Goal: Task Accomplishment & Management: Complete application form

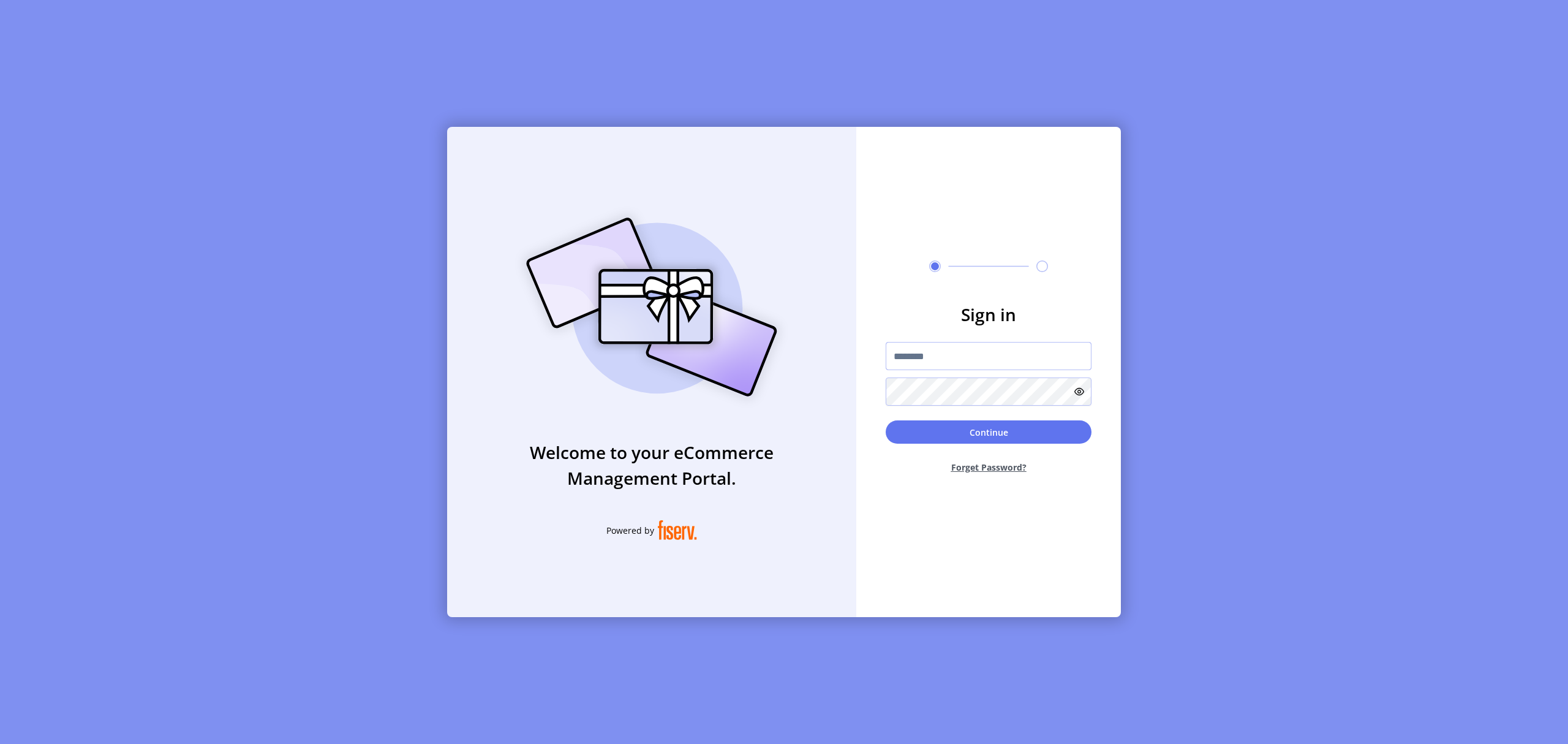
click at [957, 370] on input "text" at bounding box center [988, 356] width 206 height 28
type input "**********"
click at [885, 421] on button "Continue" at bounding box center [988, 432] width 206 height 23
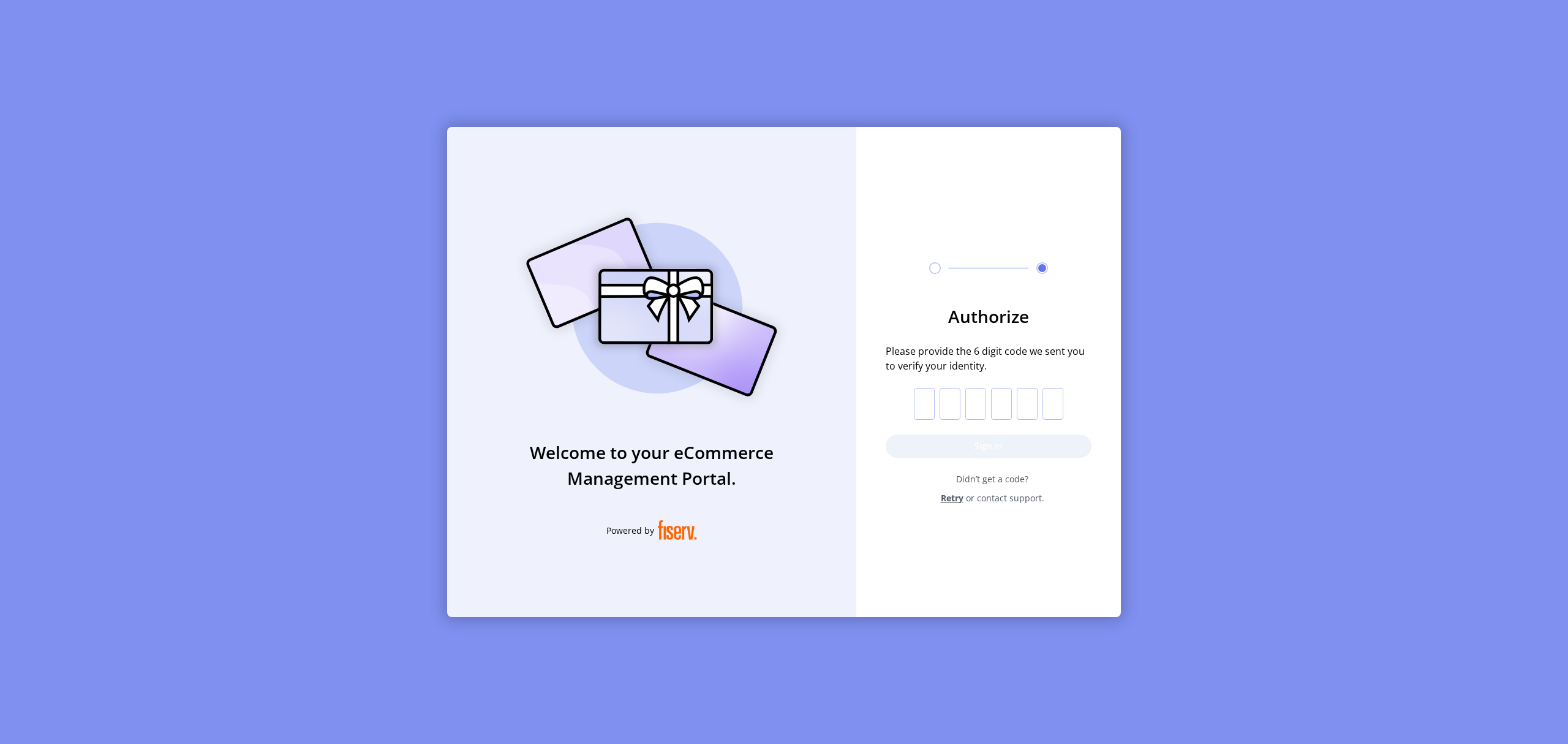
click at [932, 409] on input "text" at bounding box center [924, 403] width 21 height 32
paste input "*"
type input "*"
click at [978, 448] on button "Sign in" at bounding box center [988, 446] width 206 height 23
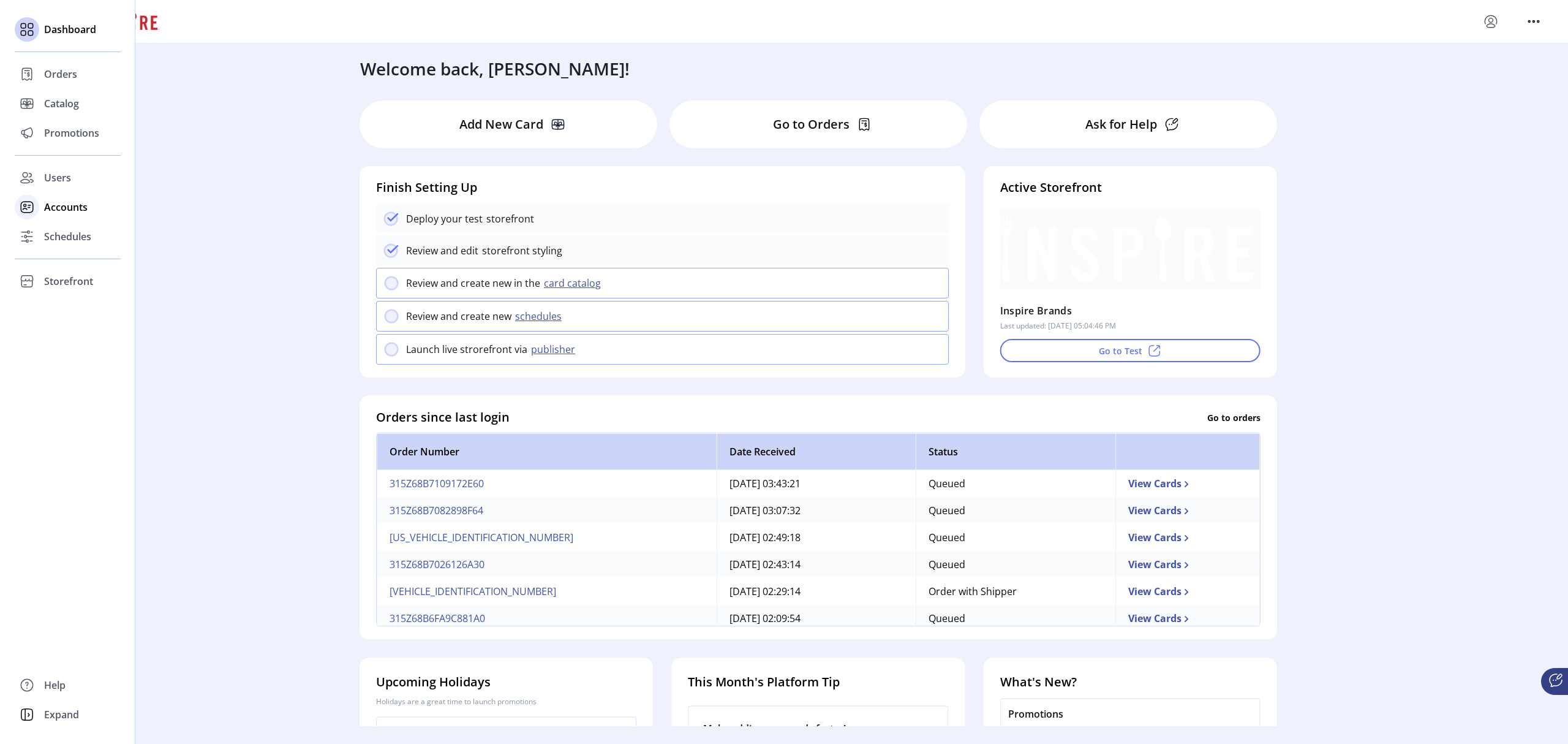
click at [72, 202] on span "Accounts" at bounding box center [66, 207] width 44 height 15
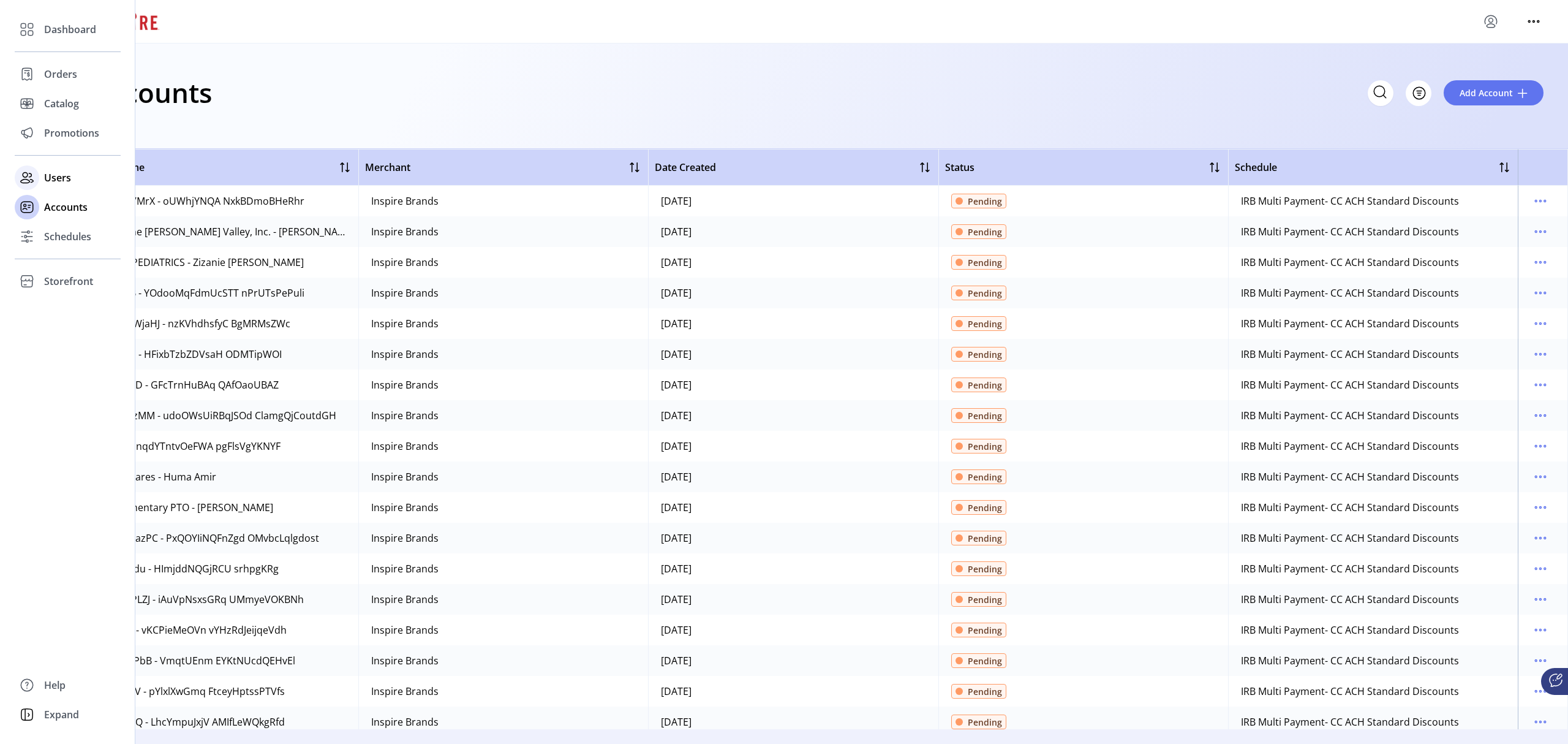
click at [66, 176] on span "Users" at bounding box center [57, 177] width 27 height 15
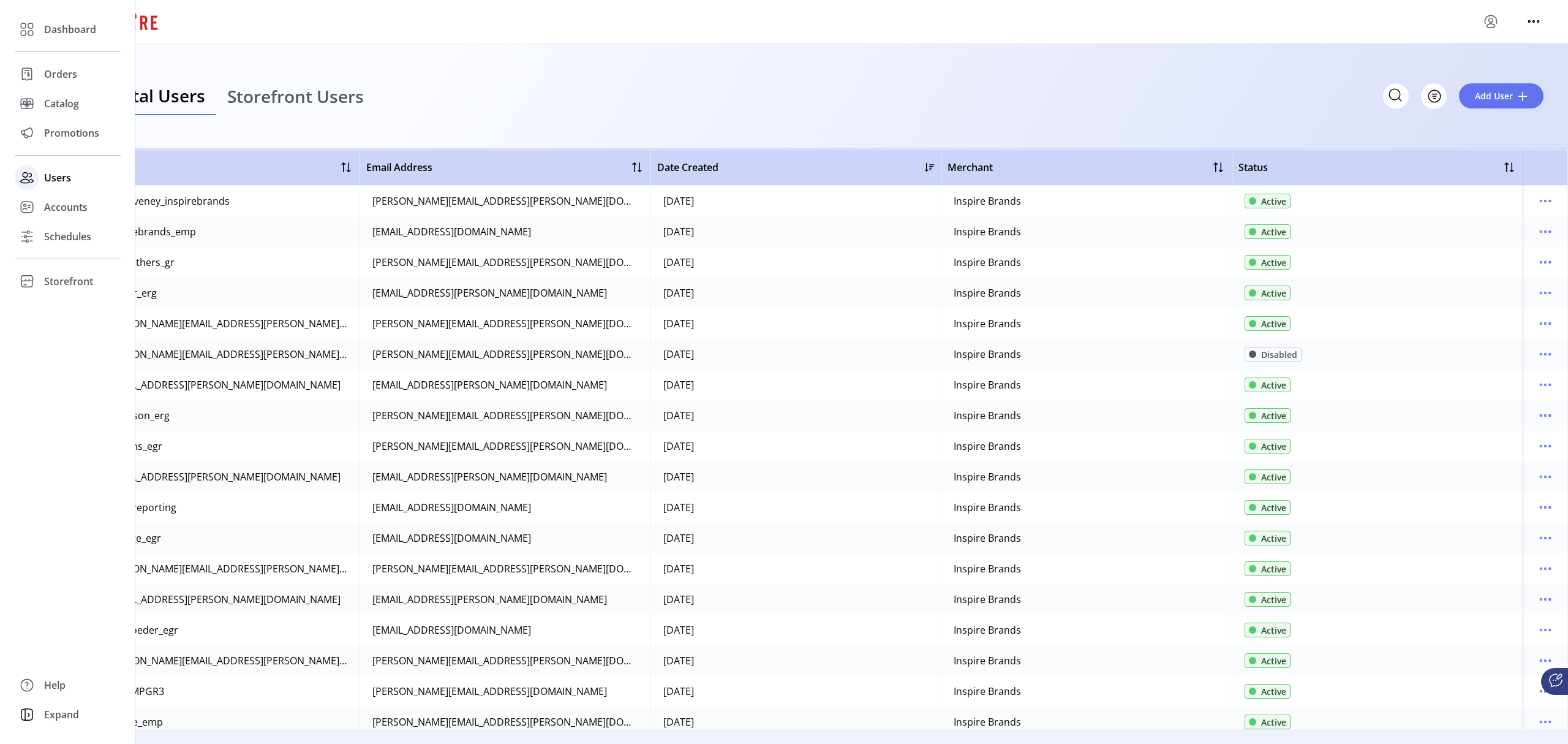
click at [54, 182] on span "Users" at bounding box center [57, 177] width 27 height 15
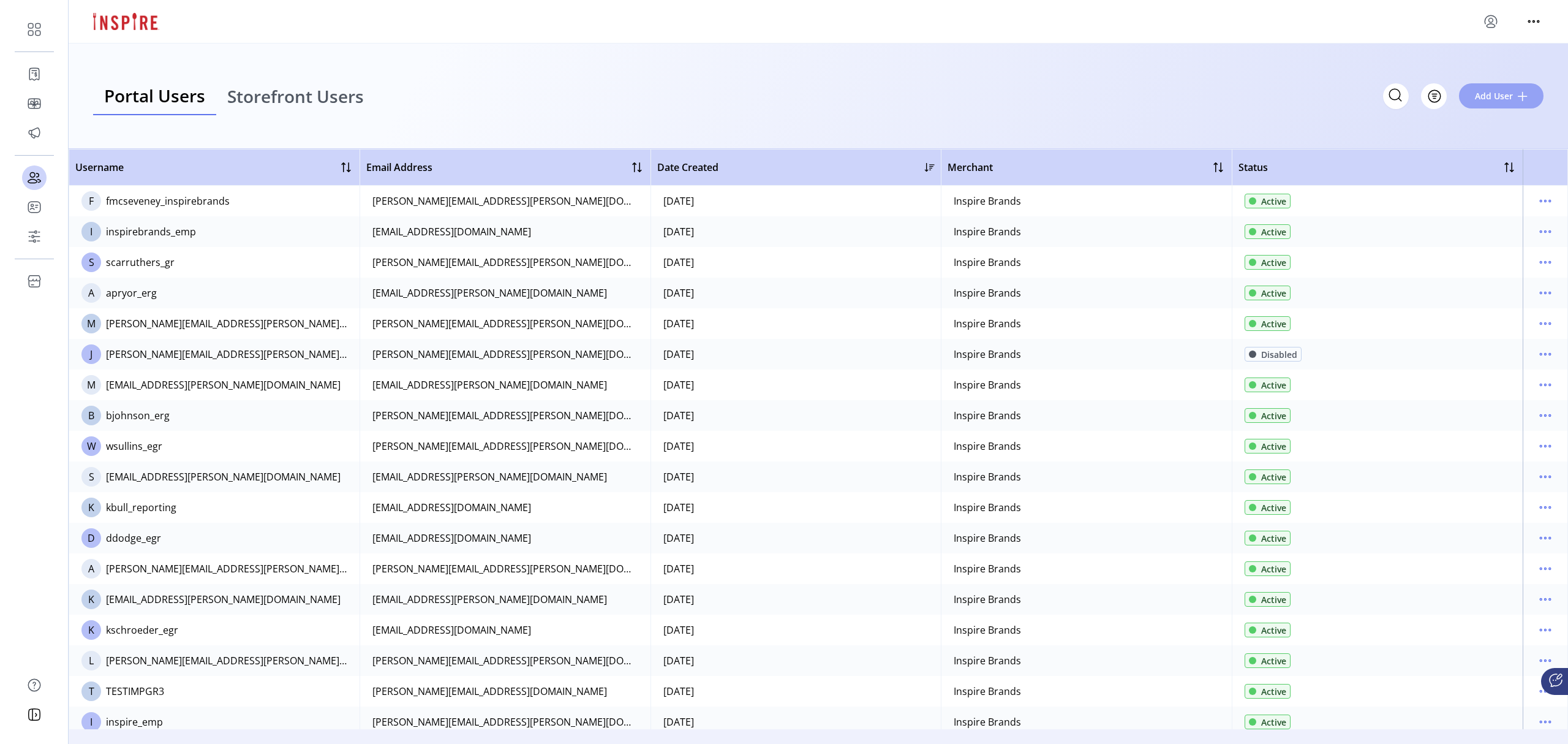
click at [1509, 90] on span "Add User" at bounding box center [1494, 96] width 38 height 13
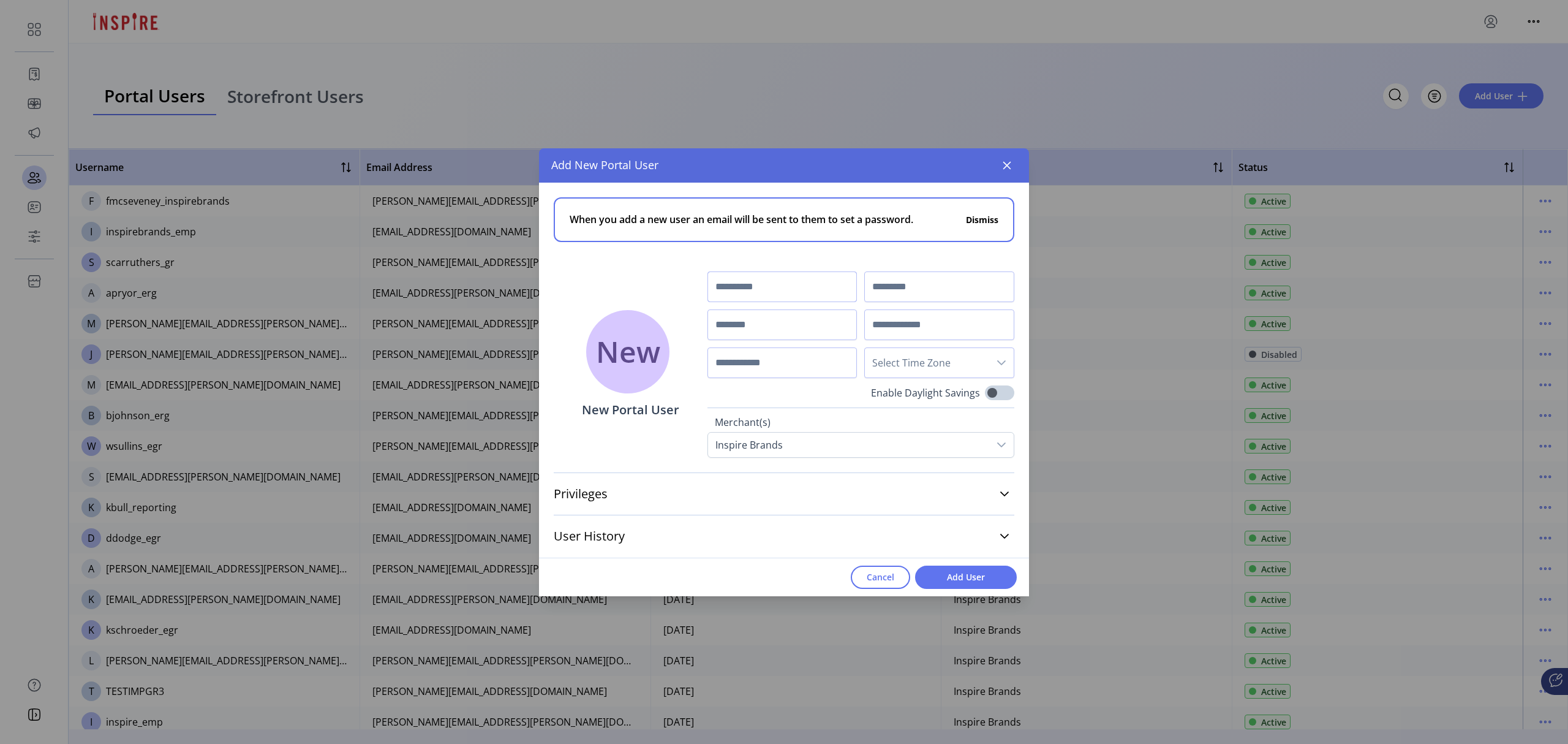
click at [788, 294] on input "text" at bounding box center [782, 287] width 150 height 31
type input "******"
type input "*******"
click at [768, 329] on input "text" at bounding box center [782, 325] width 150 height 31
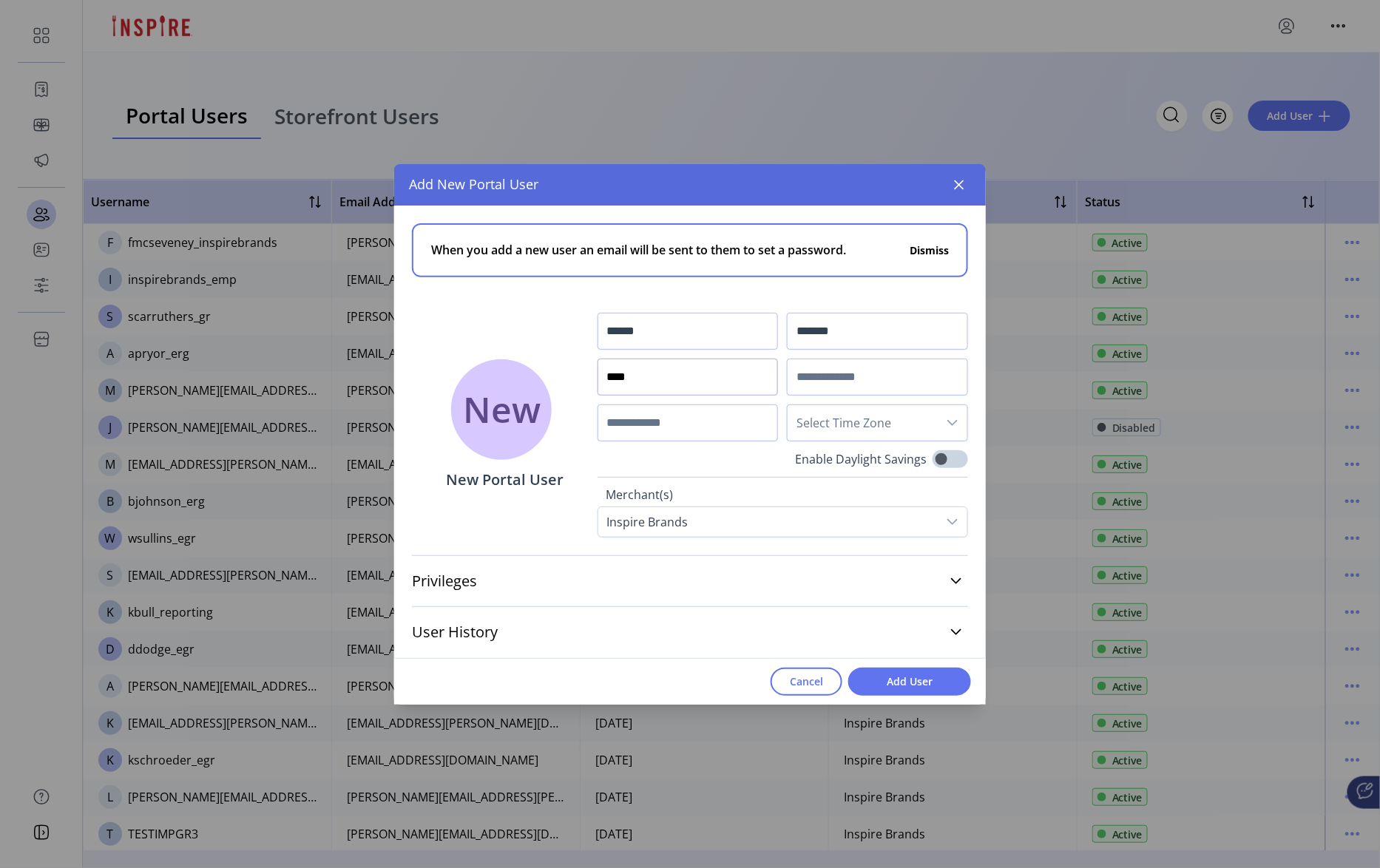
click at [645, 385] on input "****" at bounding box center [688, 377] width 181 height 37
type input "*"
click at [645, 385] on input "text" at bounding box center [688, 377] width 181 height 37
type input "**********"
click at [812, 371] on input "text" at bounding box center [877, 377] width 181 height 37
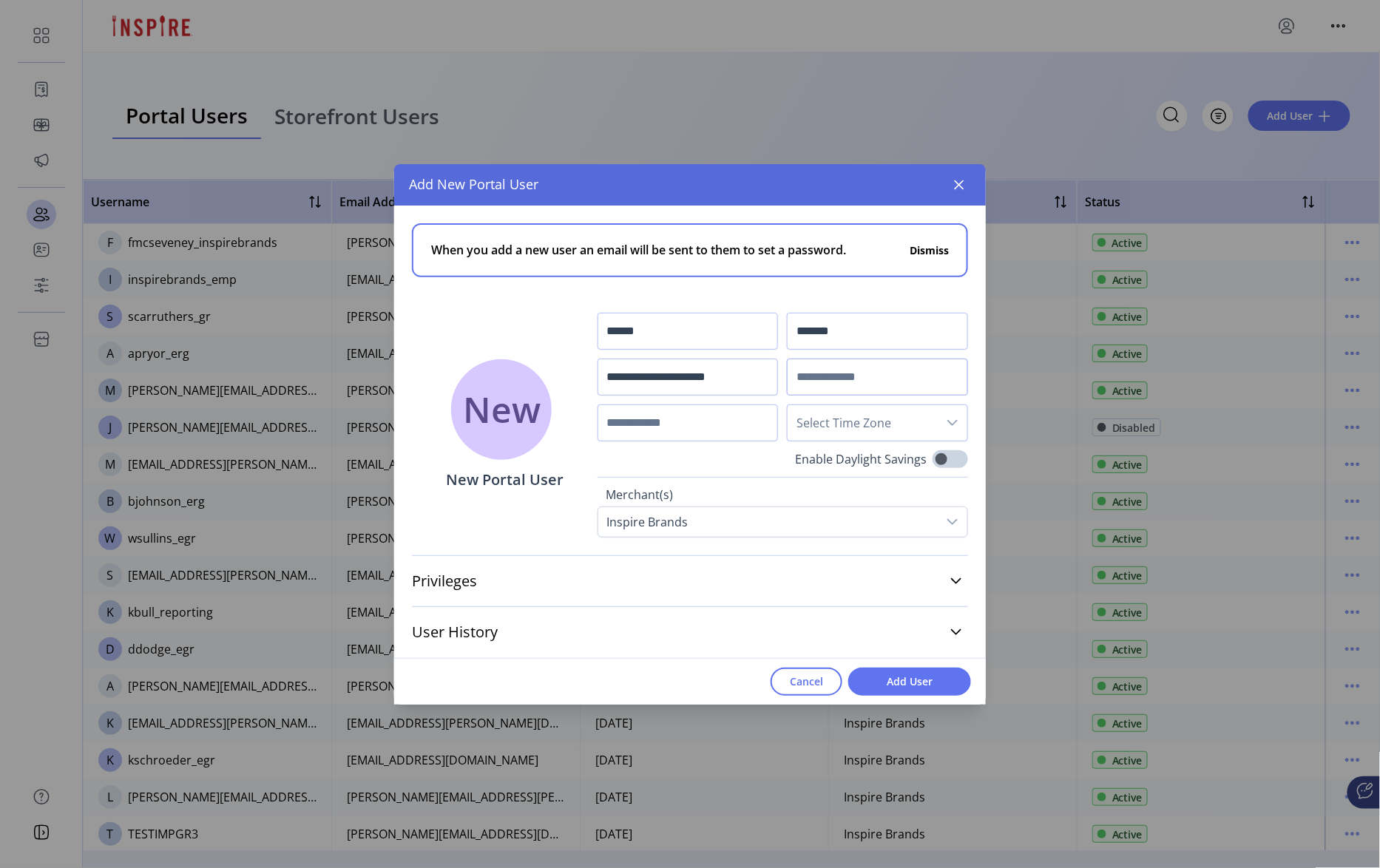
click at [791, 372] on input "text" at bounding box center [877, 377] width 181 height 37
paste input "**********"
type input "**********"
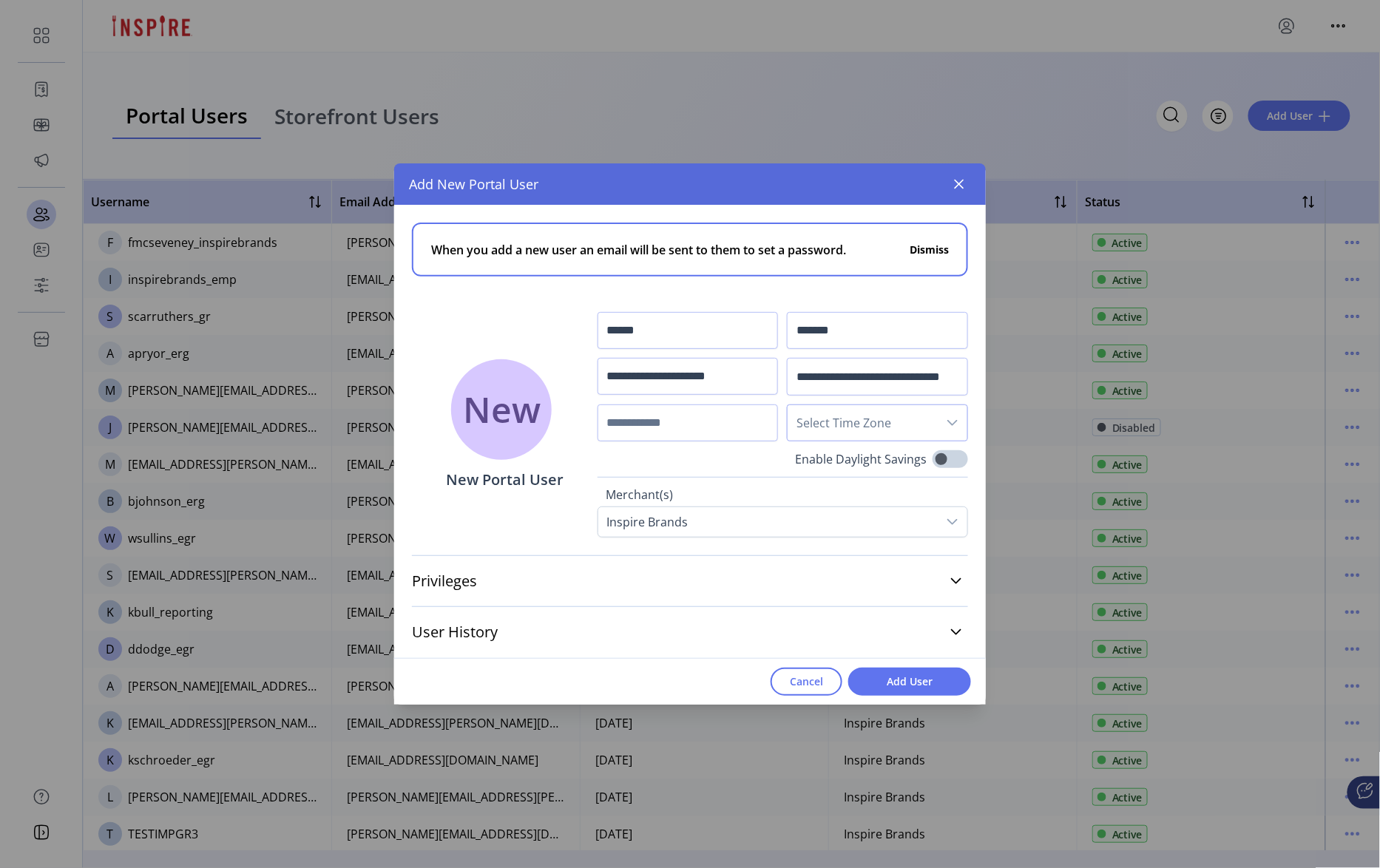
click at [877, 430] on span "Select Time Zone" at bounding box center [862, 423] width 150 height 36
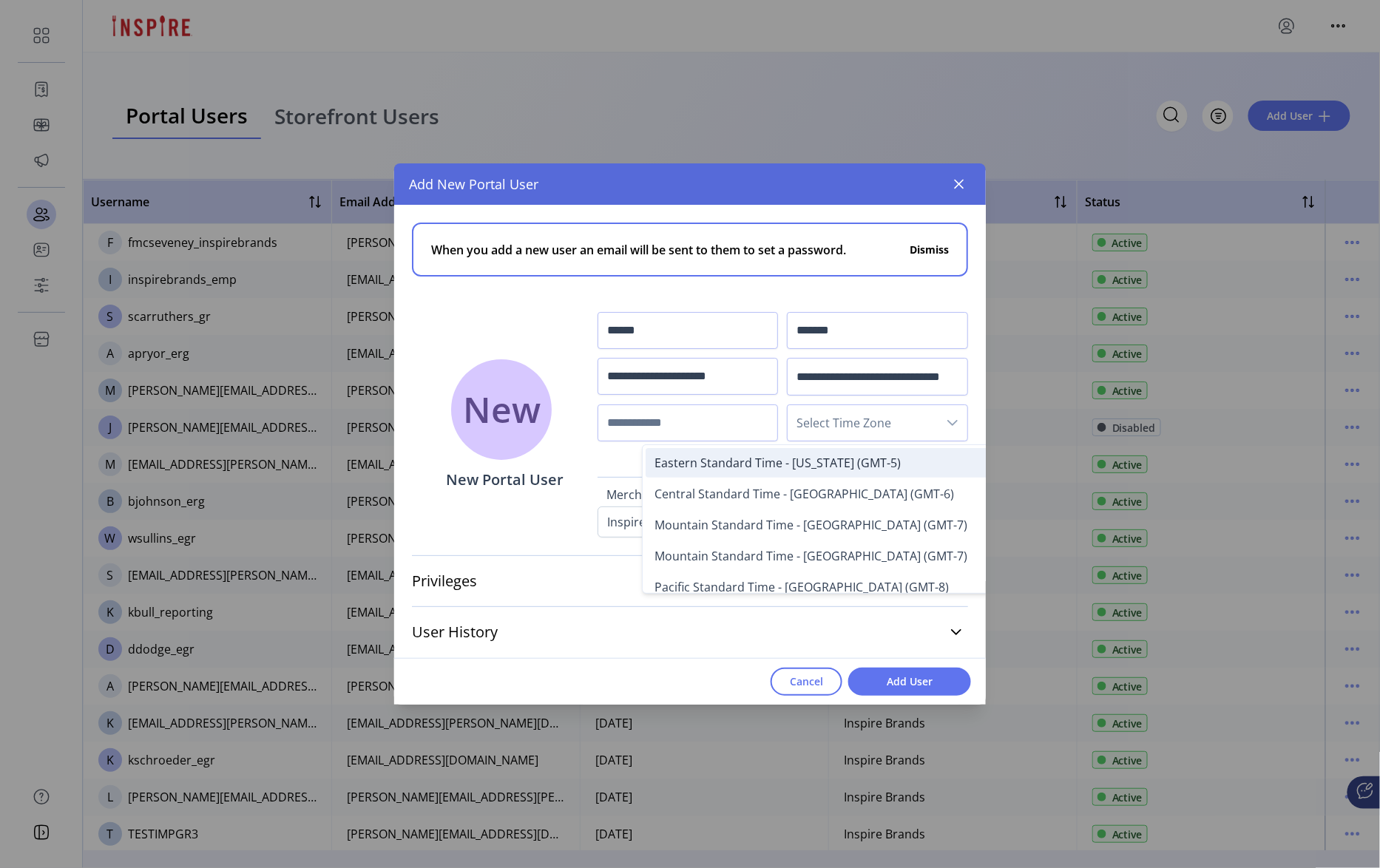
click at [846, 462] on span "Eastern Standard Time - [US_STATE] (GMT-5)" at bounding box center [777, 462] width 246 height 16
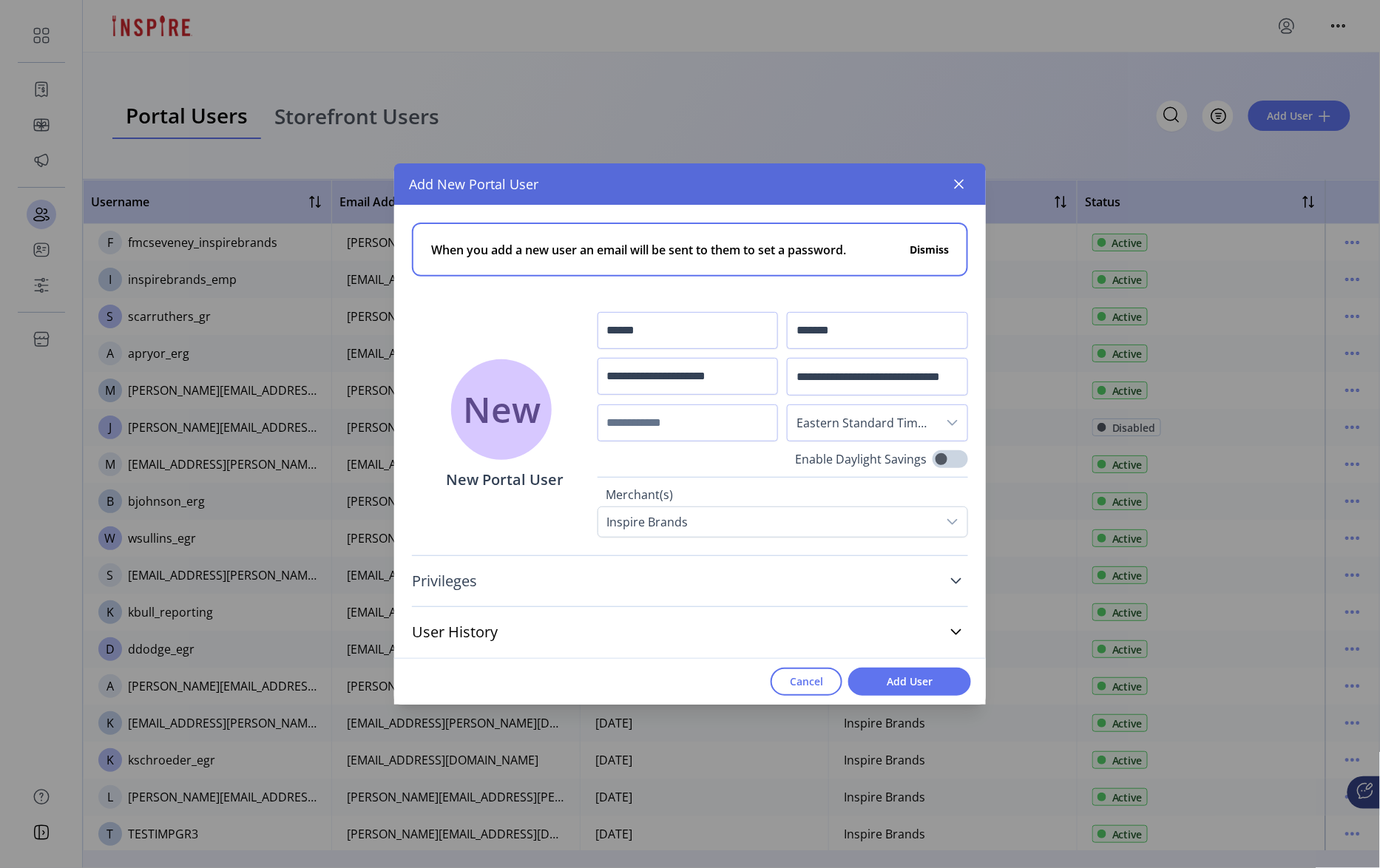
click at [954, 585] on icon at bounding box center [956, 580] width 12 height 12
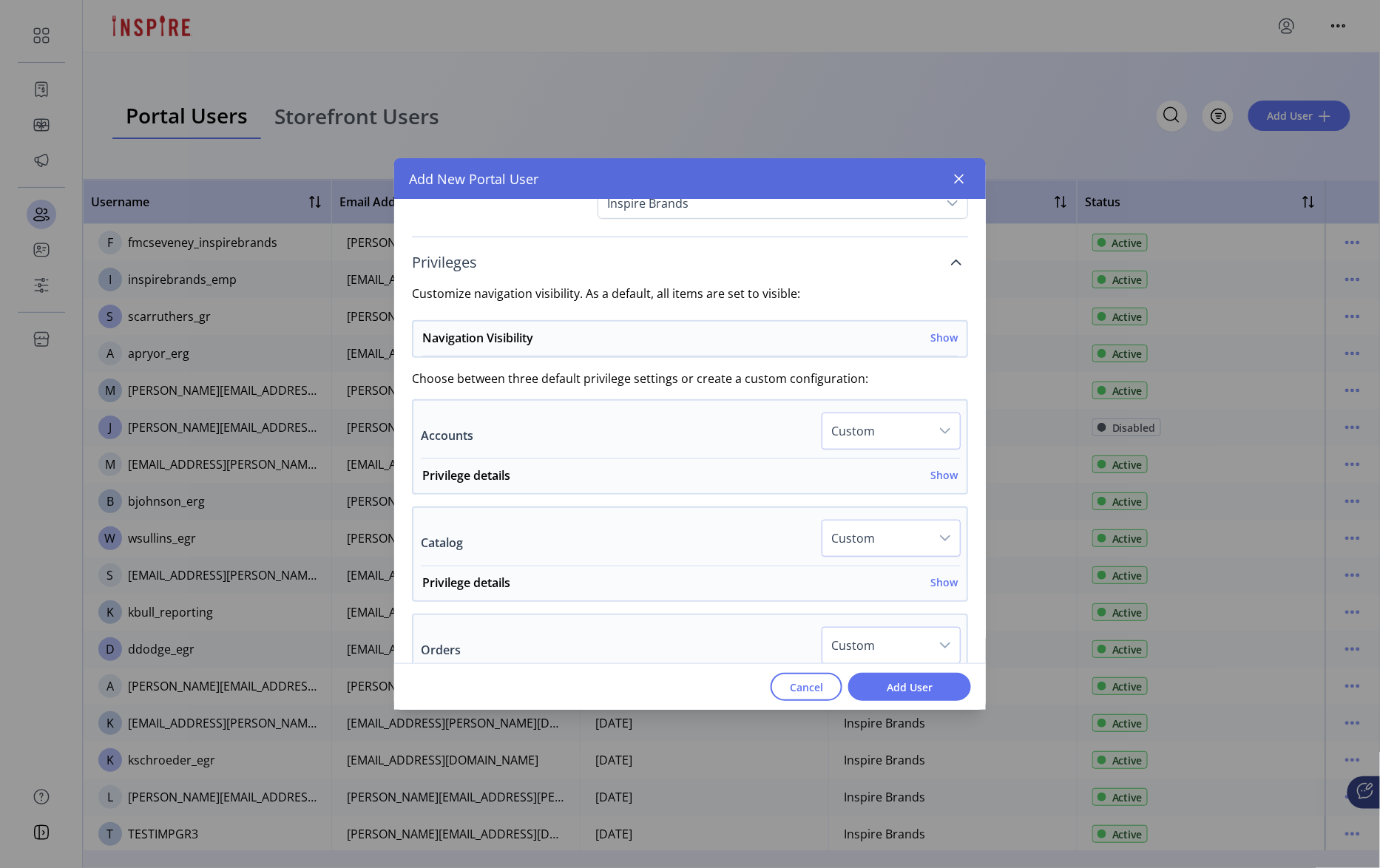
scroll to position [335, 0]
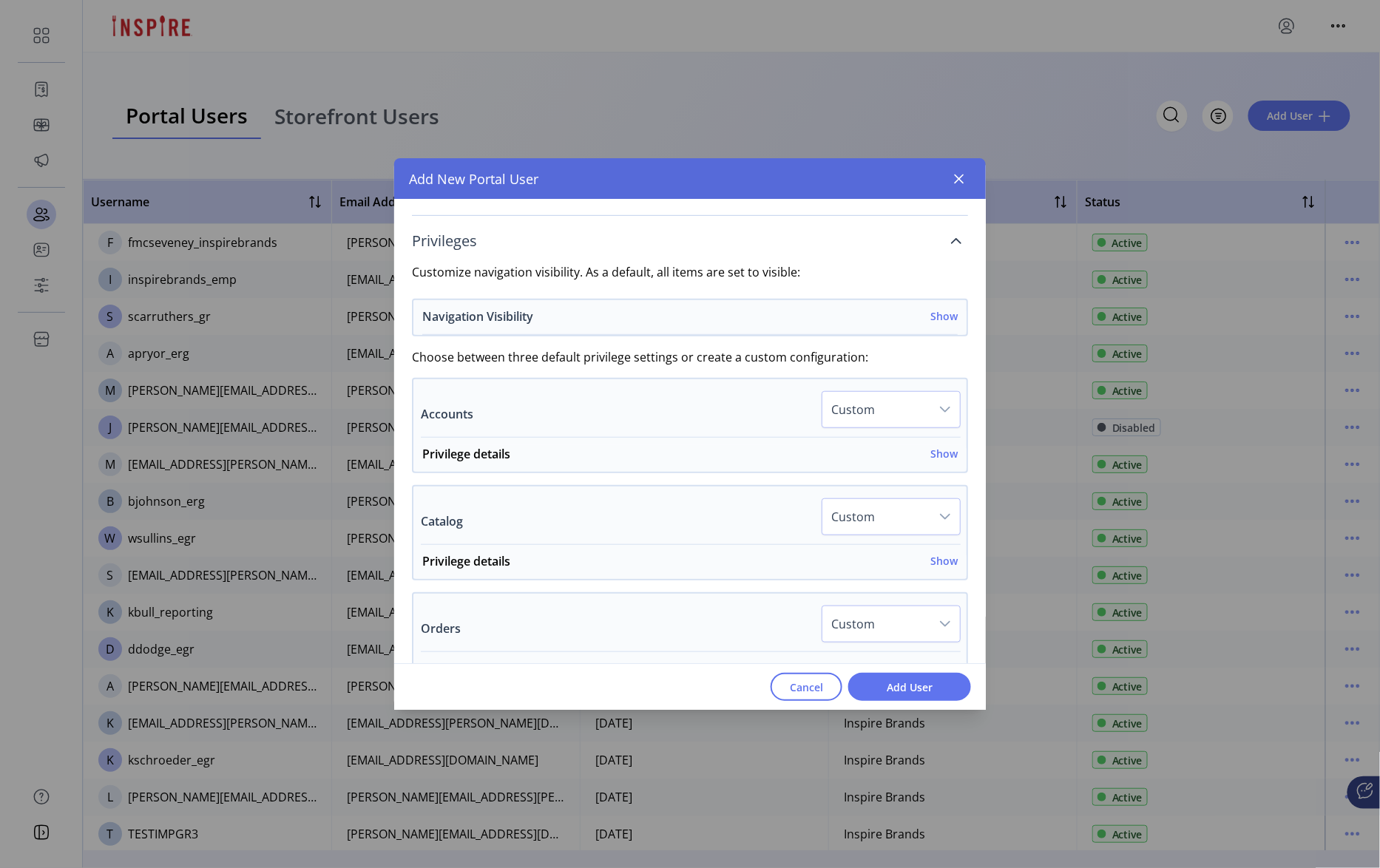
click at [939, 319] on h6 "Show" at bounding box center [944, 316] width 27 height 16
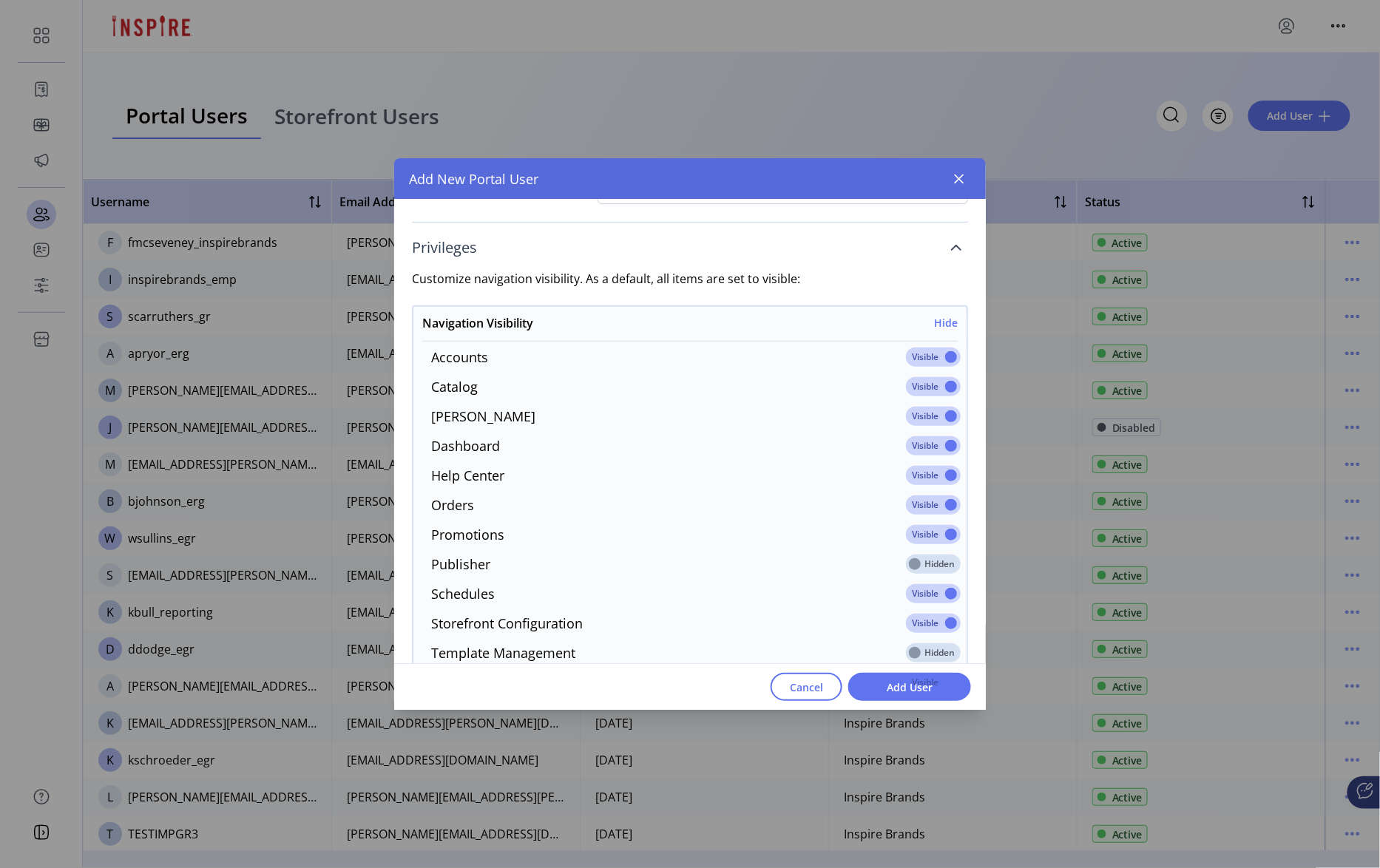
scroll to position [302, 0]
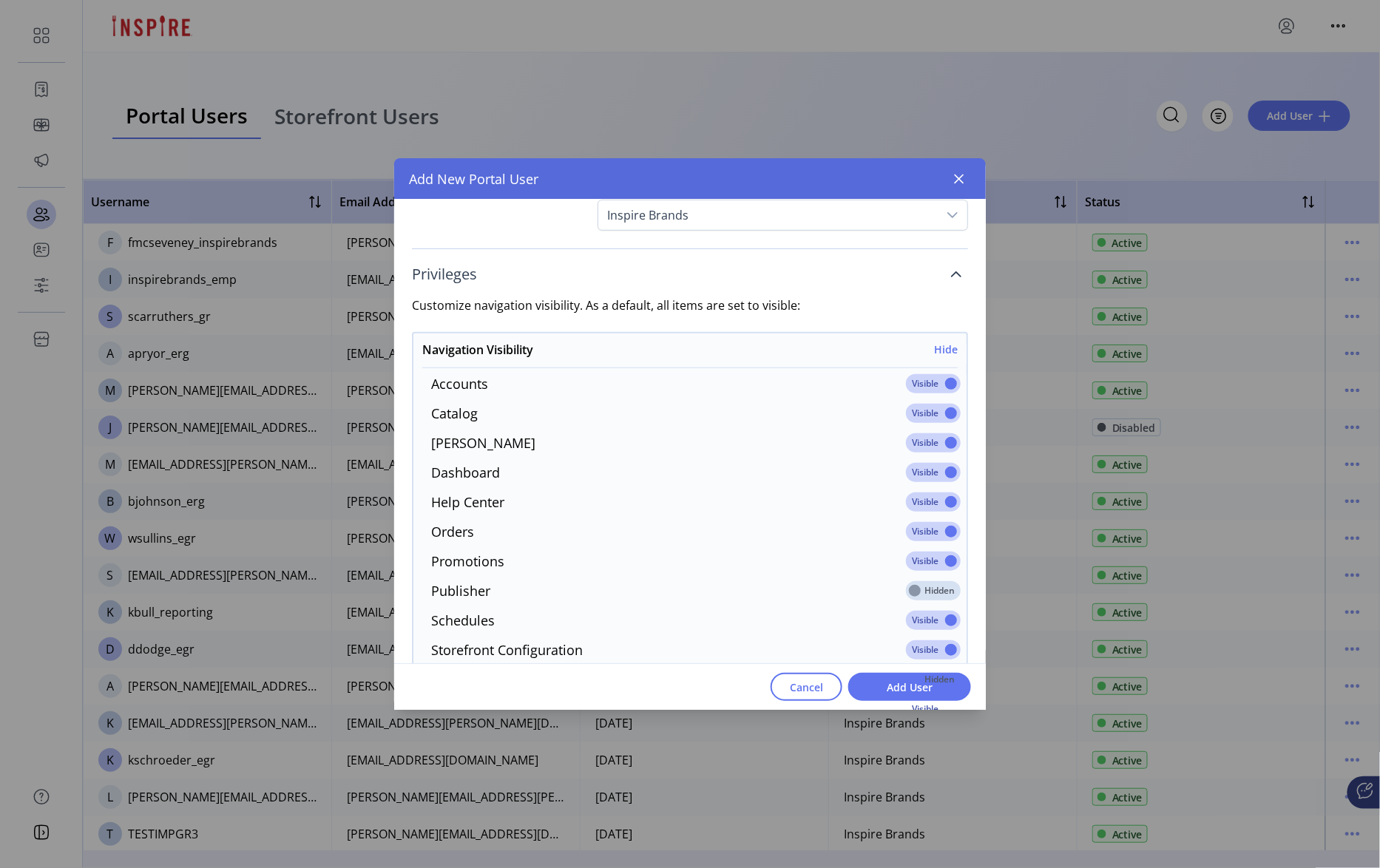
click at [944, 379] on span at bounding box center [933, 383] width 54 height 19
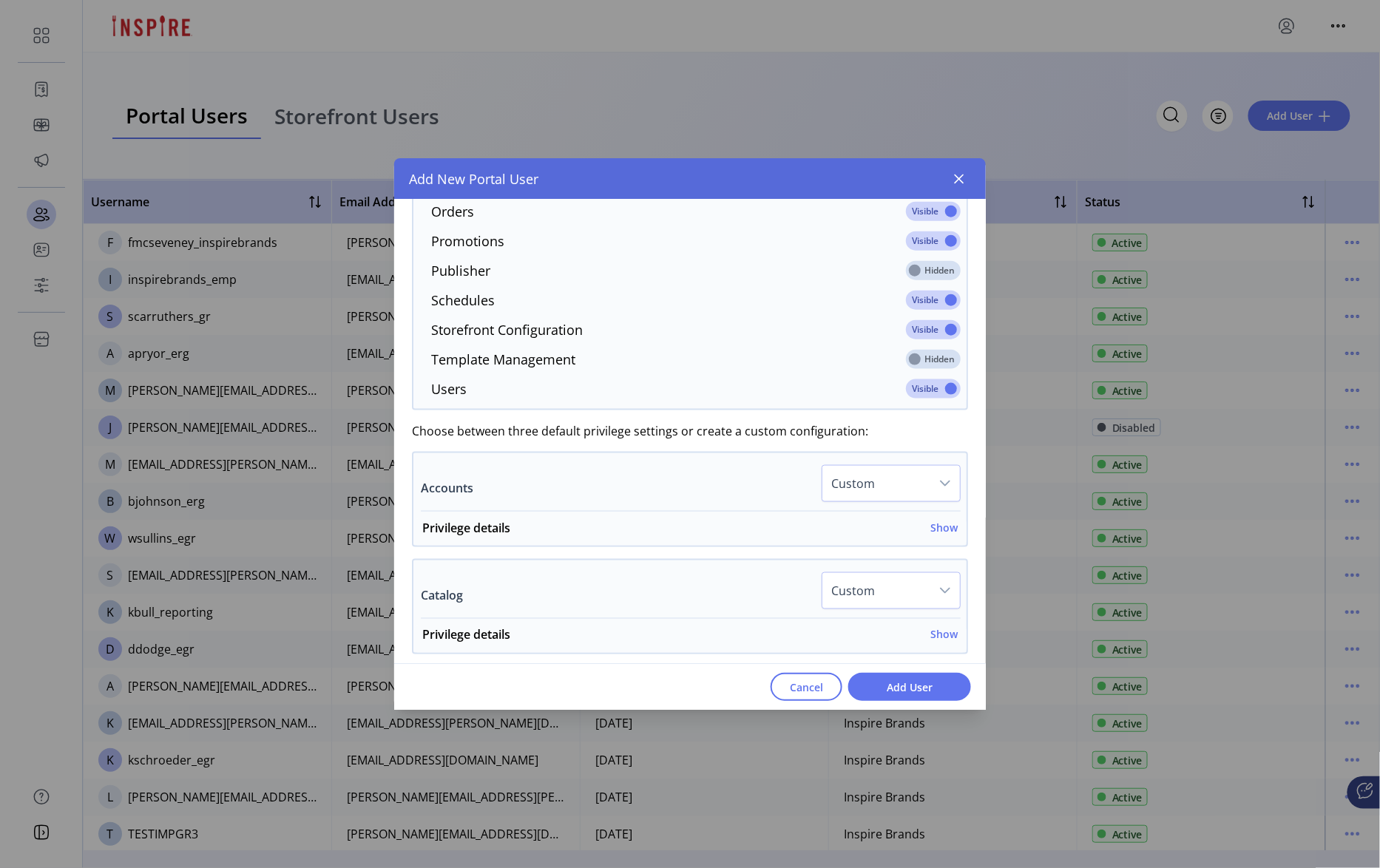
scroll to position [716, 0]
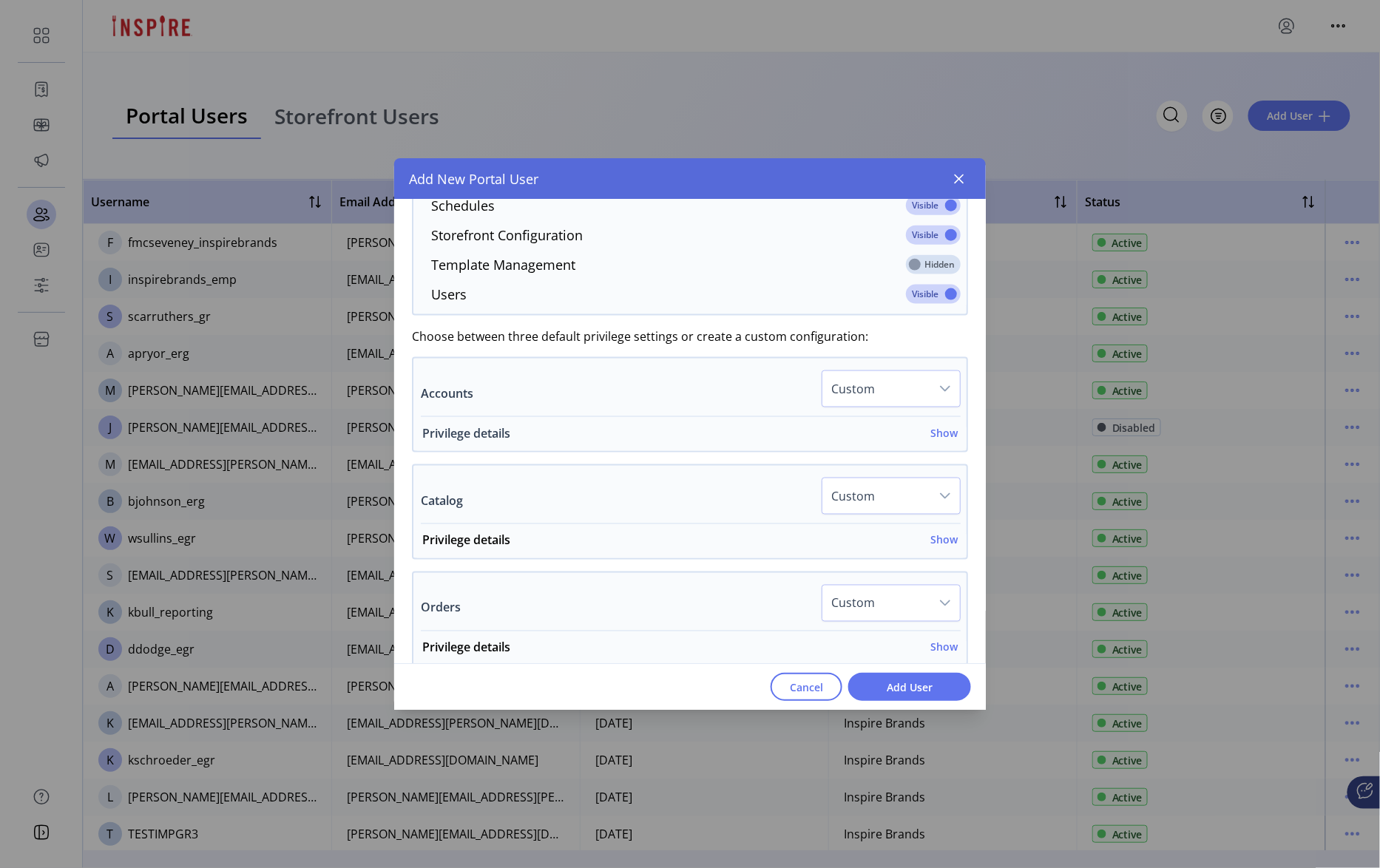
click at [935, 441] on h6 "Show" at bounding box center [944, 433] width 27 height 16
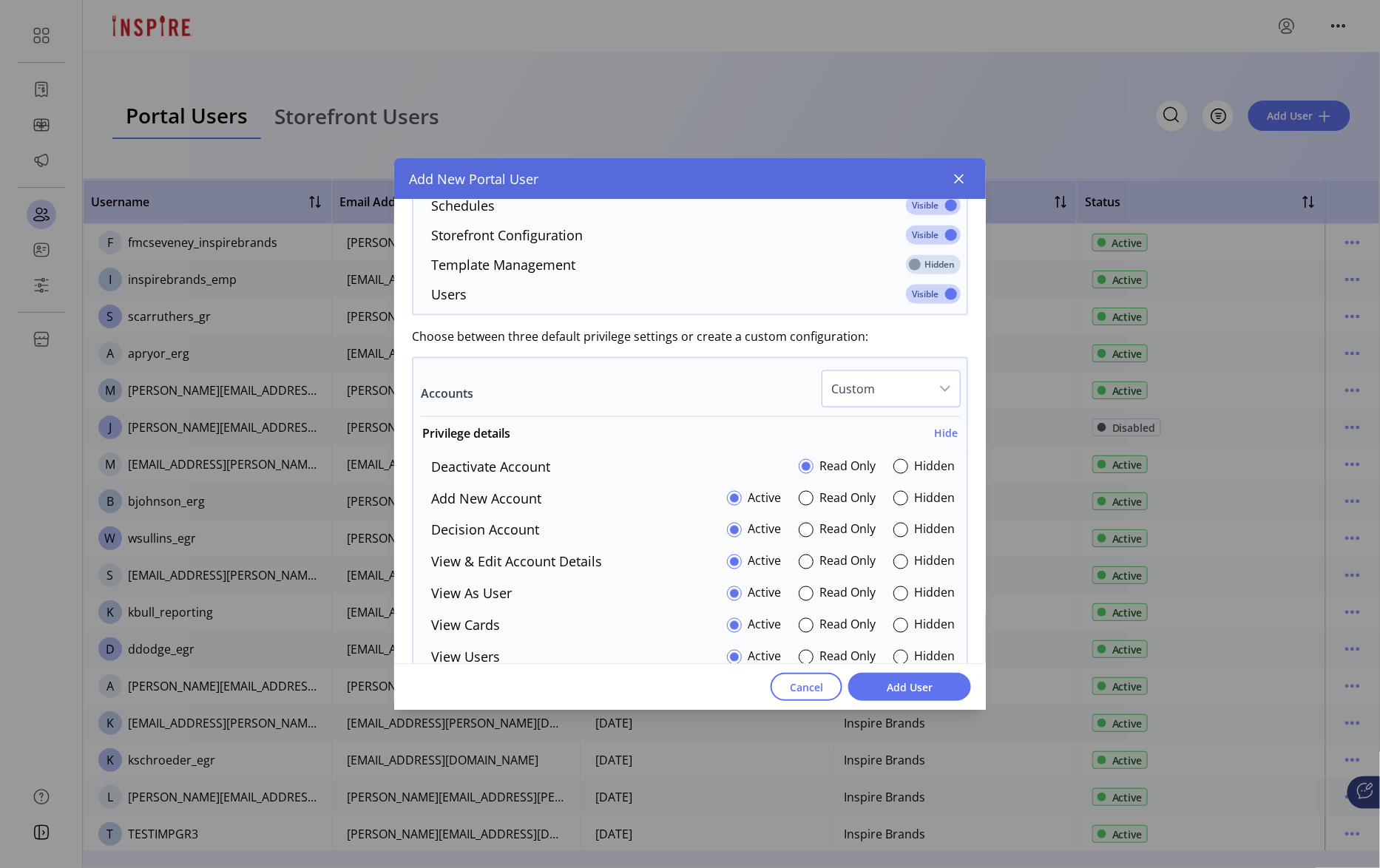
click at [918, 389] on span "Custom" at bounding box center [876, 389] width 108 height 36
click at [874, 493] on span "All Hidden" at bounding box center [863, 490] width 57 height 16
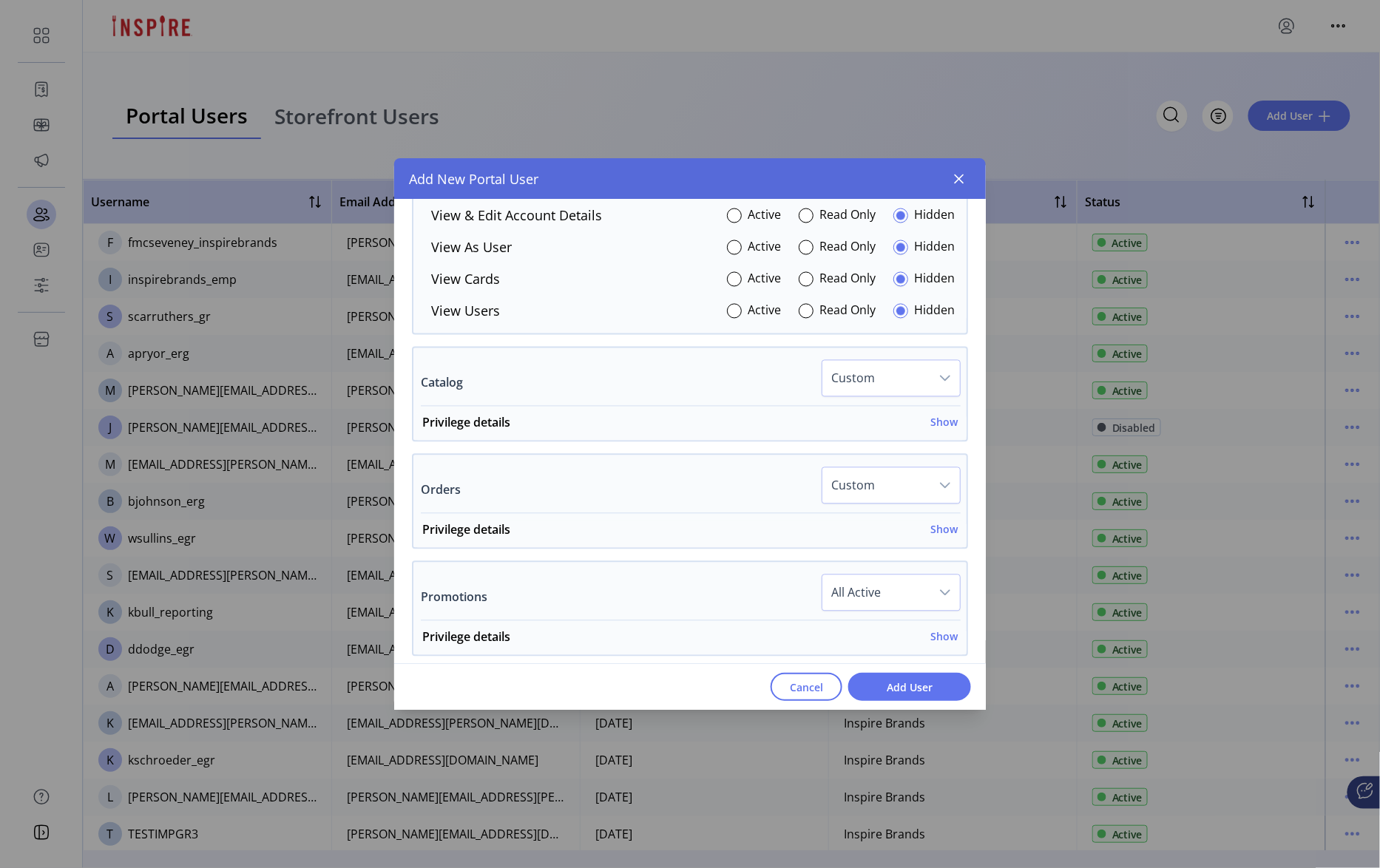
scroll to position [1127, 0]
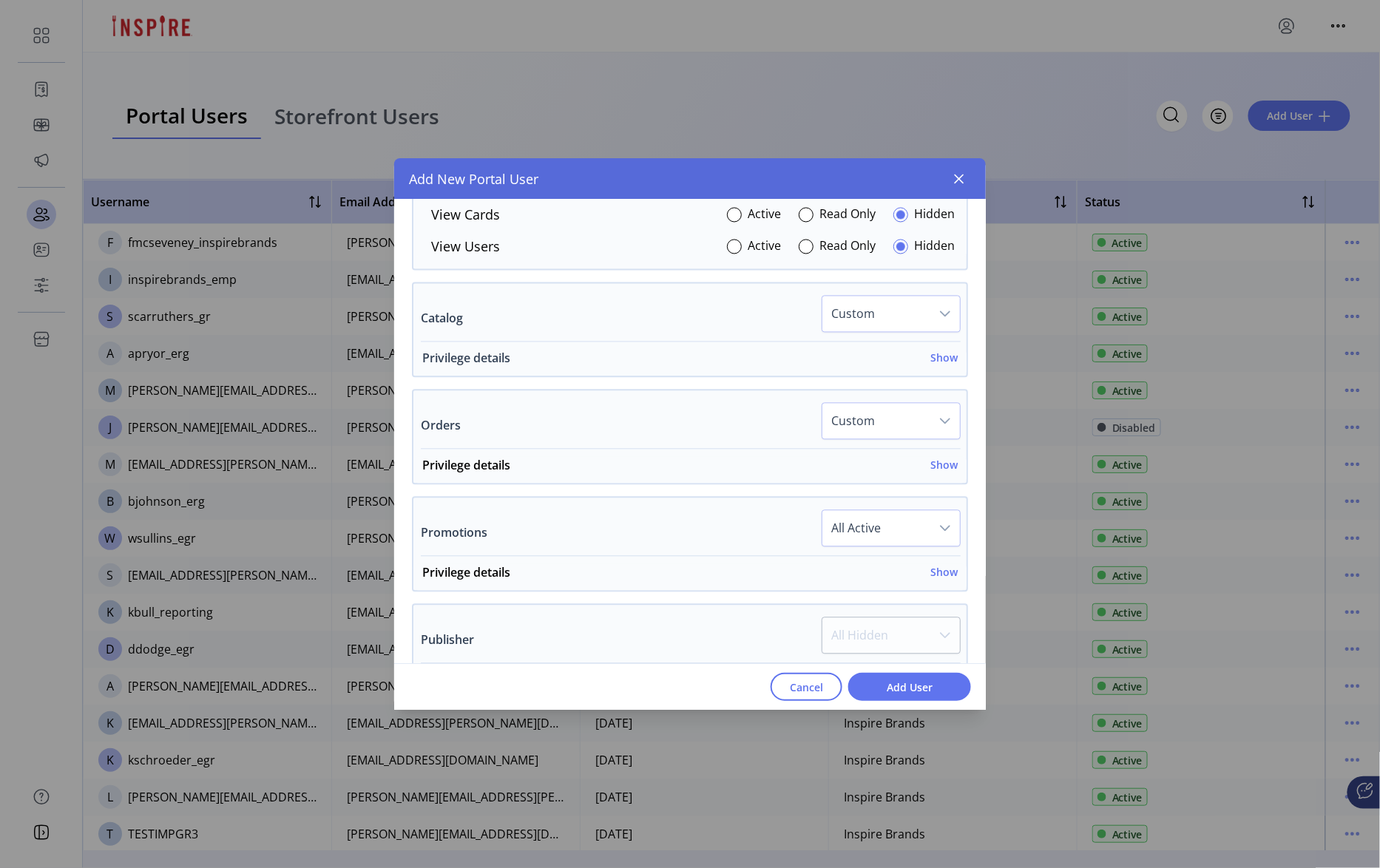
click at [931, 359] on h6 "Show" at bounding box center [944, 358] width 27 height 16
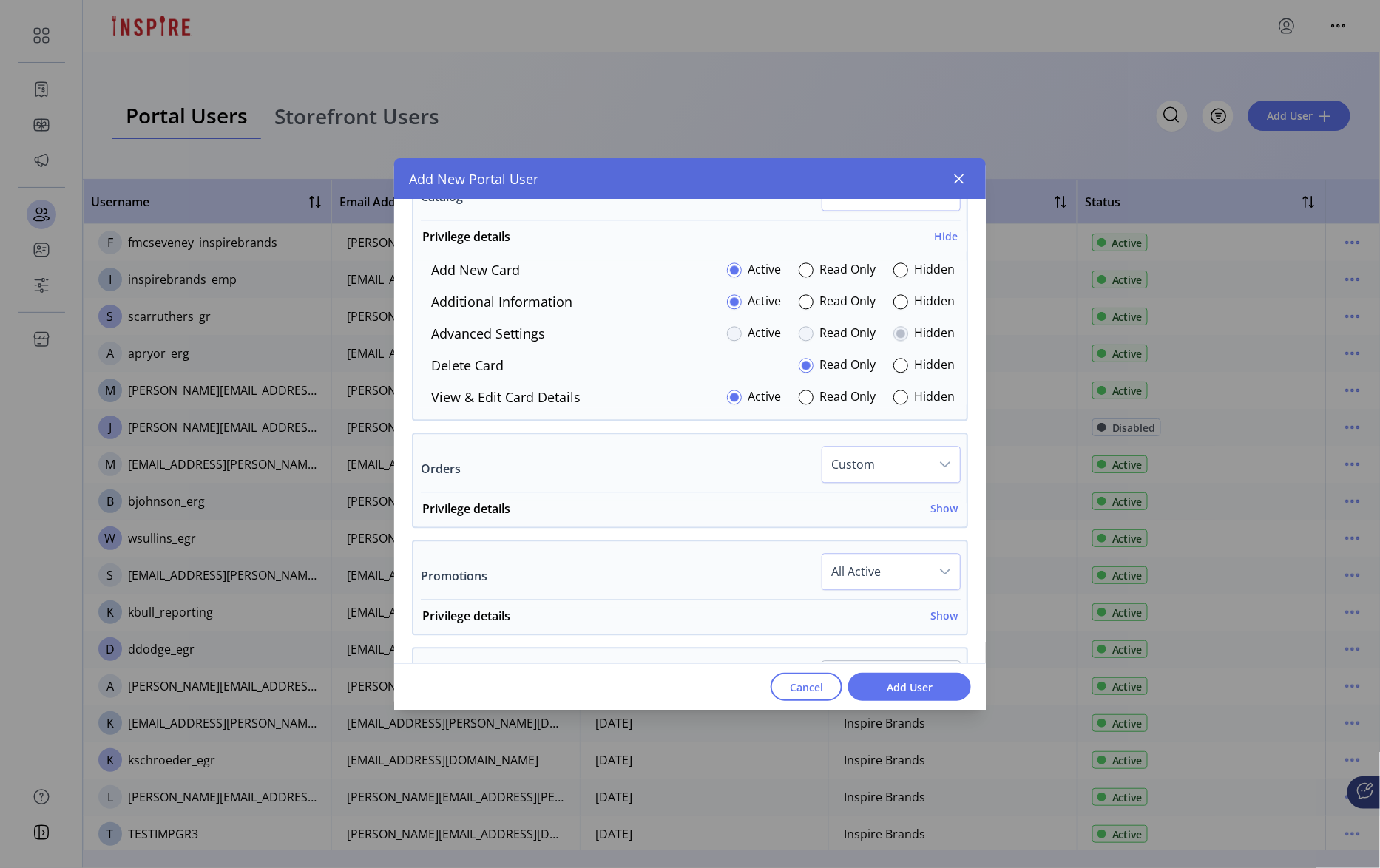
scroll to position [1304, 0]
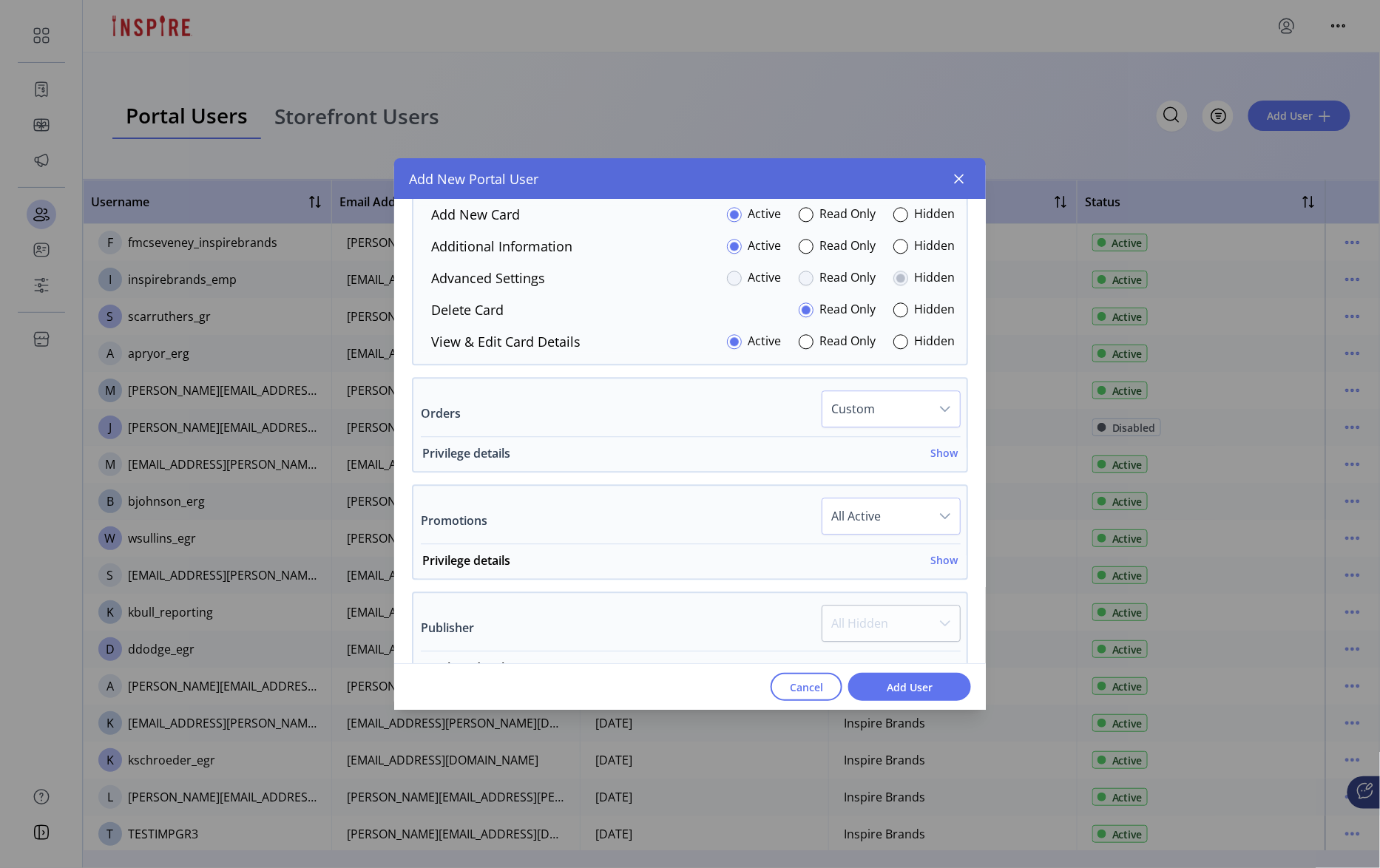
click at [936, 461] on h6 "Show" at bounding box center [944, 453] width 27 height 16
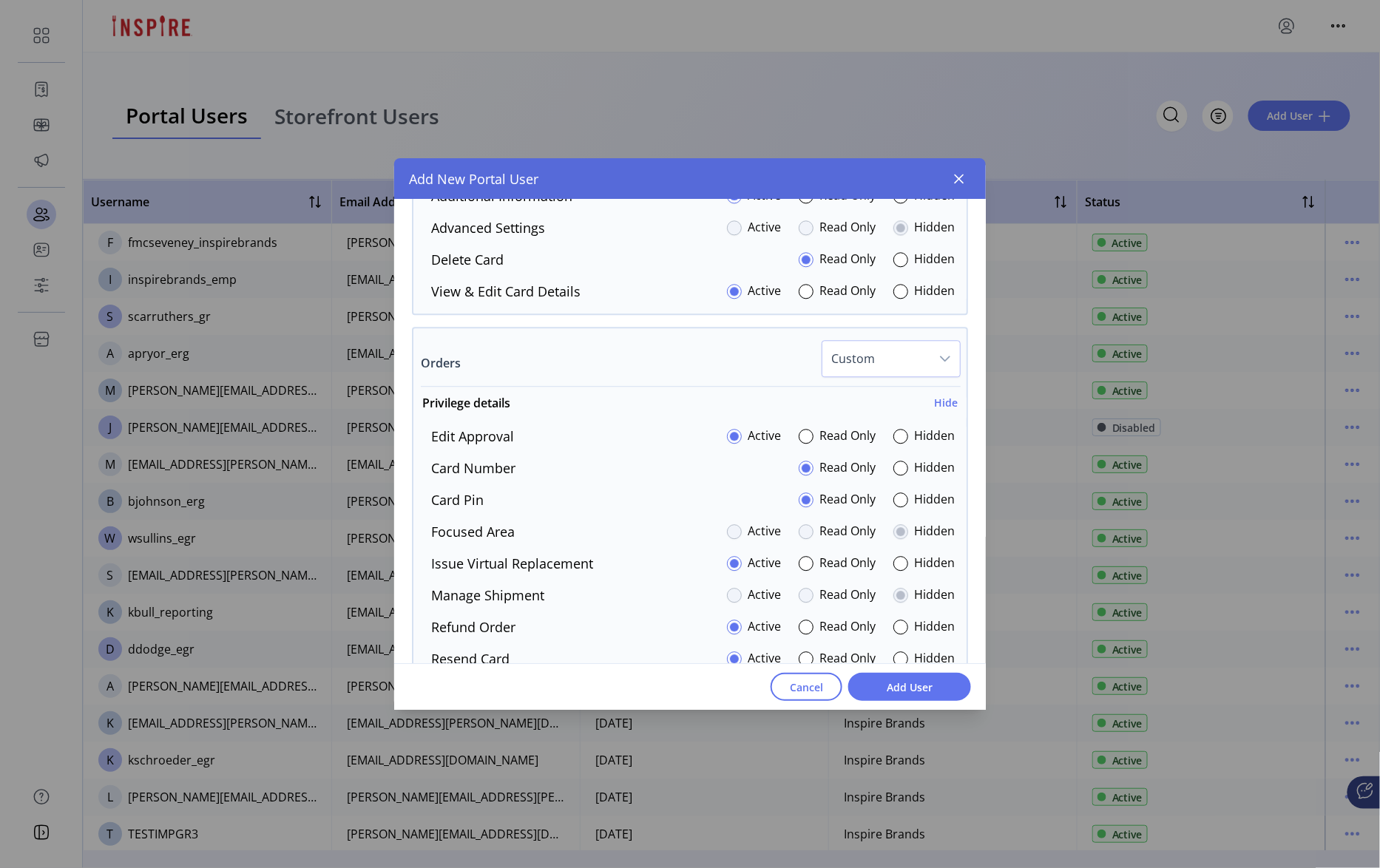
scroll to position [1421, 0]
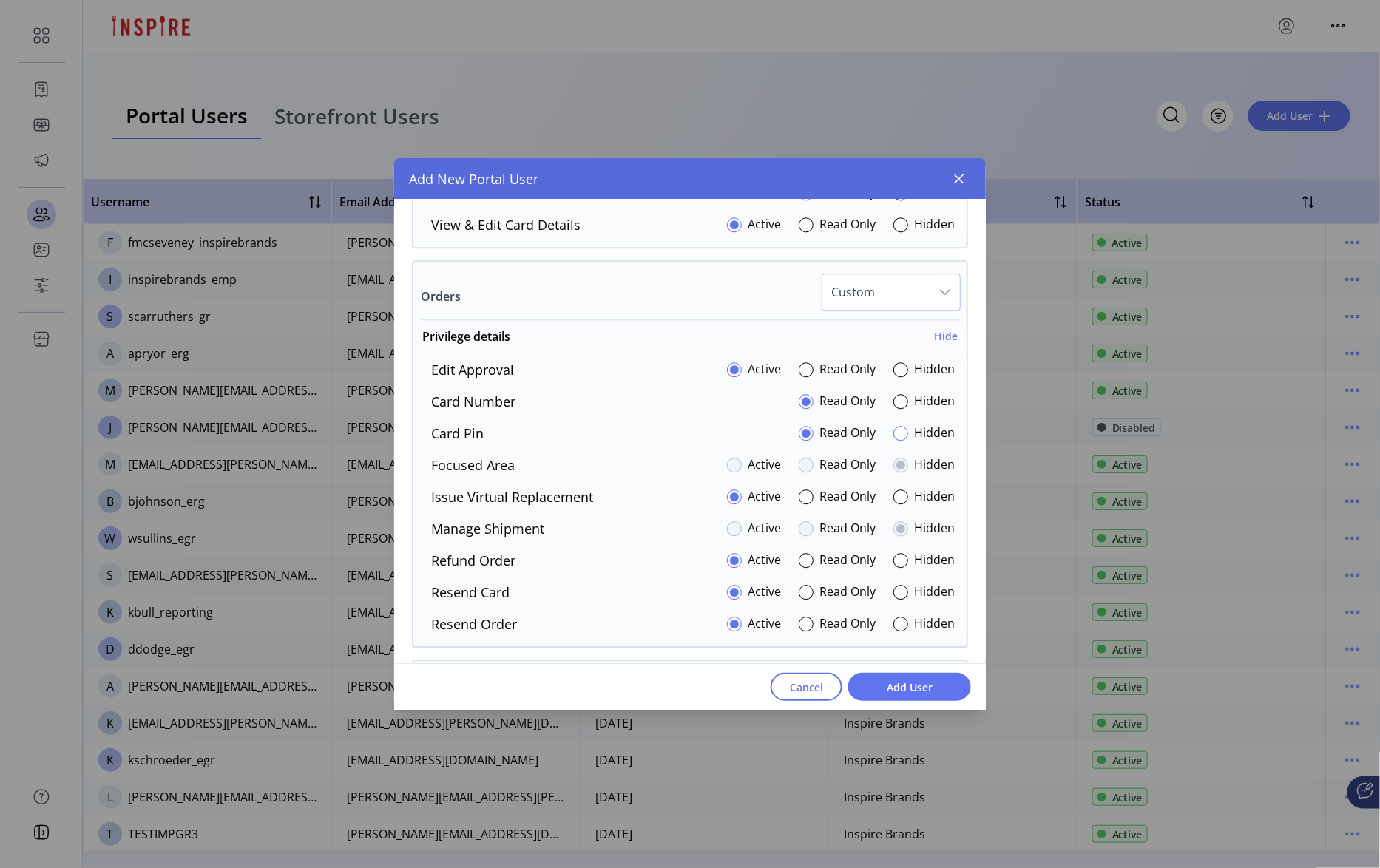
click at [901, 441] on div at bounding box center [900, 433] width 15 height 15
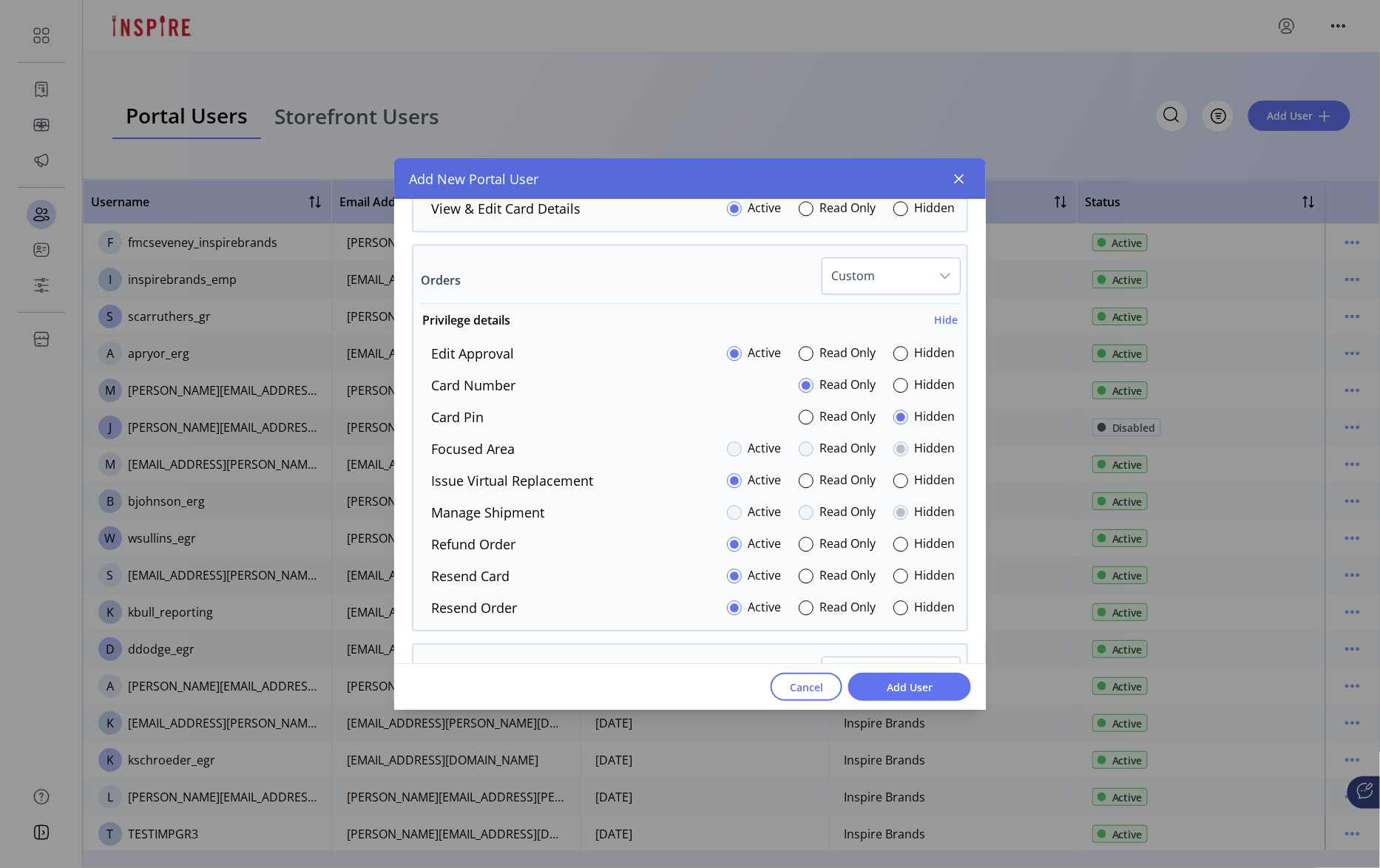
scroll to position [1482, 0]
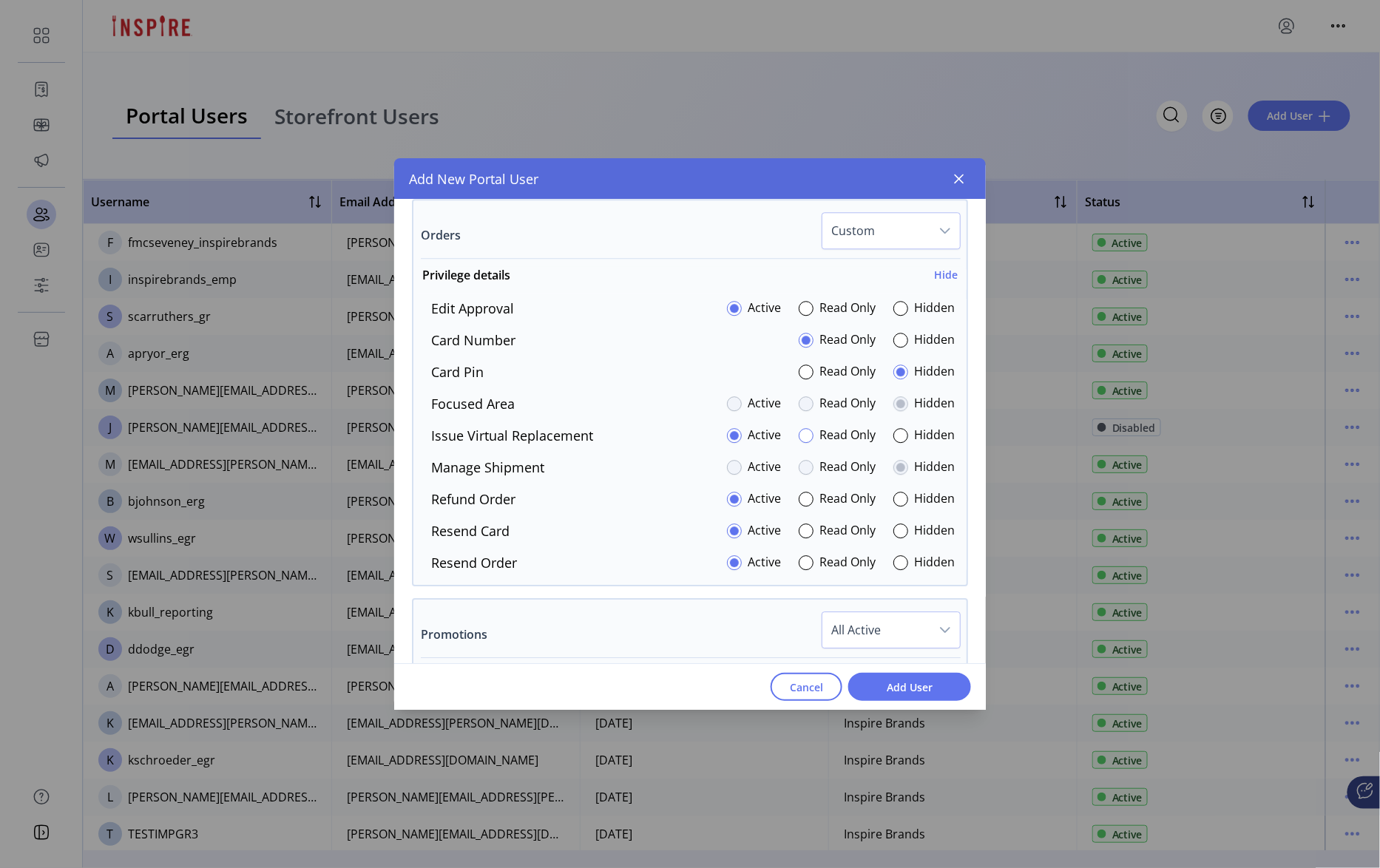
click at [805, 443] on div at bounding box center [805, 435] width 15 height 15
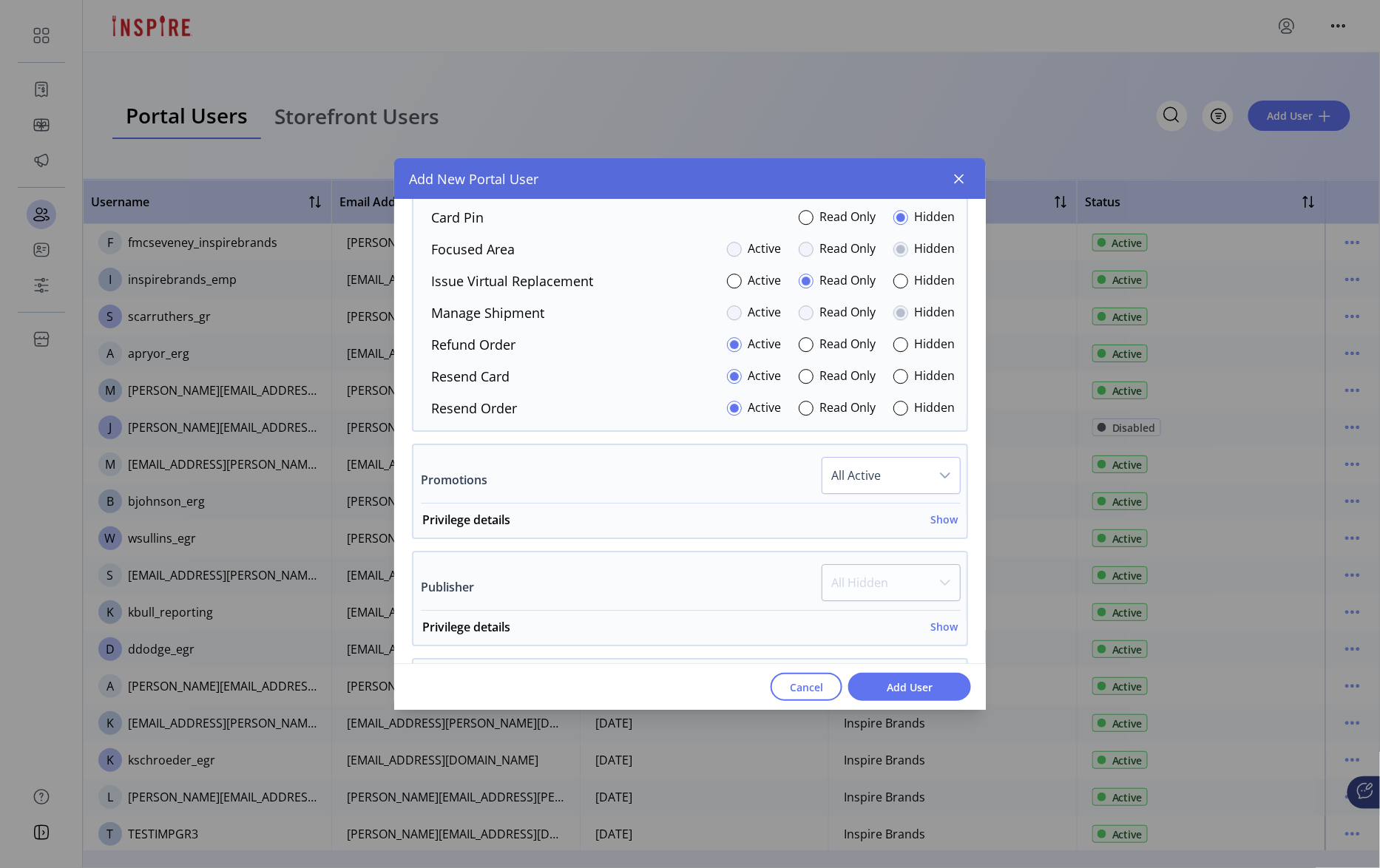
scroll to position [1651, 0]
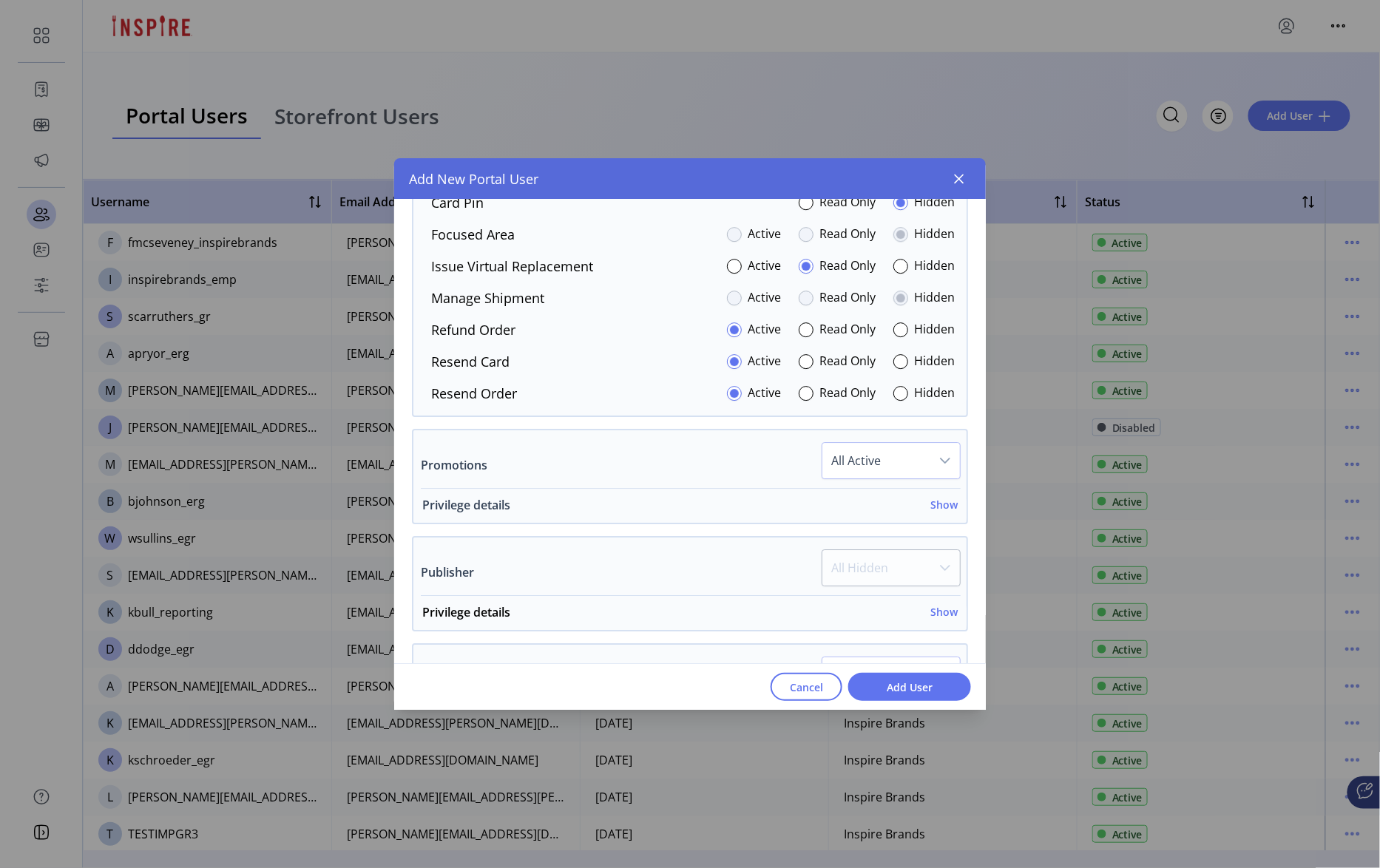
click at [945, 512] on h6 "Show" at bounding box center [944, 504] width 27 height 16
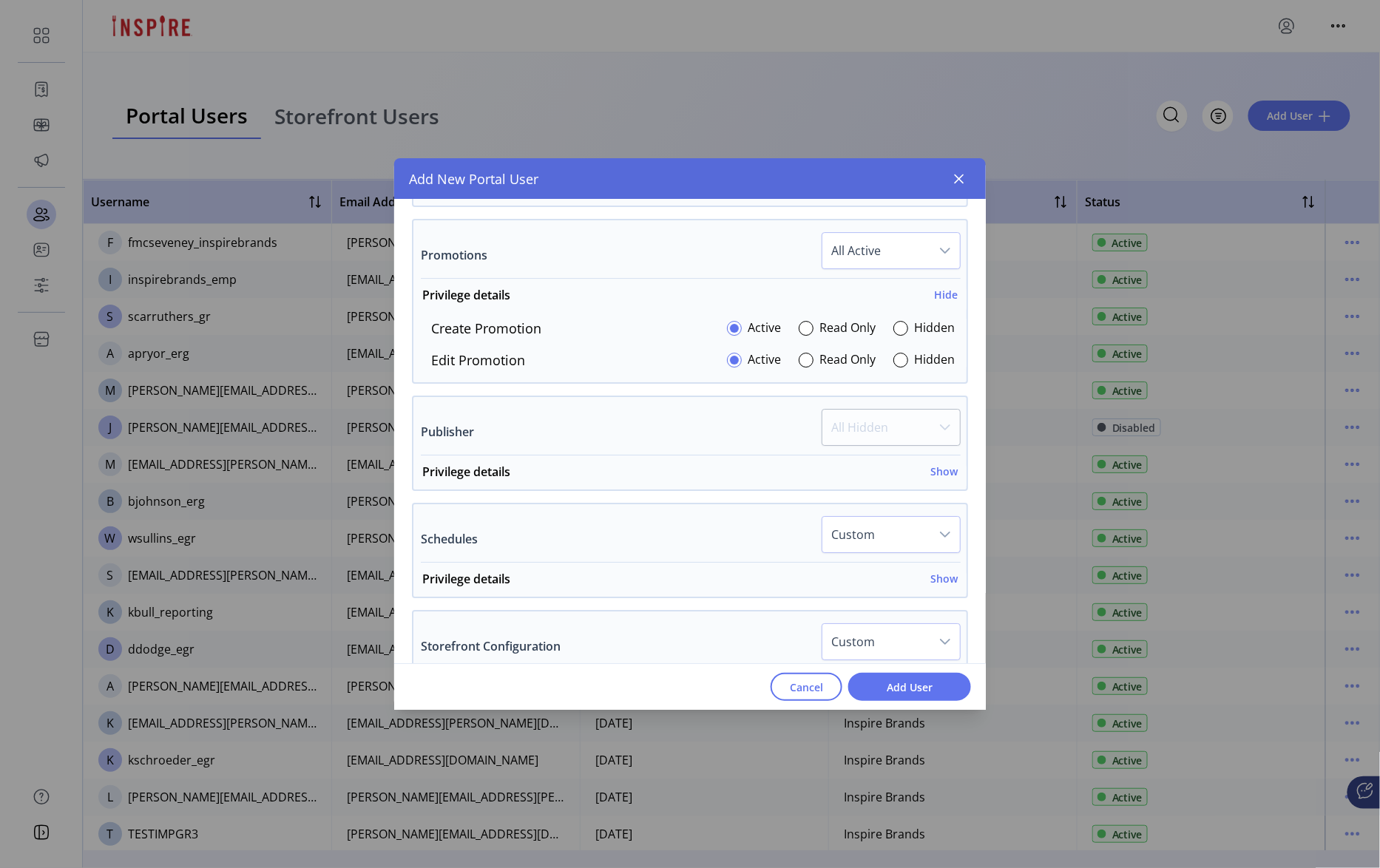
scroll to position [1914, 0]
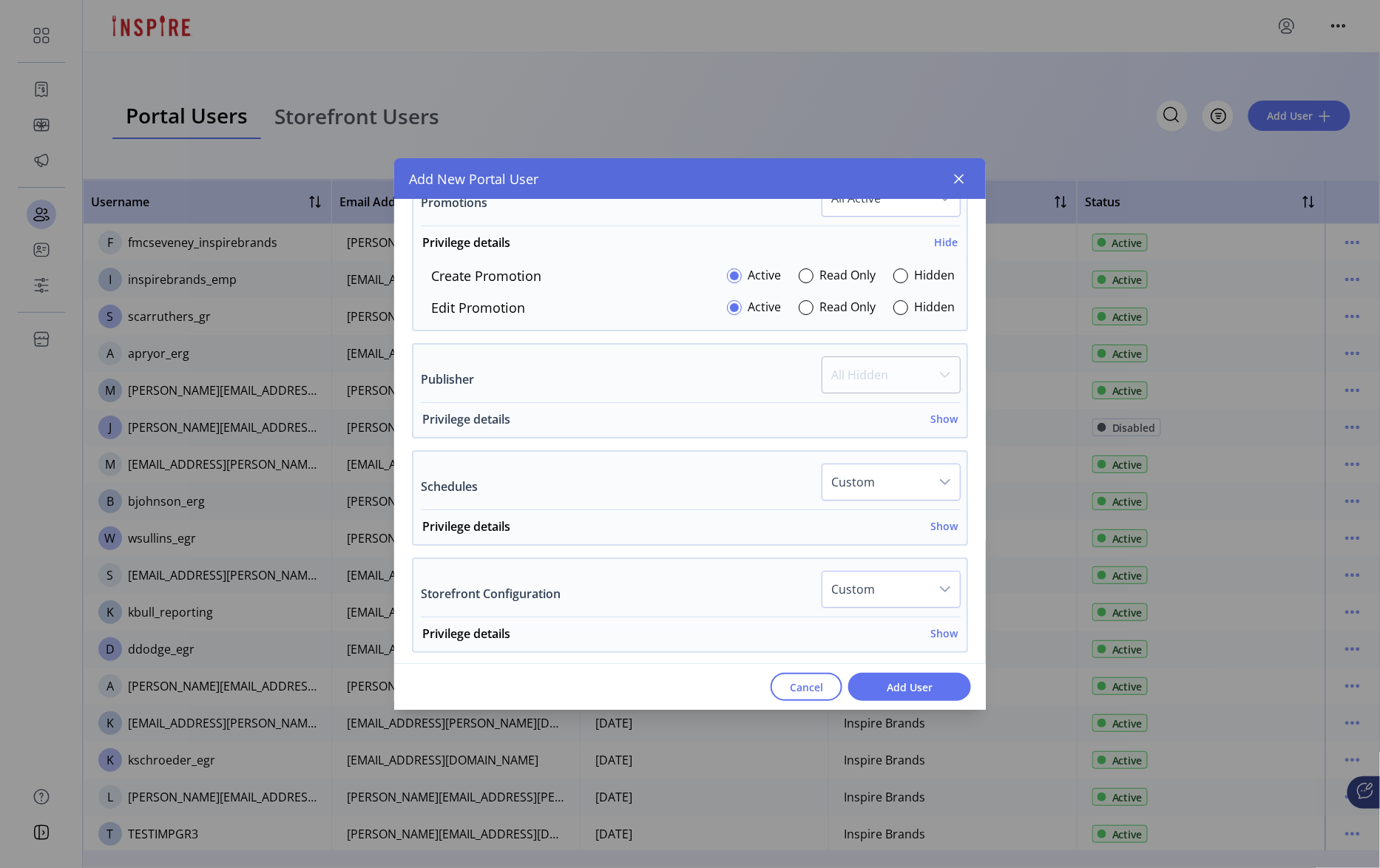
click at [931, 424] on h6 "Show" at bounding box center [944, 419] width 27 height 16
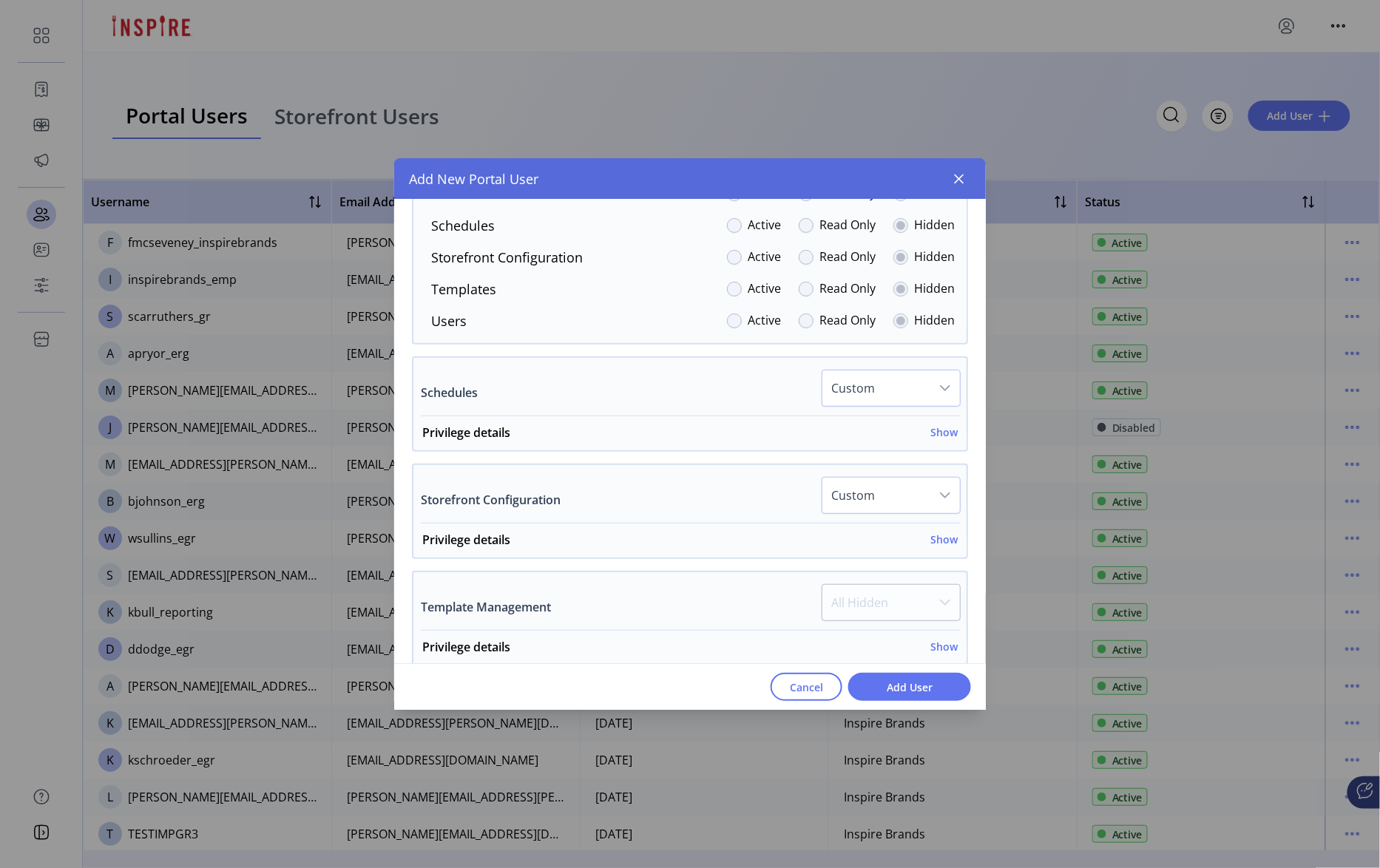
scroll to position [2287, 0]
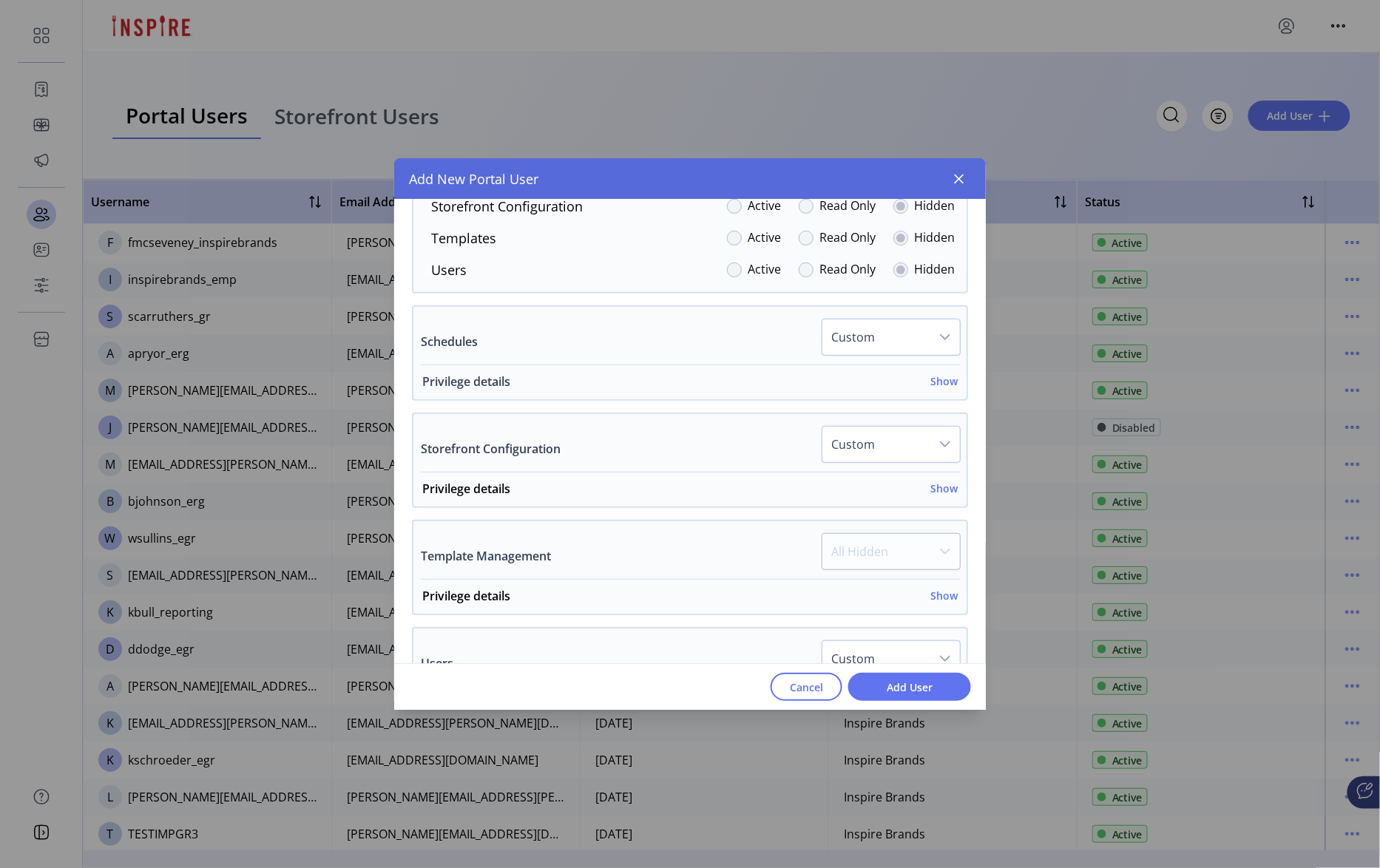
click at [932, 389] on h6 "Show" at bounding box center [944, 381] width 27 height 16
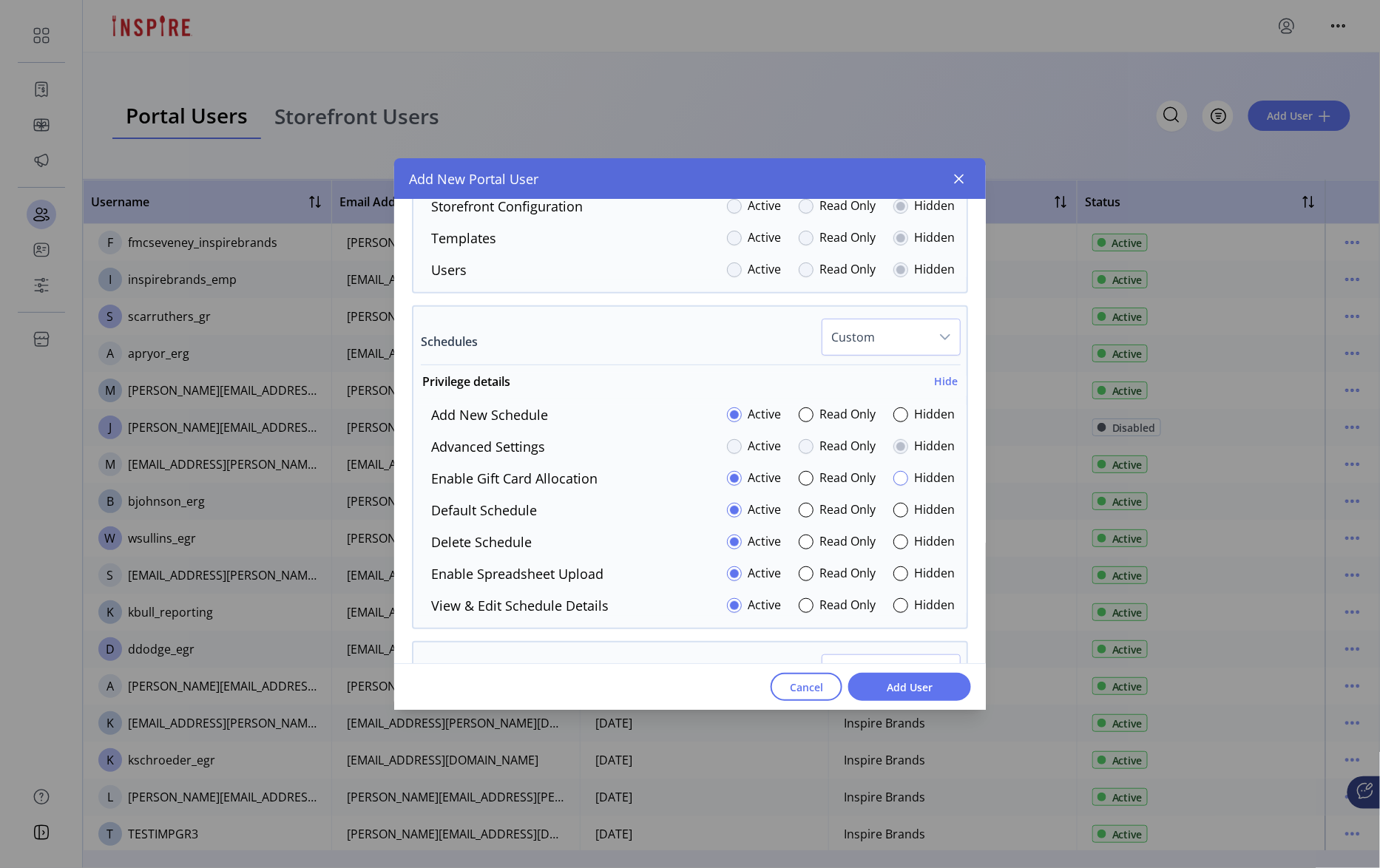
click at [895, 485] on div at bounding box center [900, 478] width 15 height 15
click at [898, 577] on div at bounding box center [900, 573] width 15 height 15
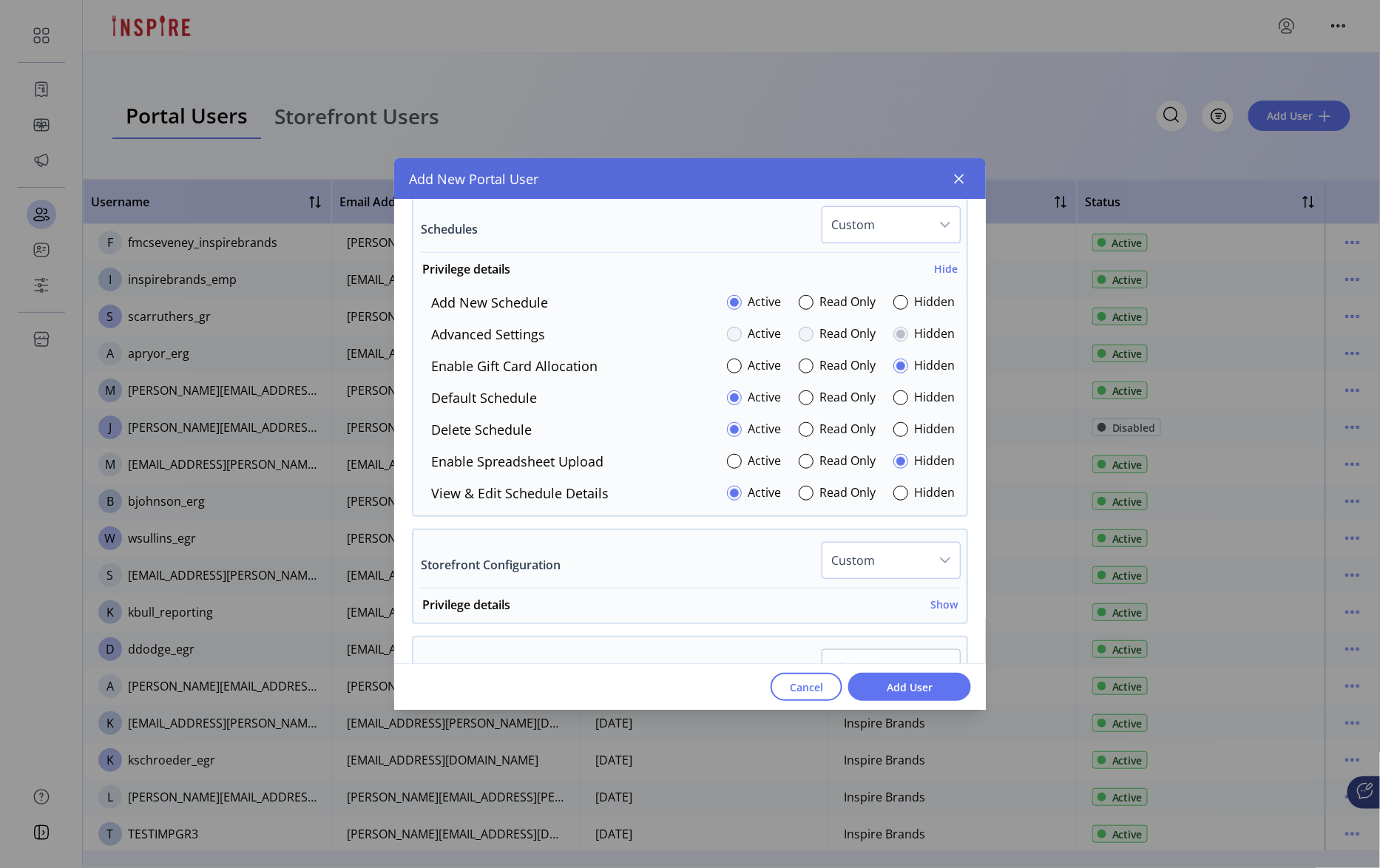
scroll to position [2511, 0]
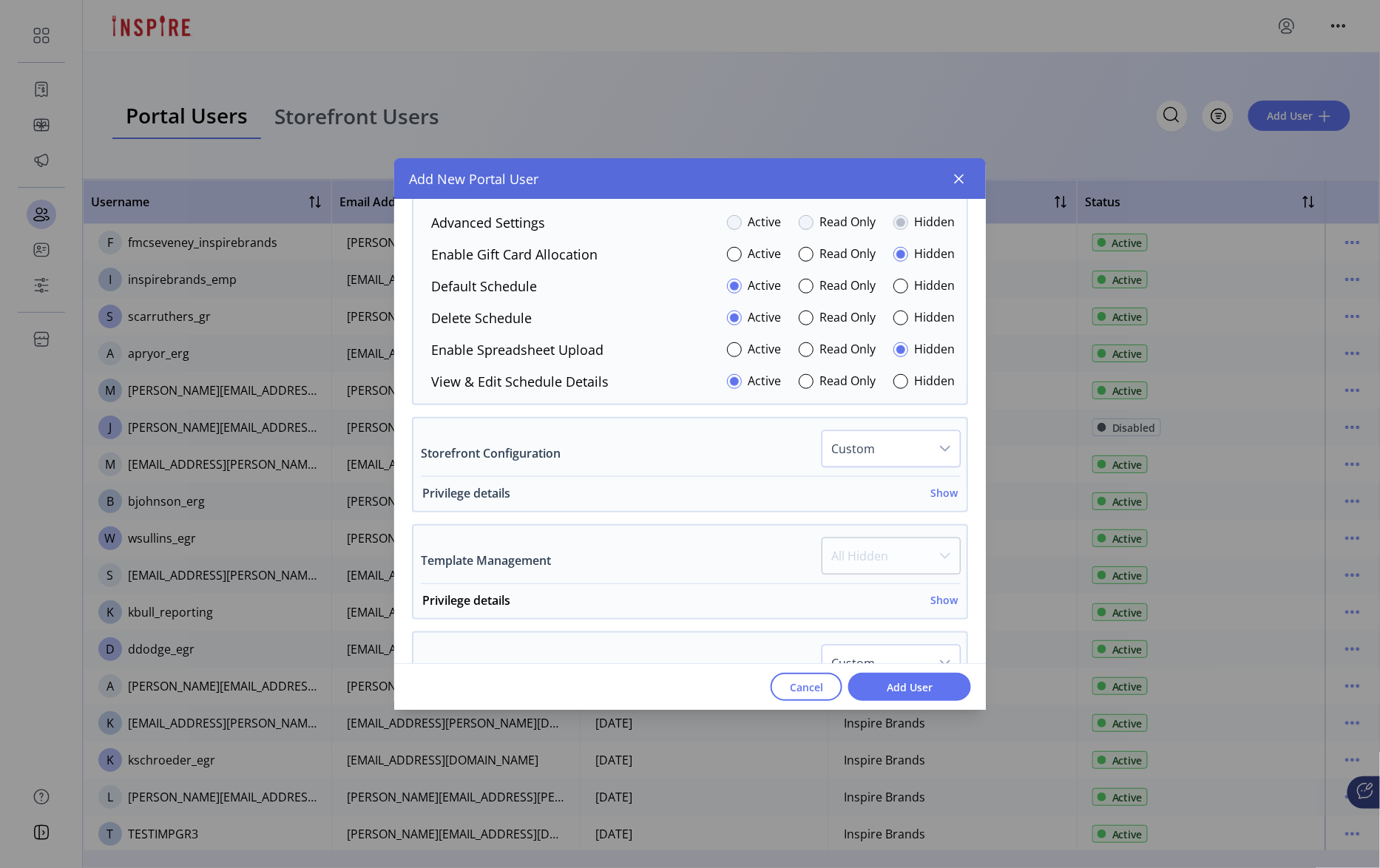
click at [932, 500] on h6 "Show" at bounding box center [944, 493] width 27 height 16
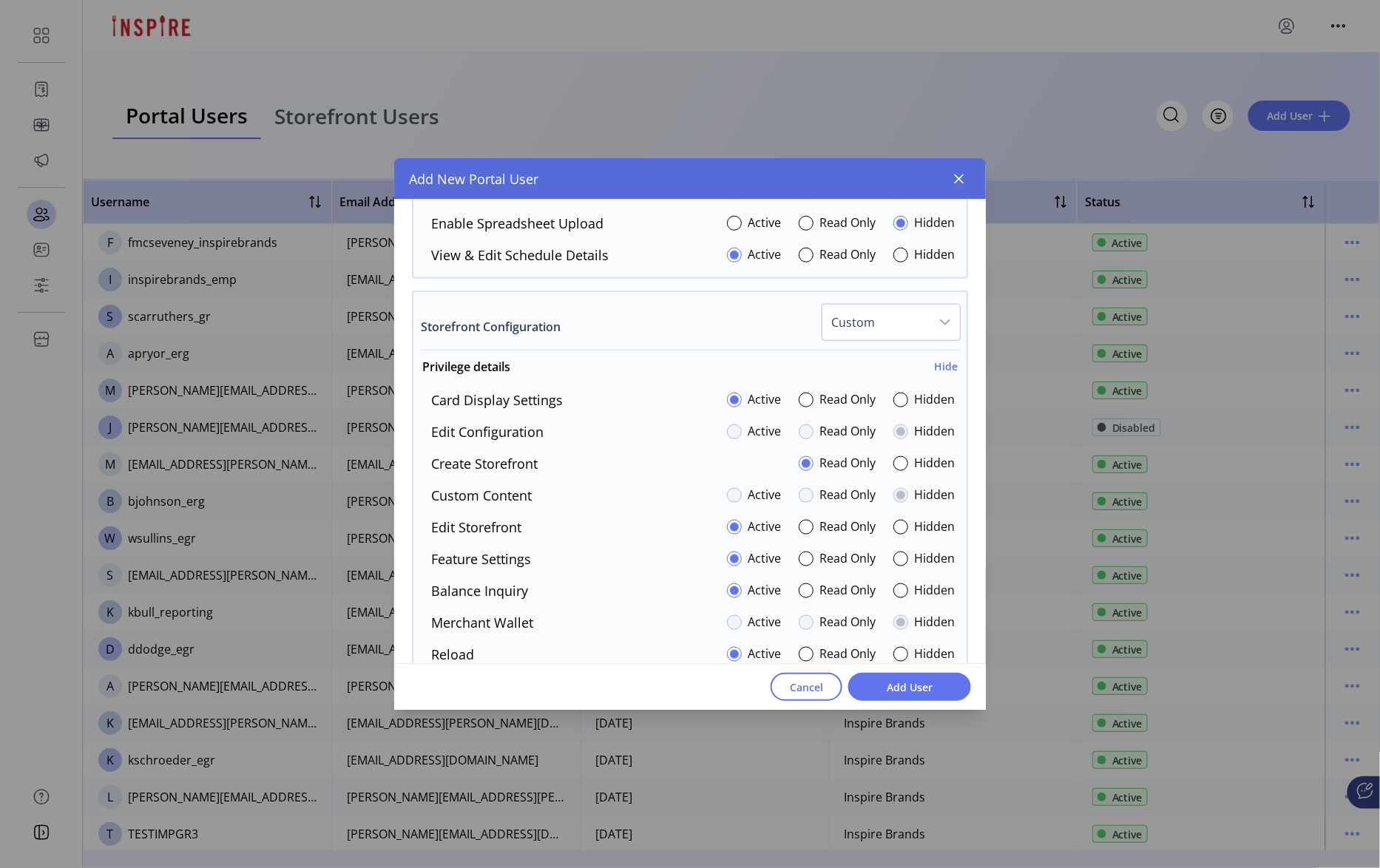
scroll to position [2673, 0]
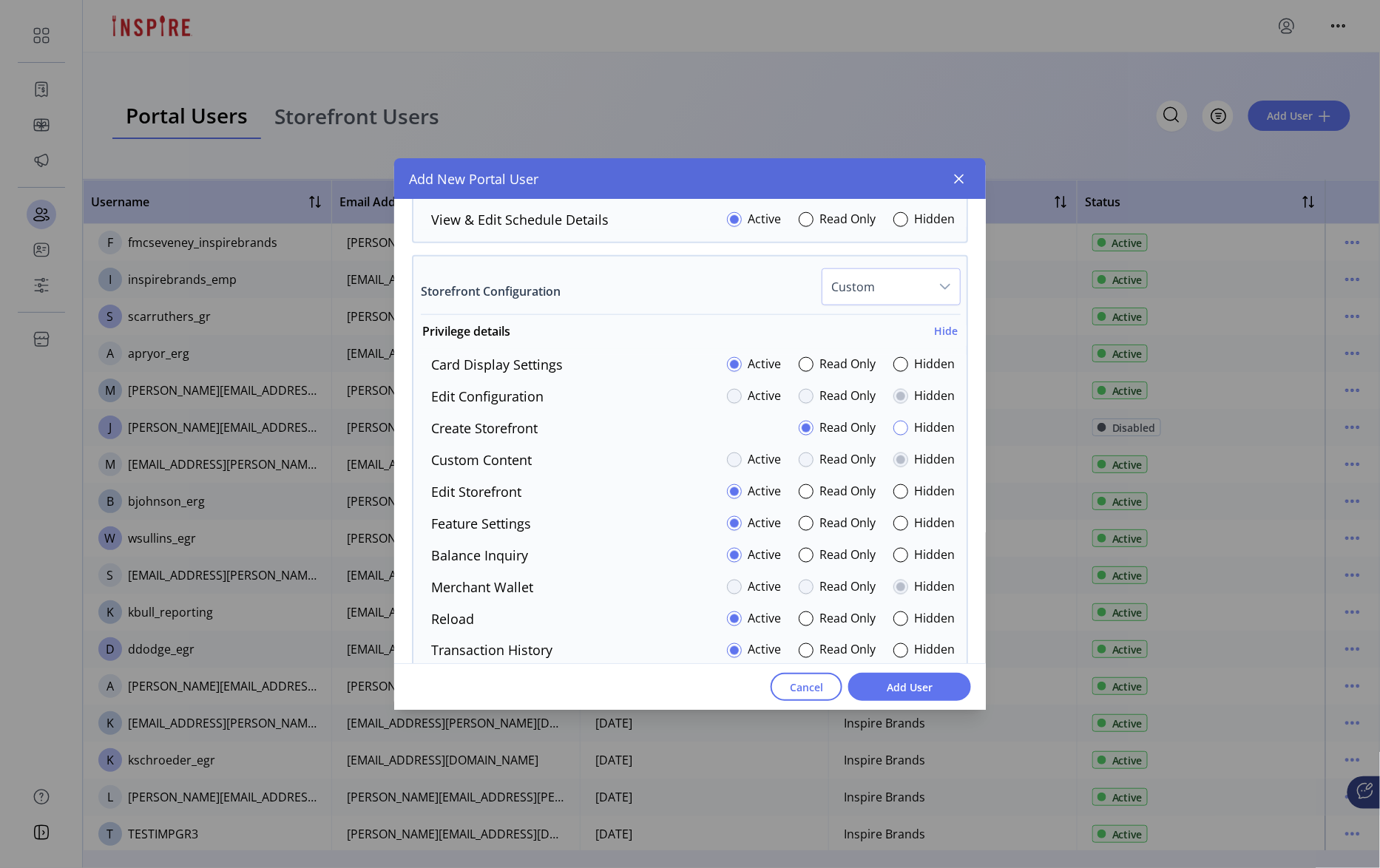
click at [898, 435] on div at bounding box center [900, 427] width 15 height 15
click at [805, 432] on div at bounding box center [805, 427] width 15 height 15
click at [895, 368] on div at bounding box center [900, 364] width 15 height 15
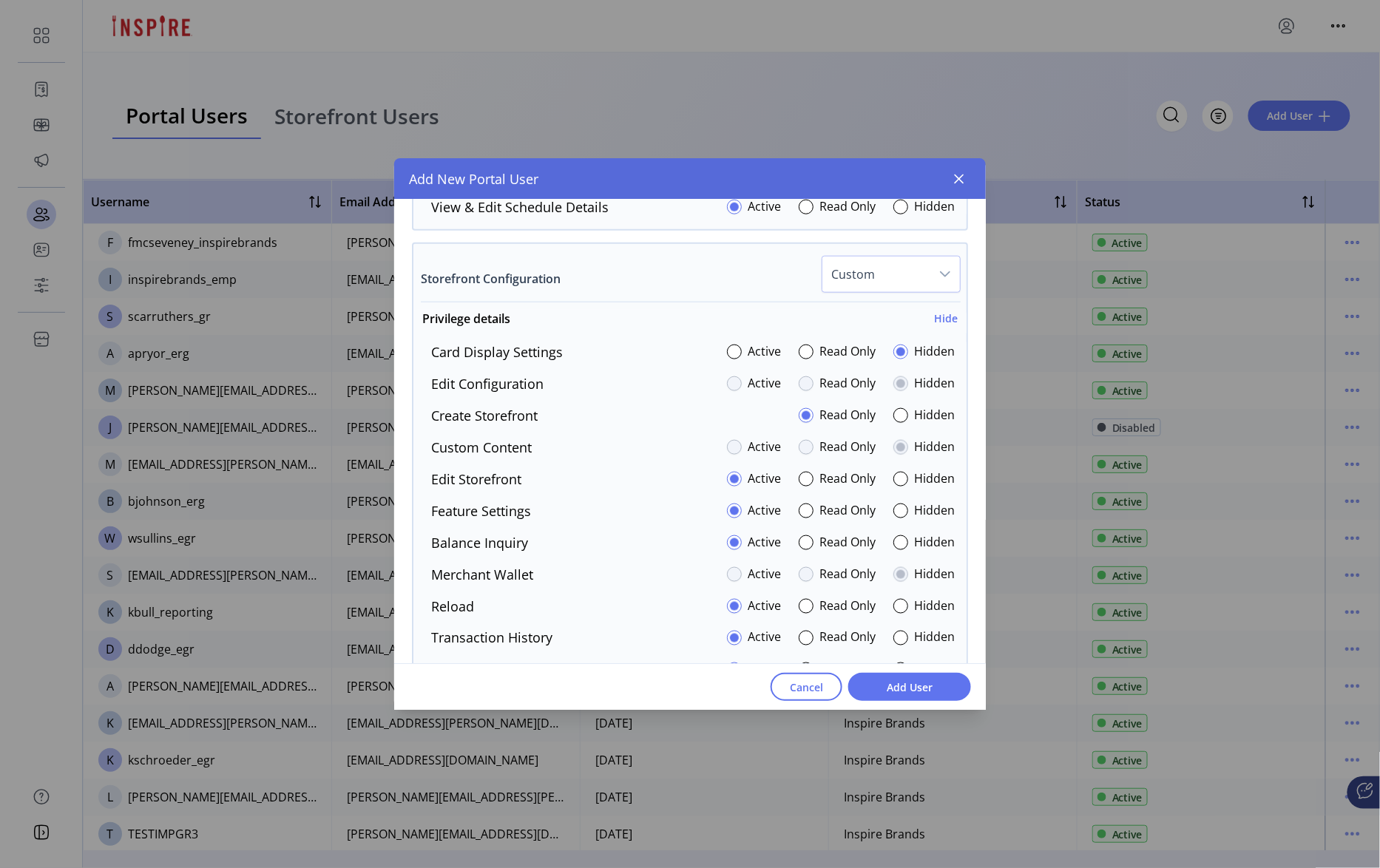
scroll to position [2735, 0]
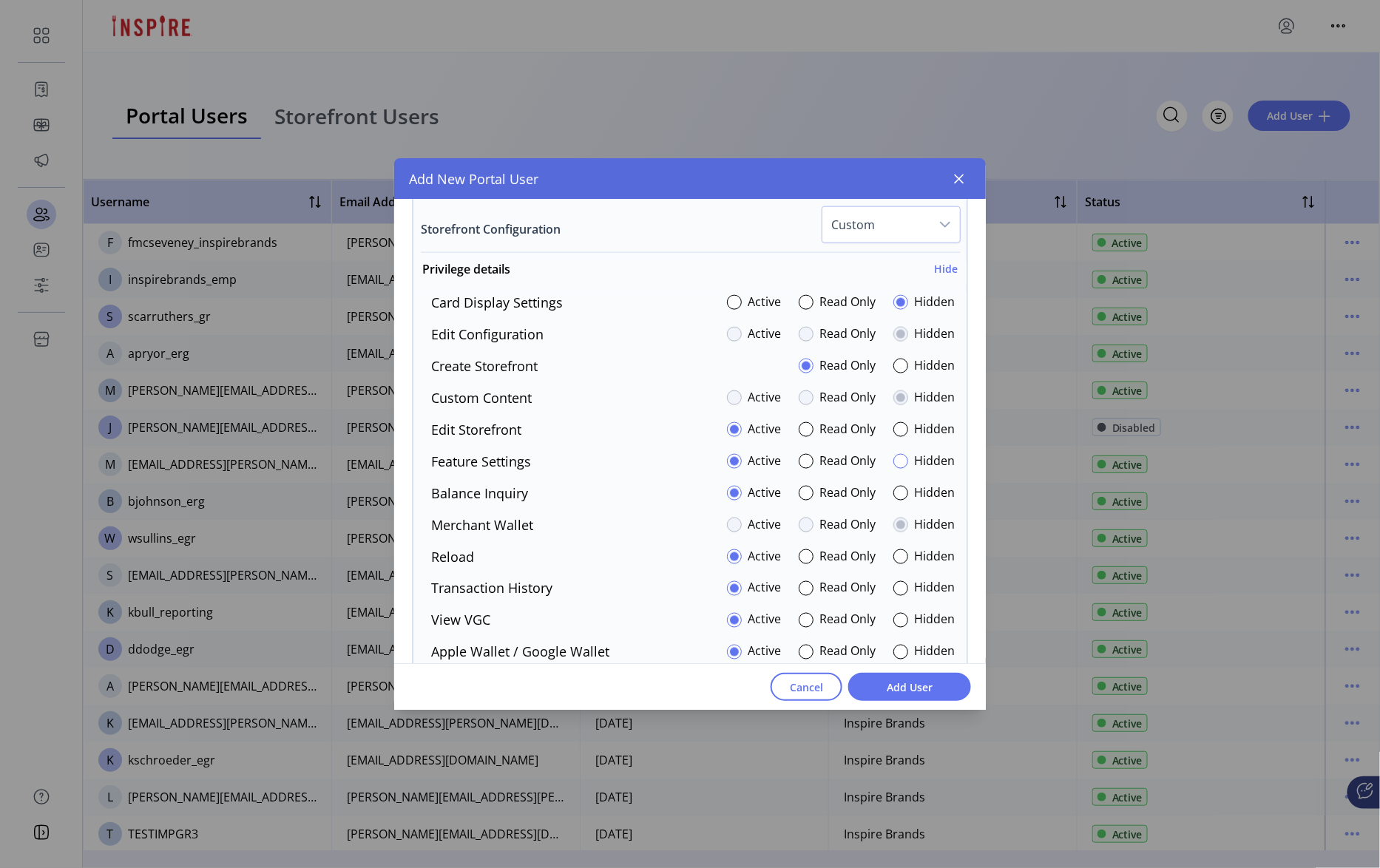
click at [898, 462] on div at bounding box center [900, 461] width 15 height 15
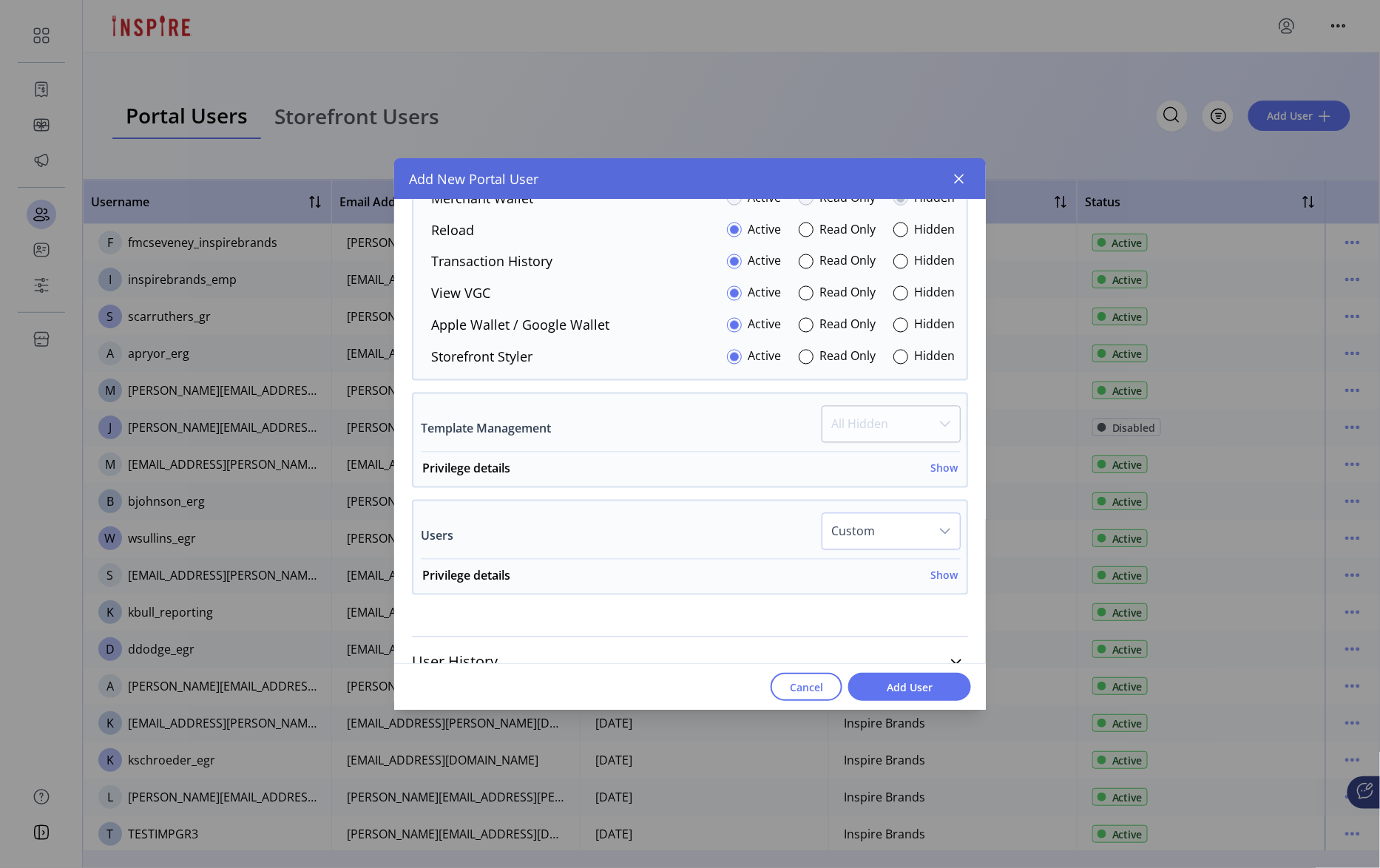
scroll to position [3090, 0]
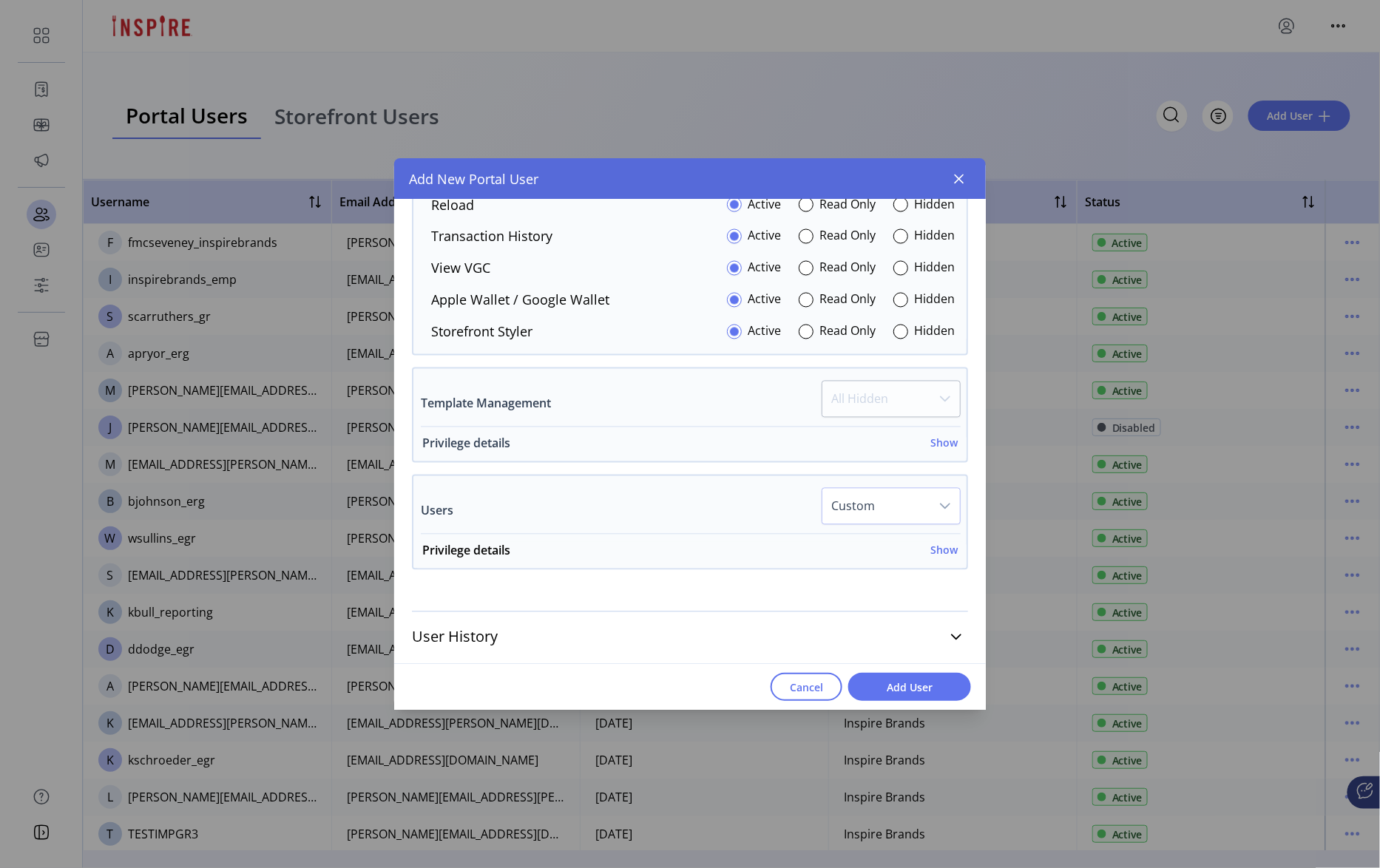
click at [938, 451] on h6 "Show" at bounding box center [944, 443] width 27 height 16
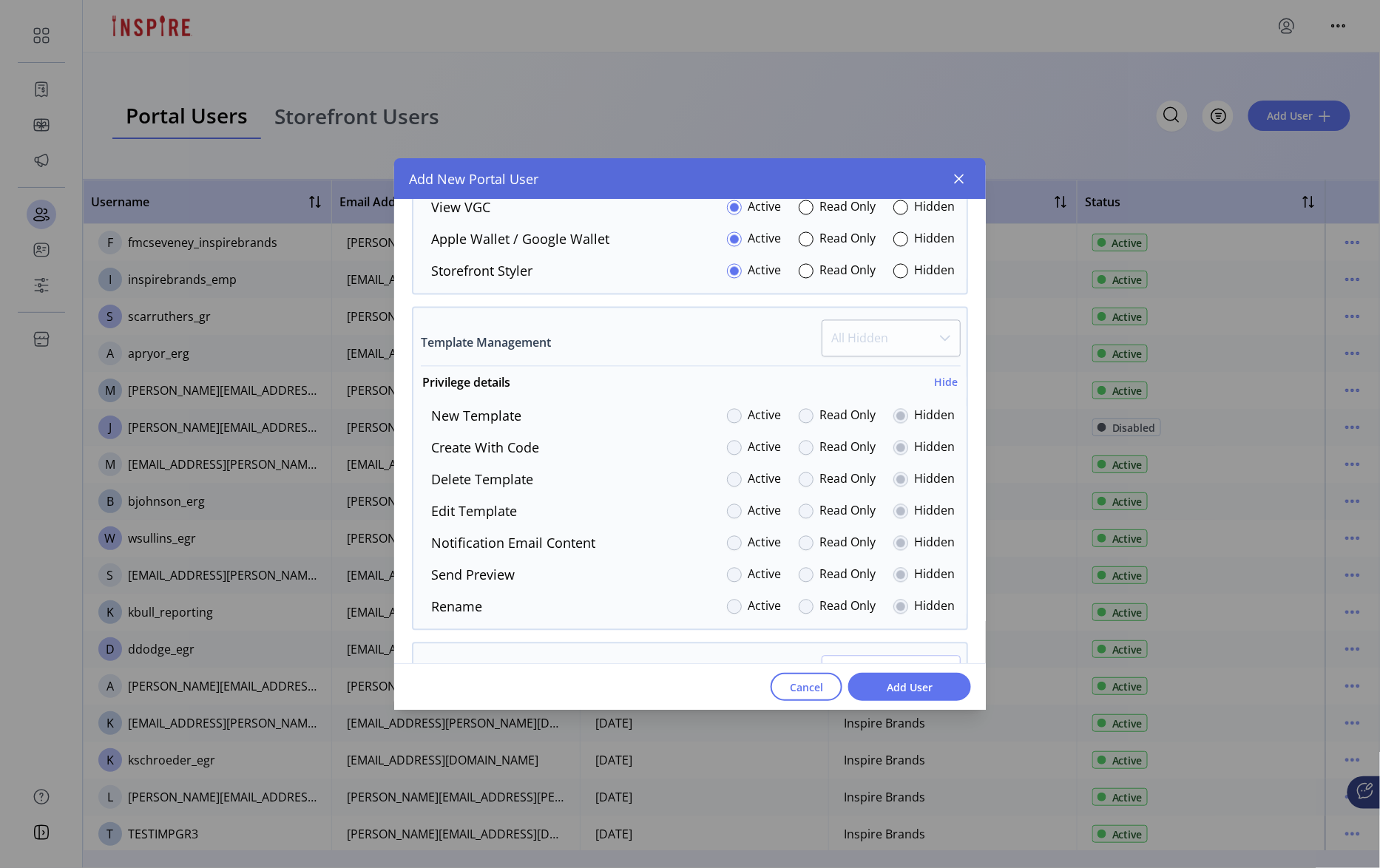
scroll to position [3251, 0]
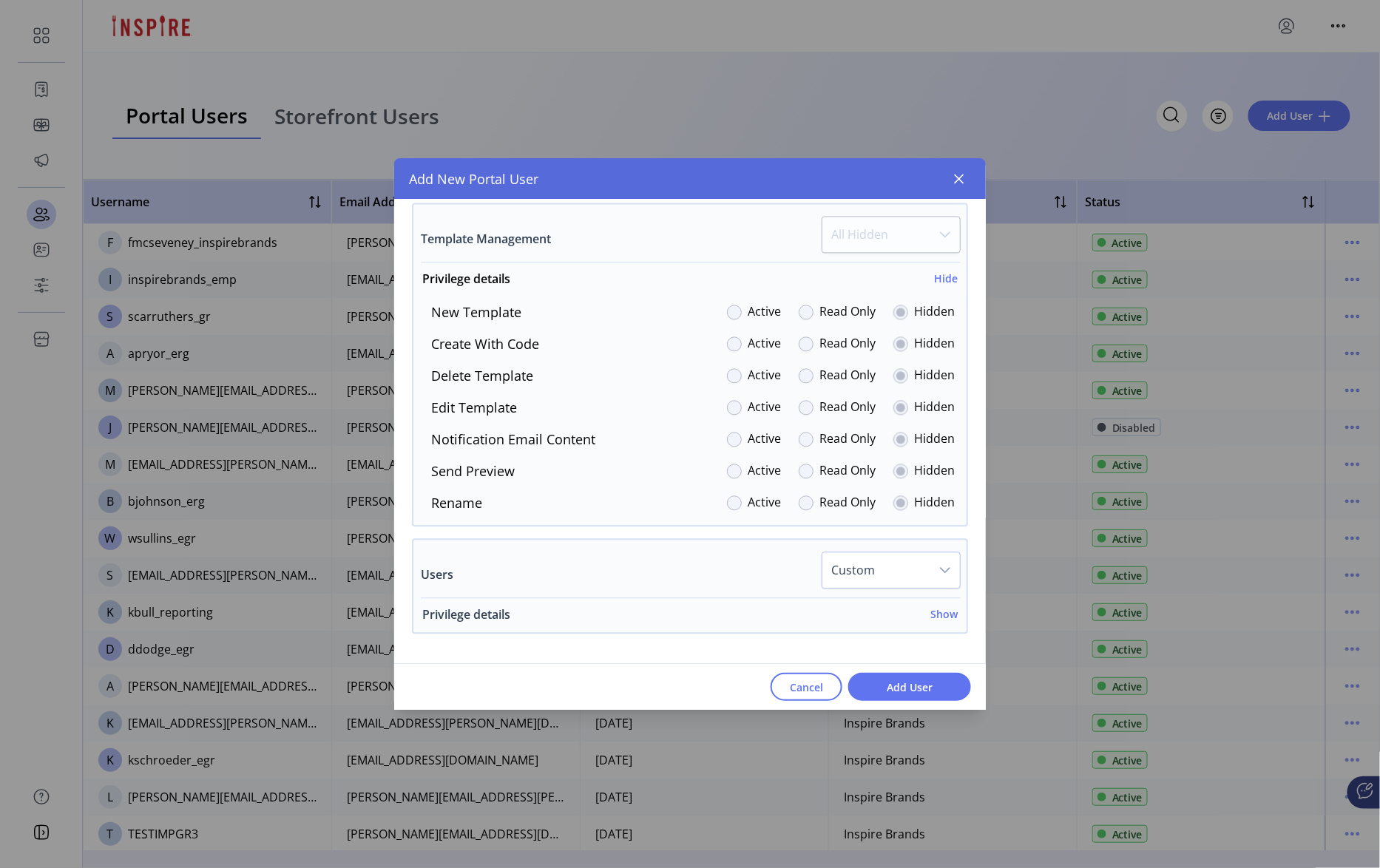
click at [939, 615] on h6 "Show" at bounding box center [944, 615] width 27 height 16
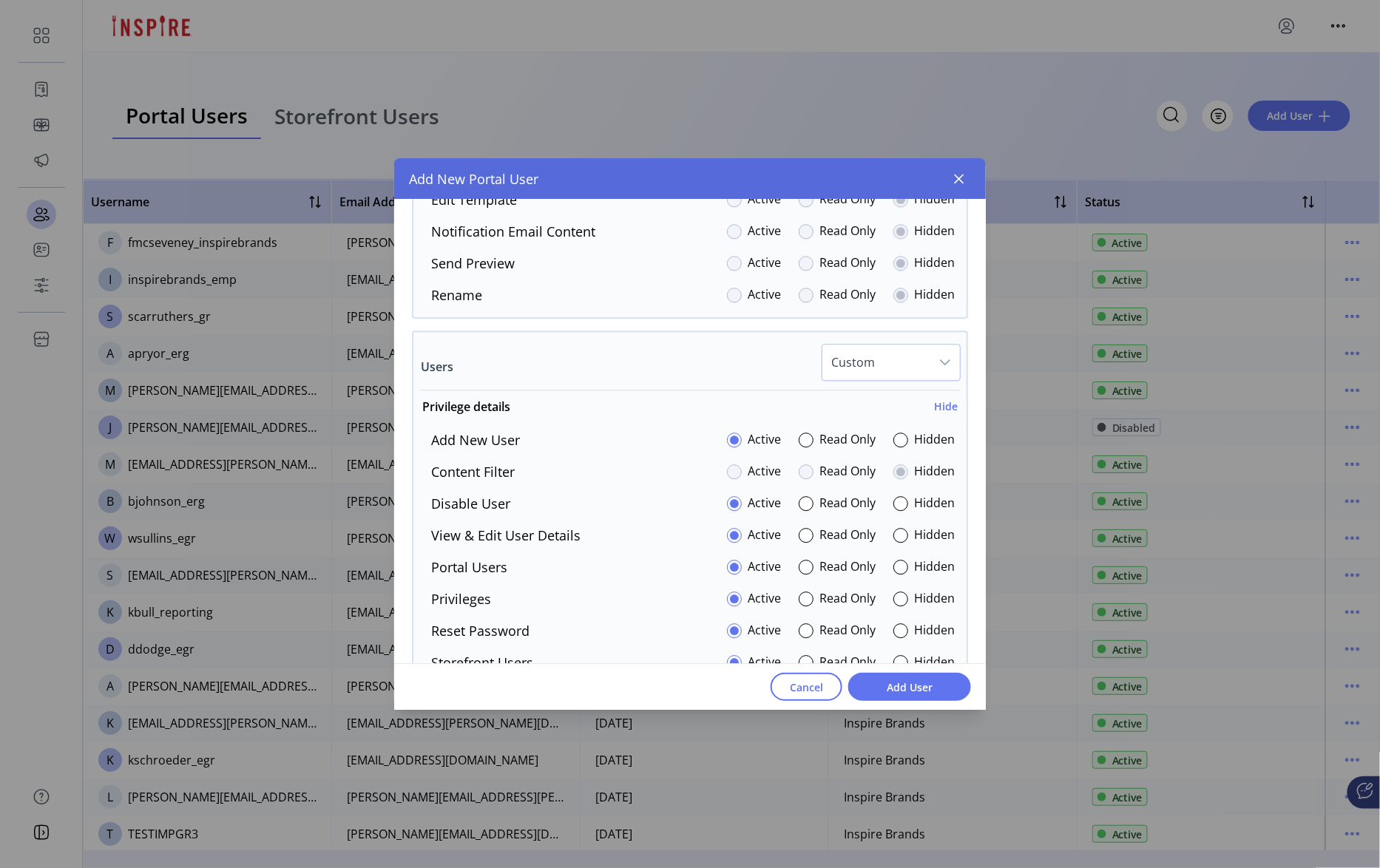
scroll to position [3523, 0]
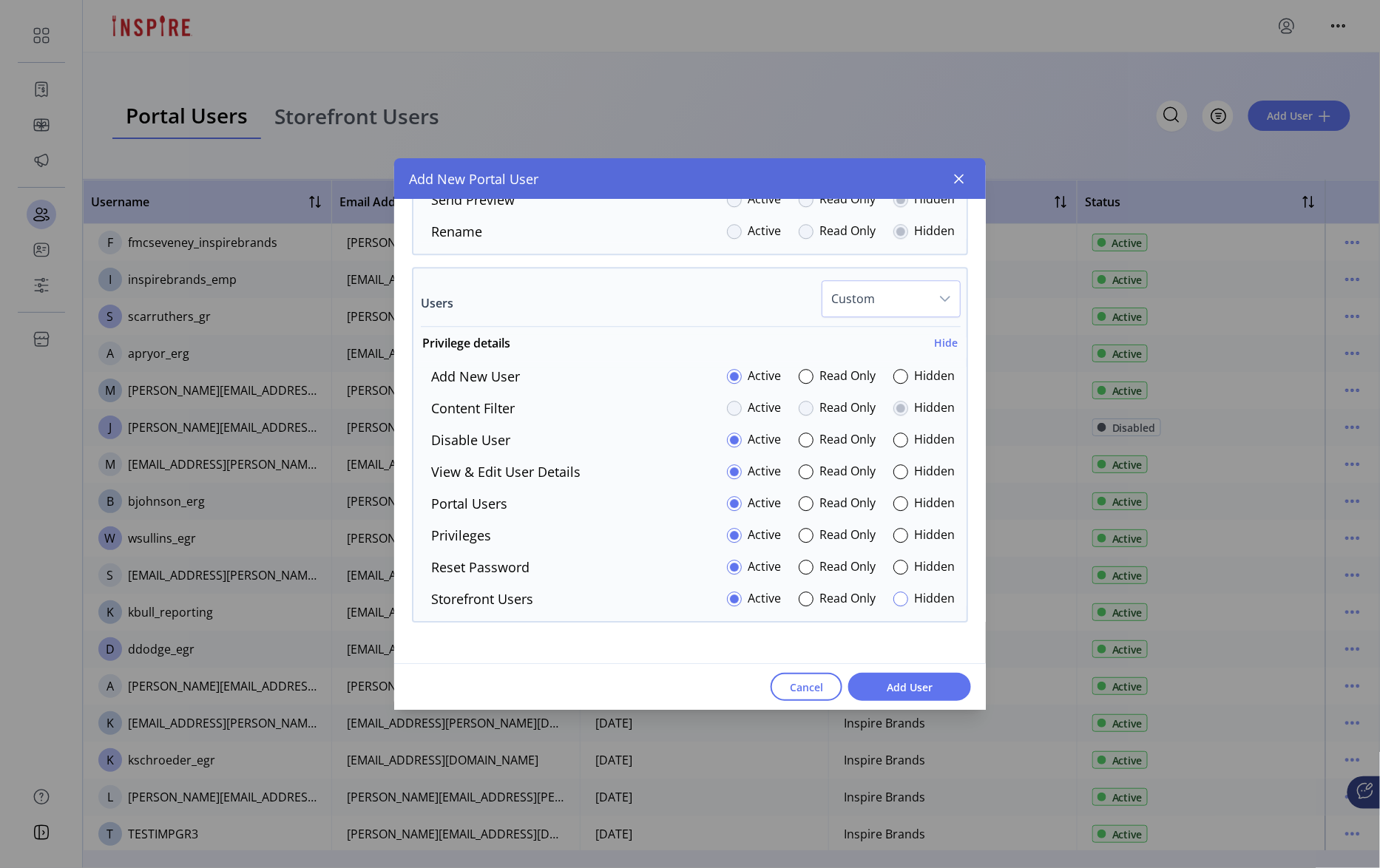
click at [895, 598] on div at bounding box center [900, 598] width 15 height 15
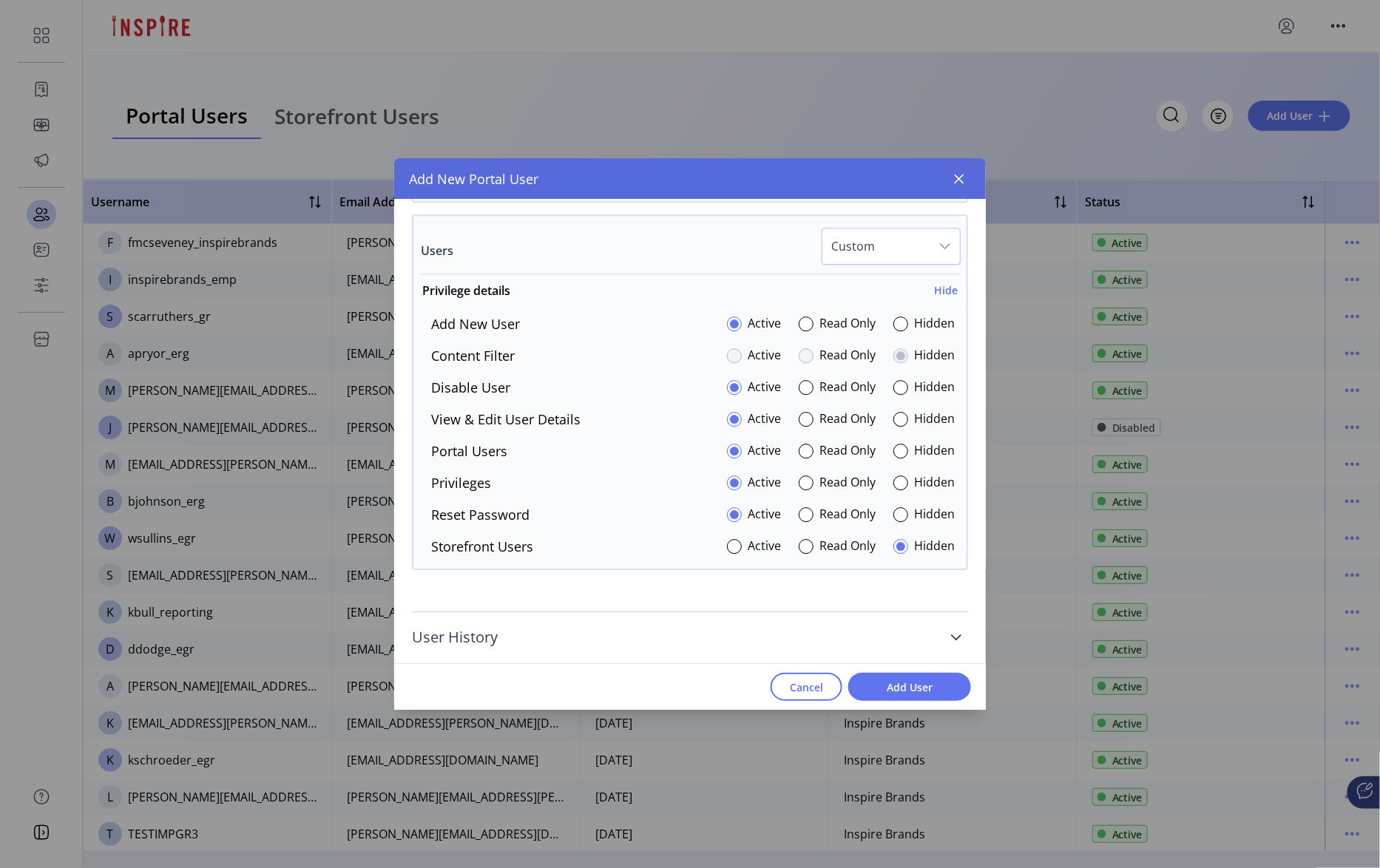
click at [953, 643] on icon at bounding box center [956, 636] width 12 height 12
click at [926, 679] on span "Add User" at bounding box center [910, 687] width 84 height 16
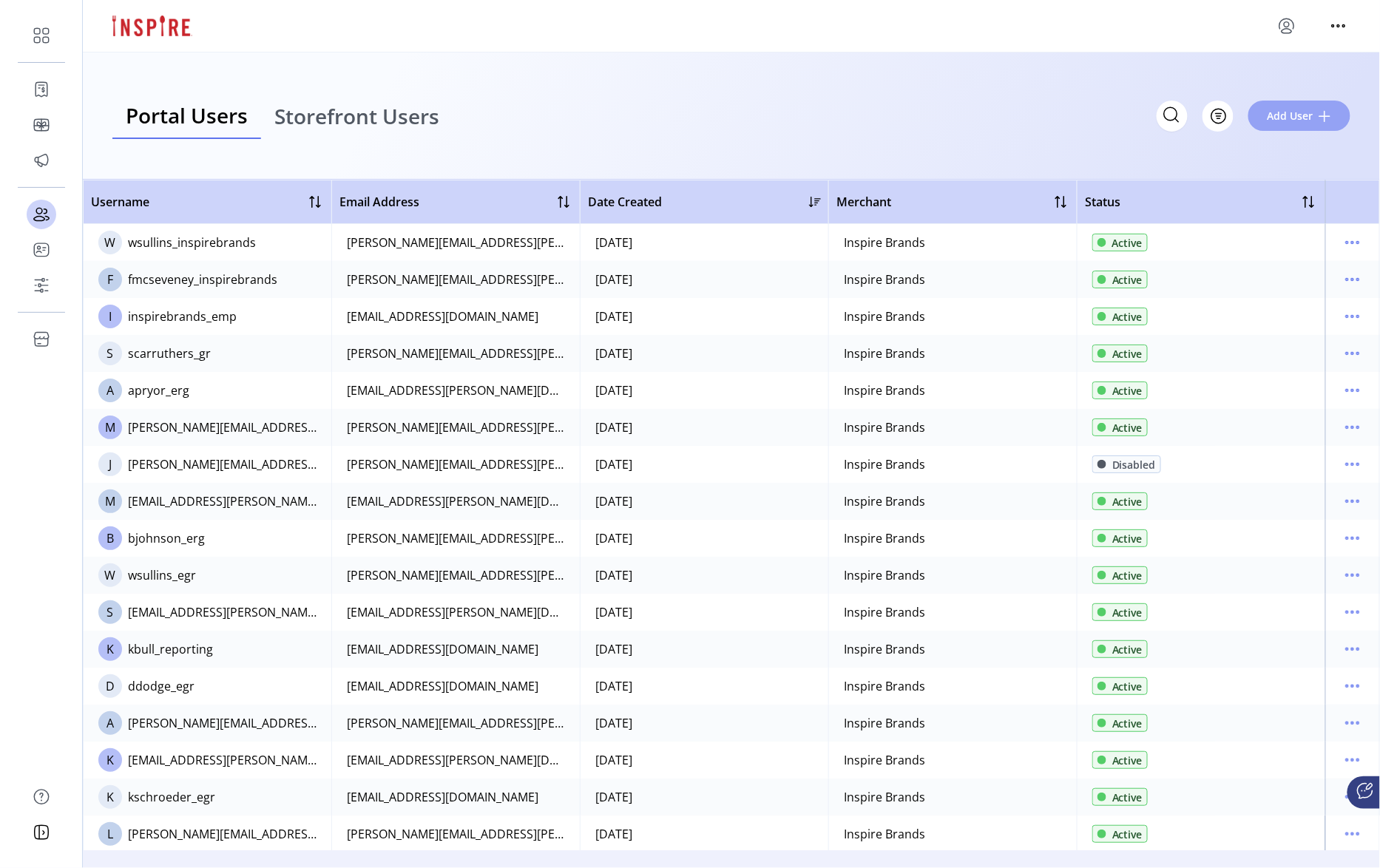
click at [1311, 120] on span "Add User" at bounding box center [1290, 116] width 46 height 16
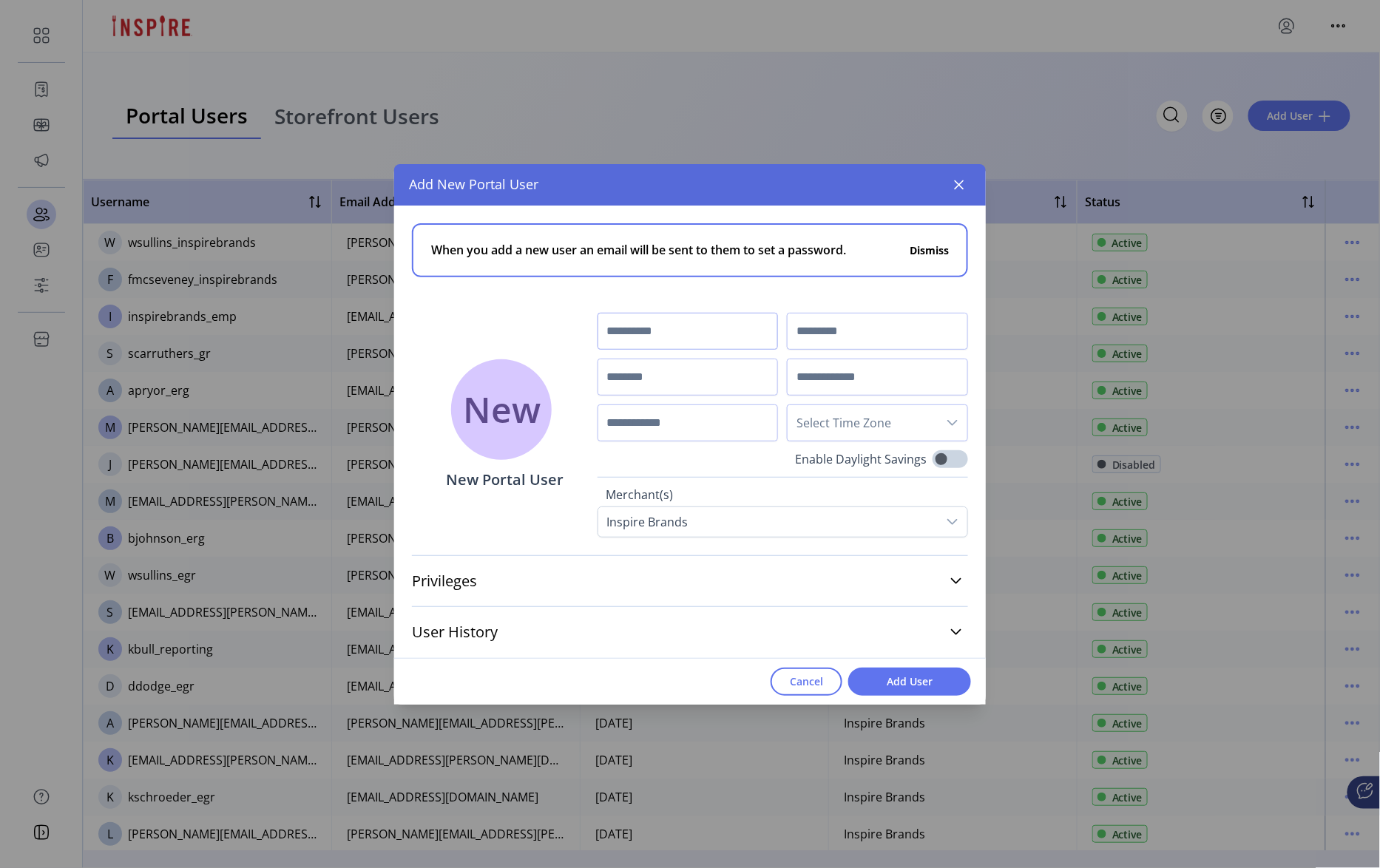
click at [725, 326] on input "text" at bounding box center [688, 331] width 181 height 37
type input "******"
type input "*******"
click at [641, 371] on input "text" at bounding box center [688, 377] width 181 height 37
paste input "**********"
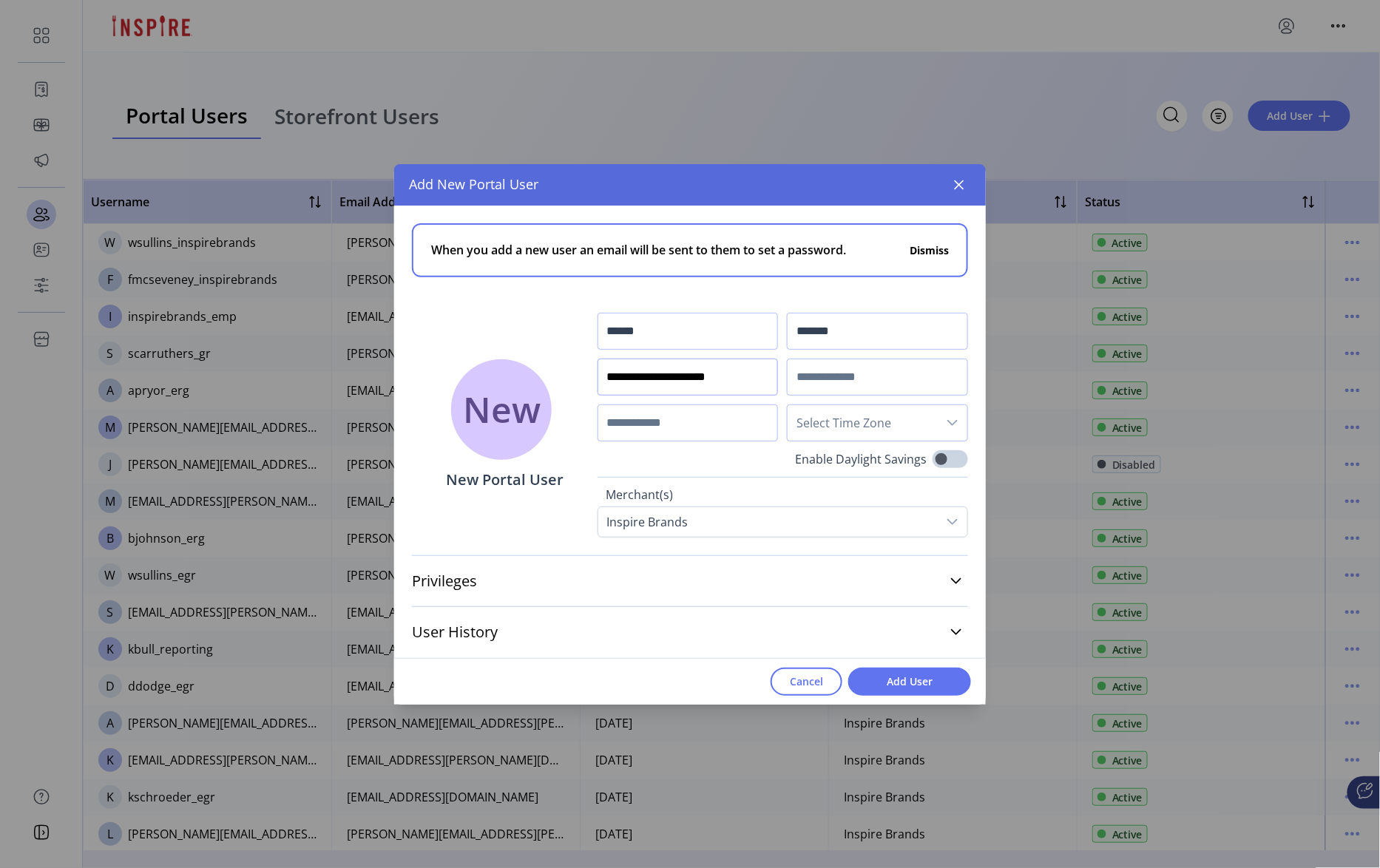
type input "**********"
click at [826, 376] on input "text" at bounding box center [877, 377] width 181 height 37
paste input "**********"
type input "**********"
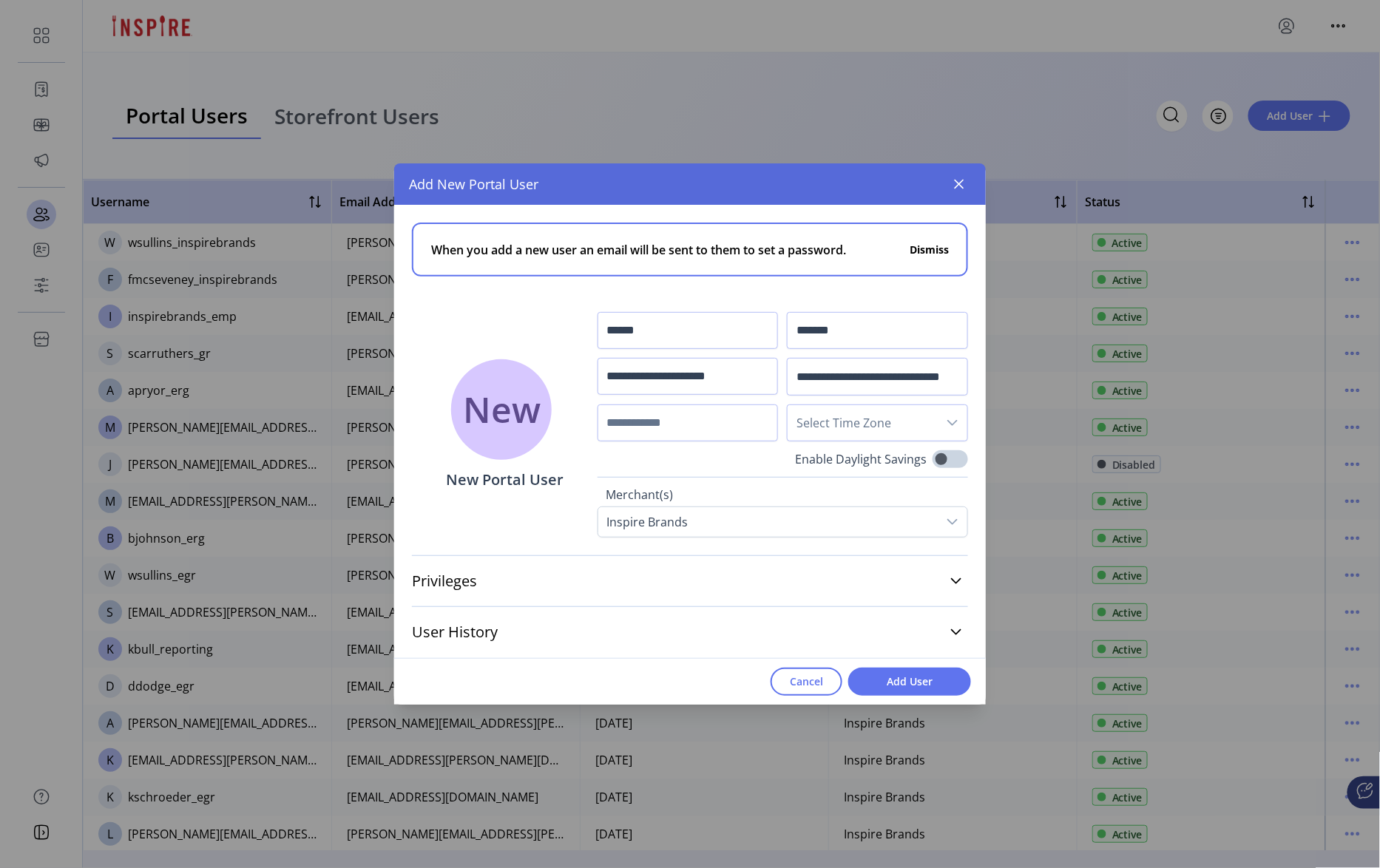
scroll to position [0, 0]
click at [886, 421] on span "Select Time Zone" at bounding box center [862, 423] width 150 height 36
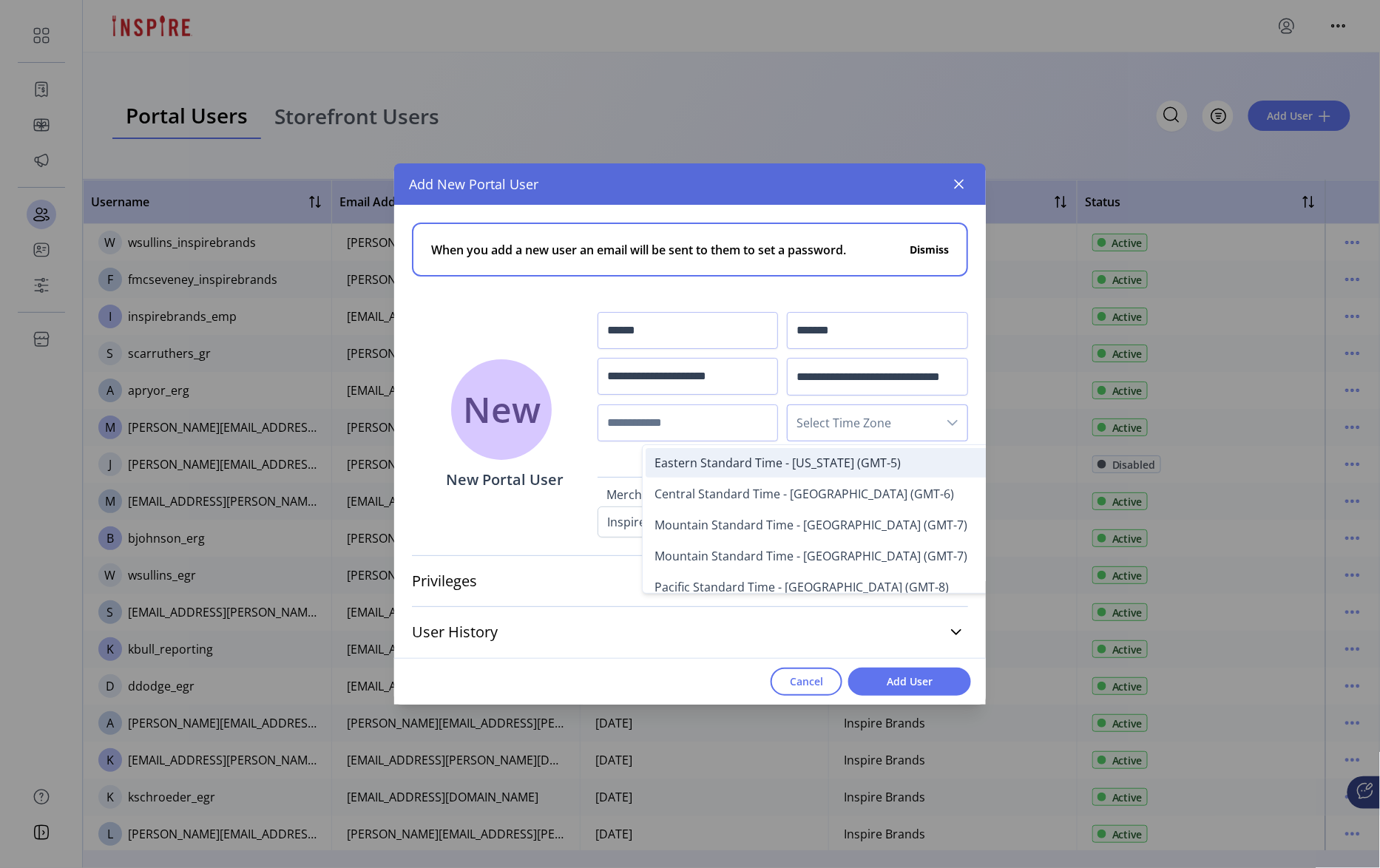
click at [823, 462] on span "Eastern Standard Time - [US_STATE] (GMT-5)" at bounding box center [777, 462] width 246 height 16
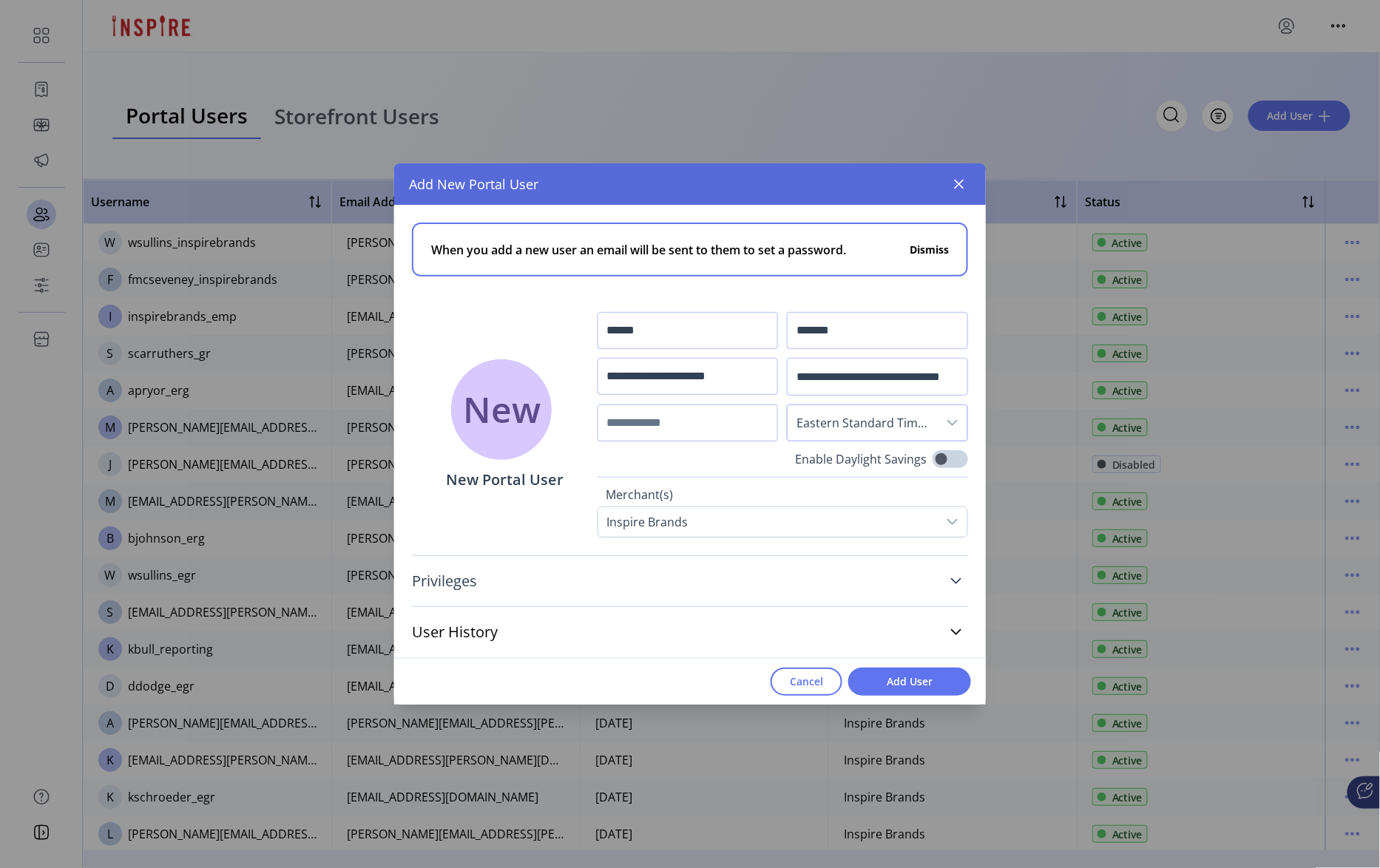
click at [963, 581] on link "Privileges" at bounding box center [690, 581] width 556 height 33
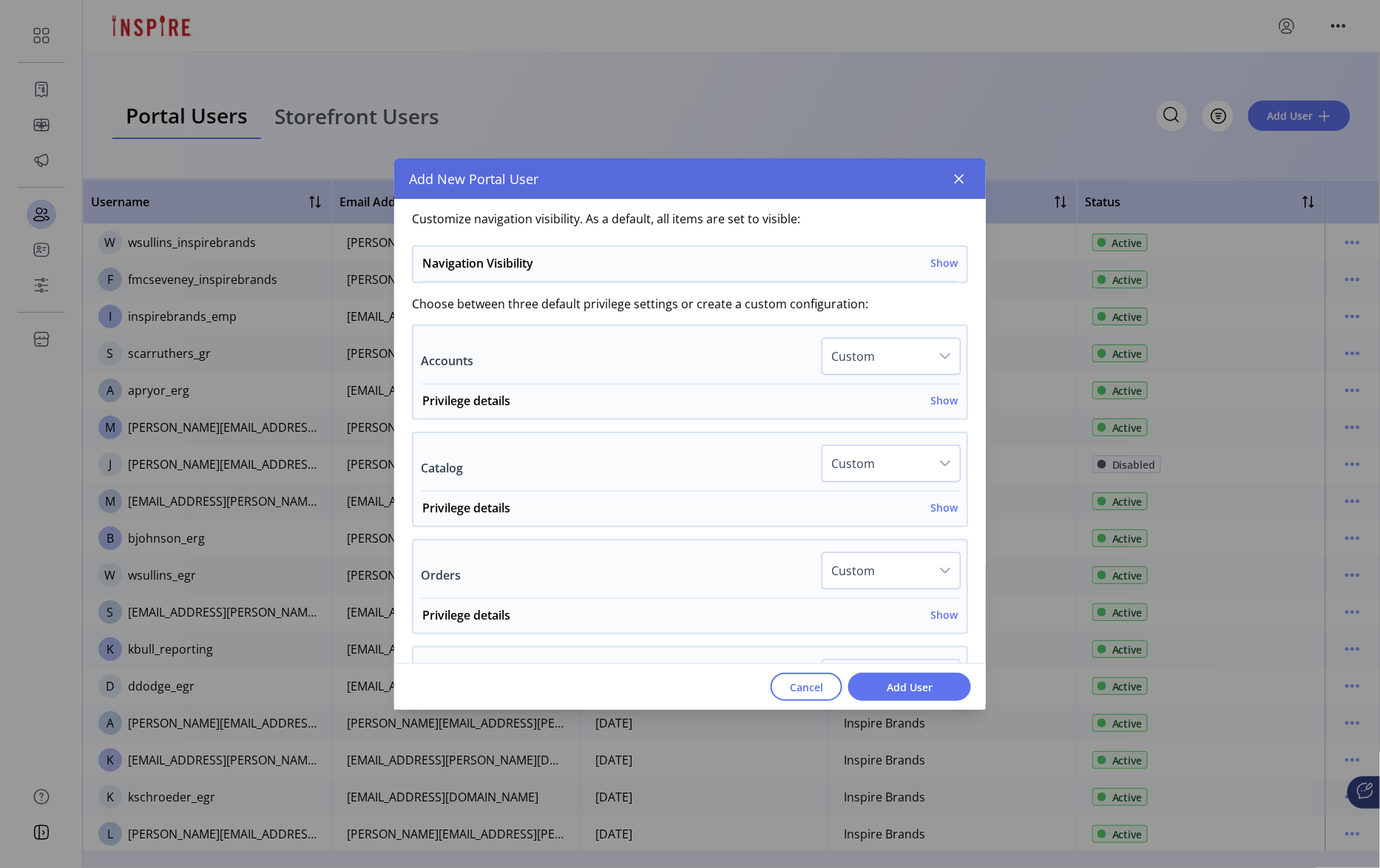
scroll to position [372, 0]
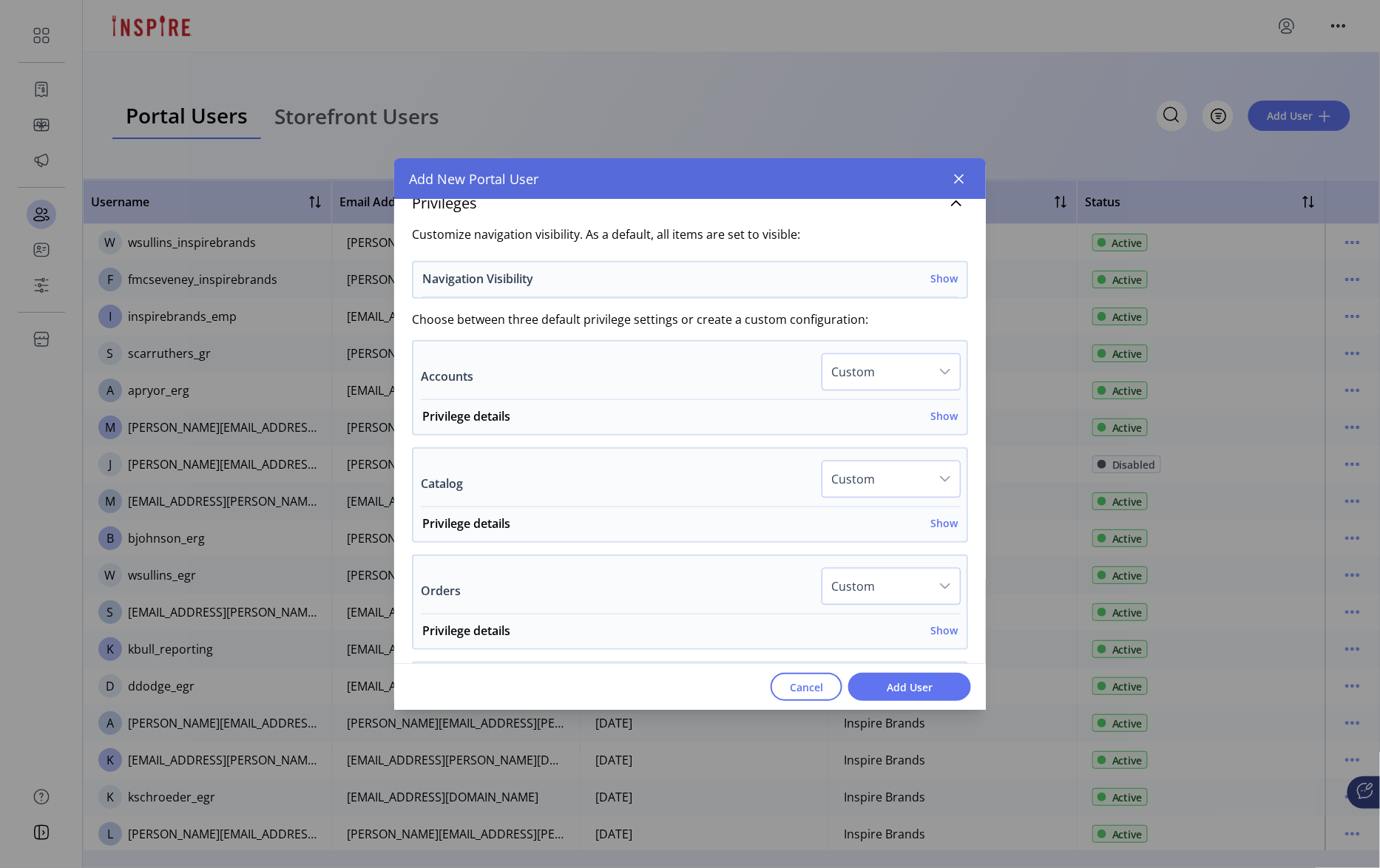
click at [942, 284] on h6 "Show" at bounding box center [944, 278] width 27 height 16
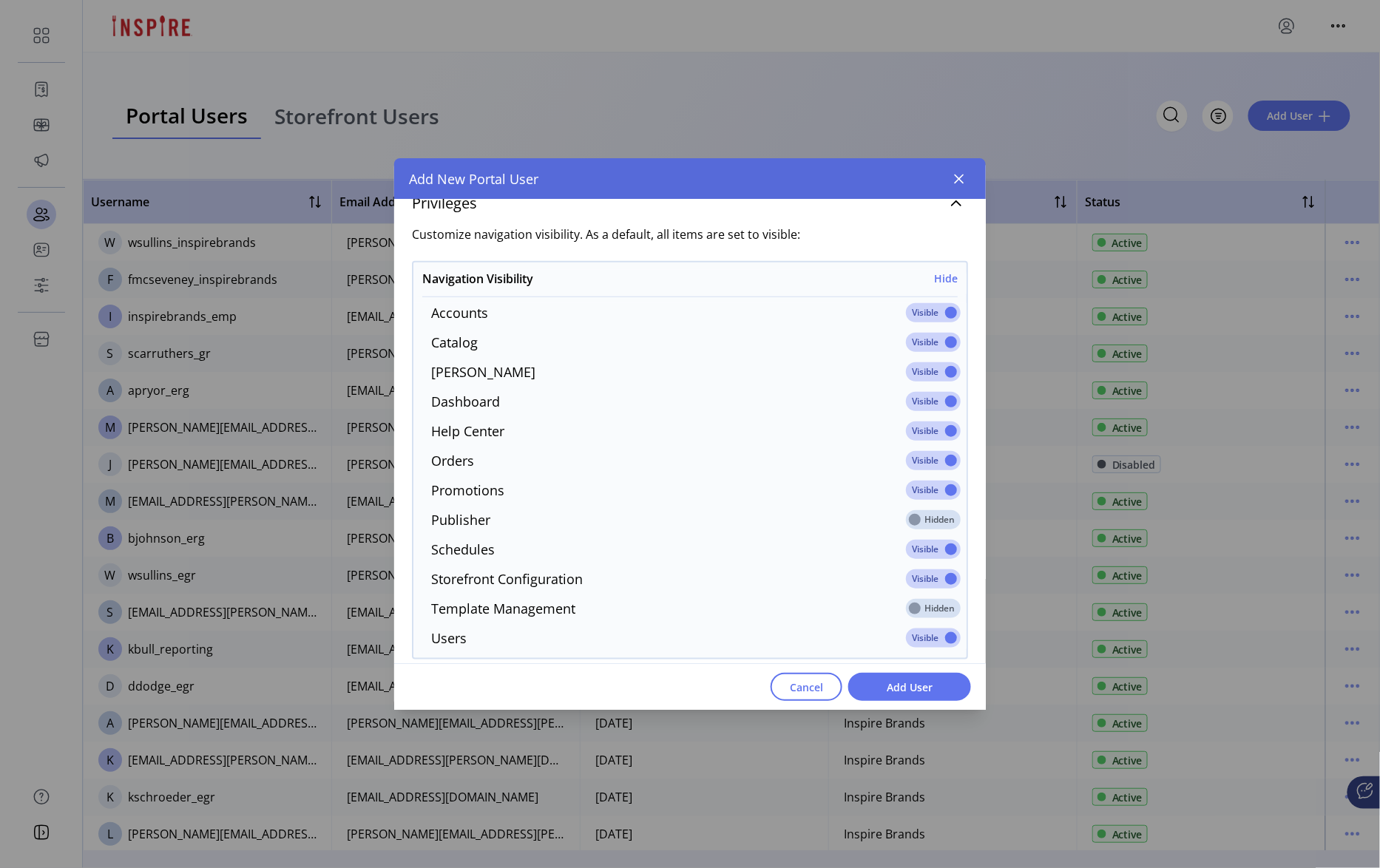
click at [942, 313] on span at bounding box center [933, 312] width 54 height 19
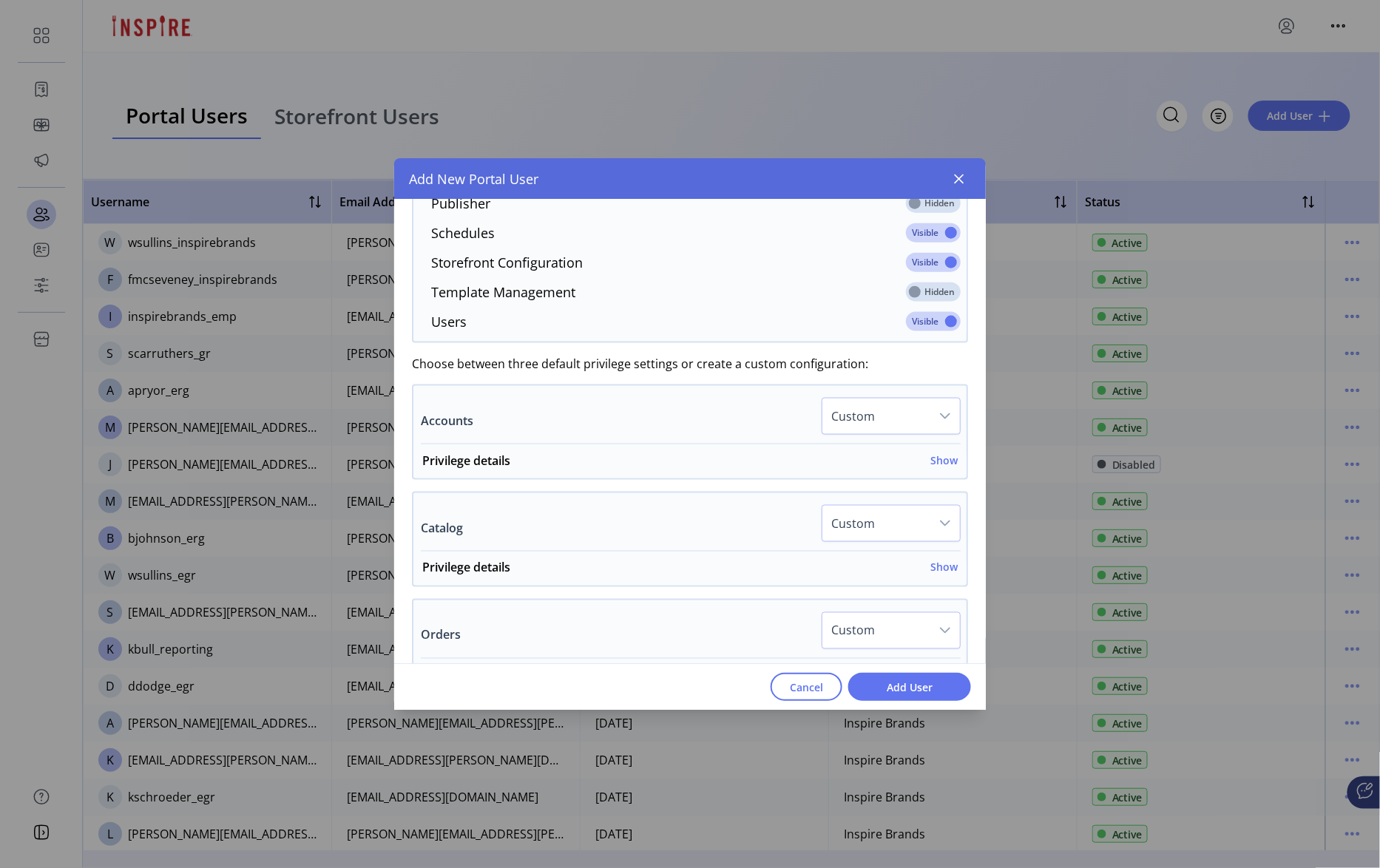
scroll to position [713, 0]
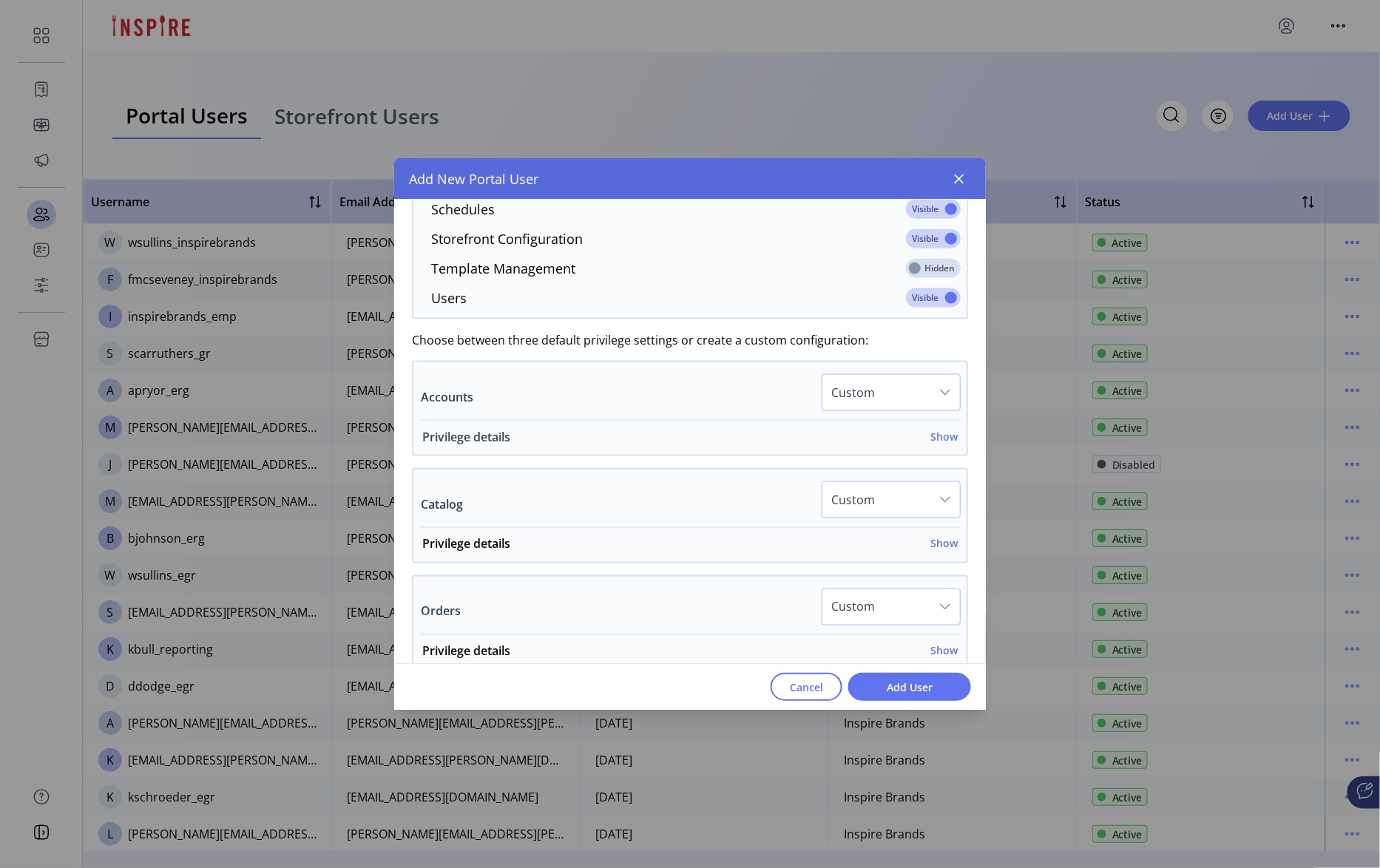
click at [929, 451] on div "Privilege details Show" at bounding box center [690, 441] width 536 height 26
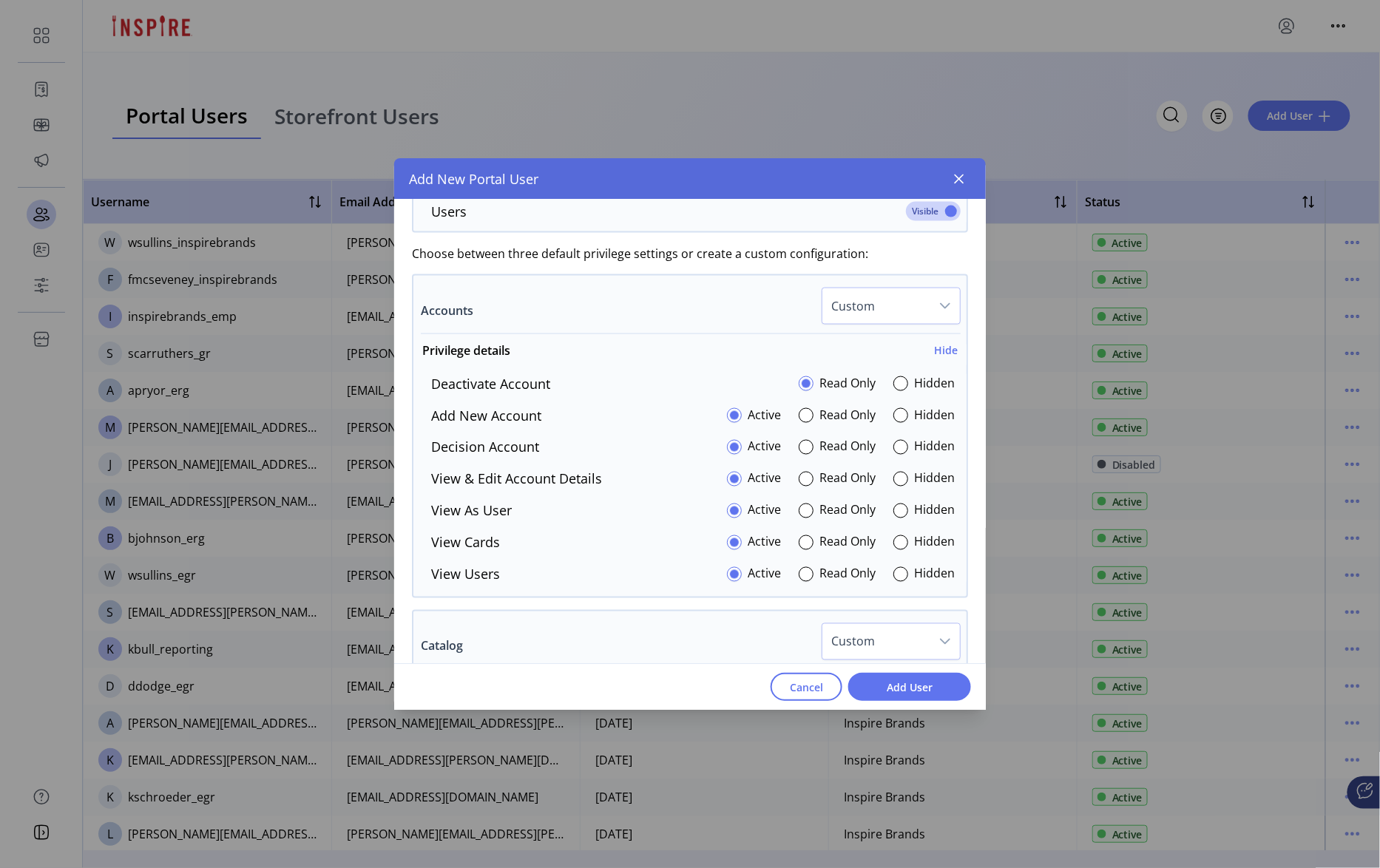
scroll to position [800, 0]
click at [902, 316] on span "Custom" at bounding box center [876, 305] width 108 height 36
click at [873, 413] on span "All Hidden" at bounding box center [863, 407] width 57 height 16
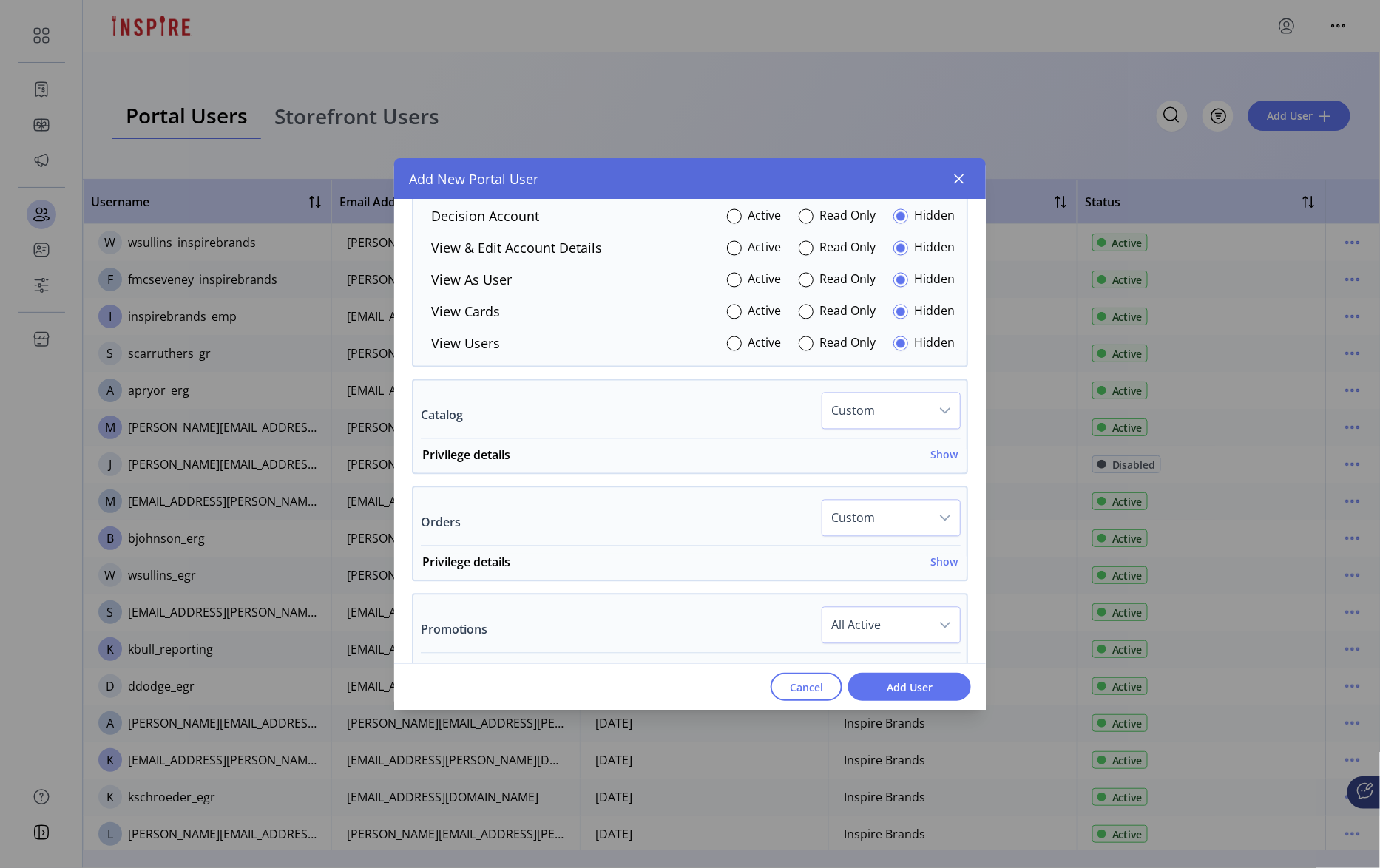
scroll to position [1063, 0]
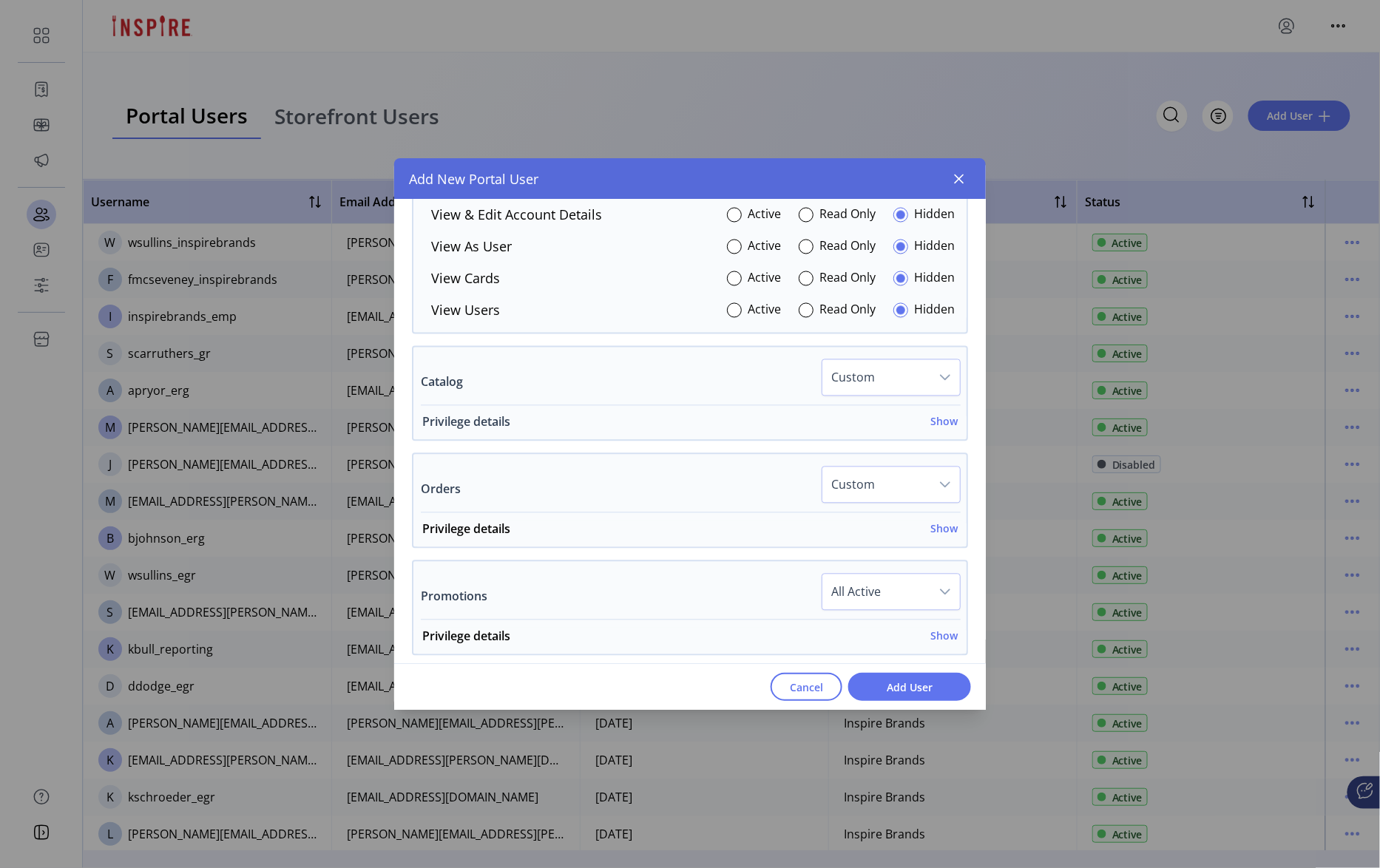
click at [938, 430] on h6 "Show" at bounding box center [944, 422] width 27 height 16
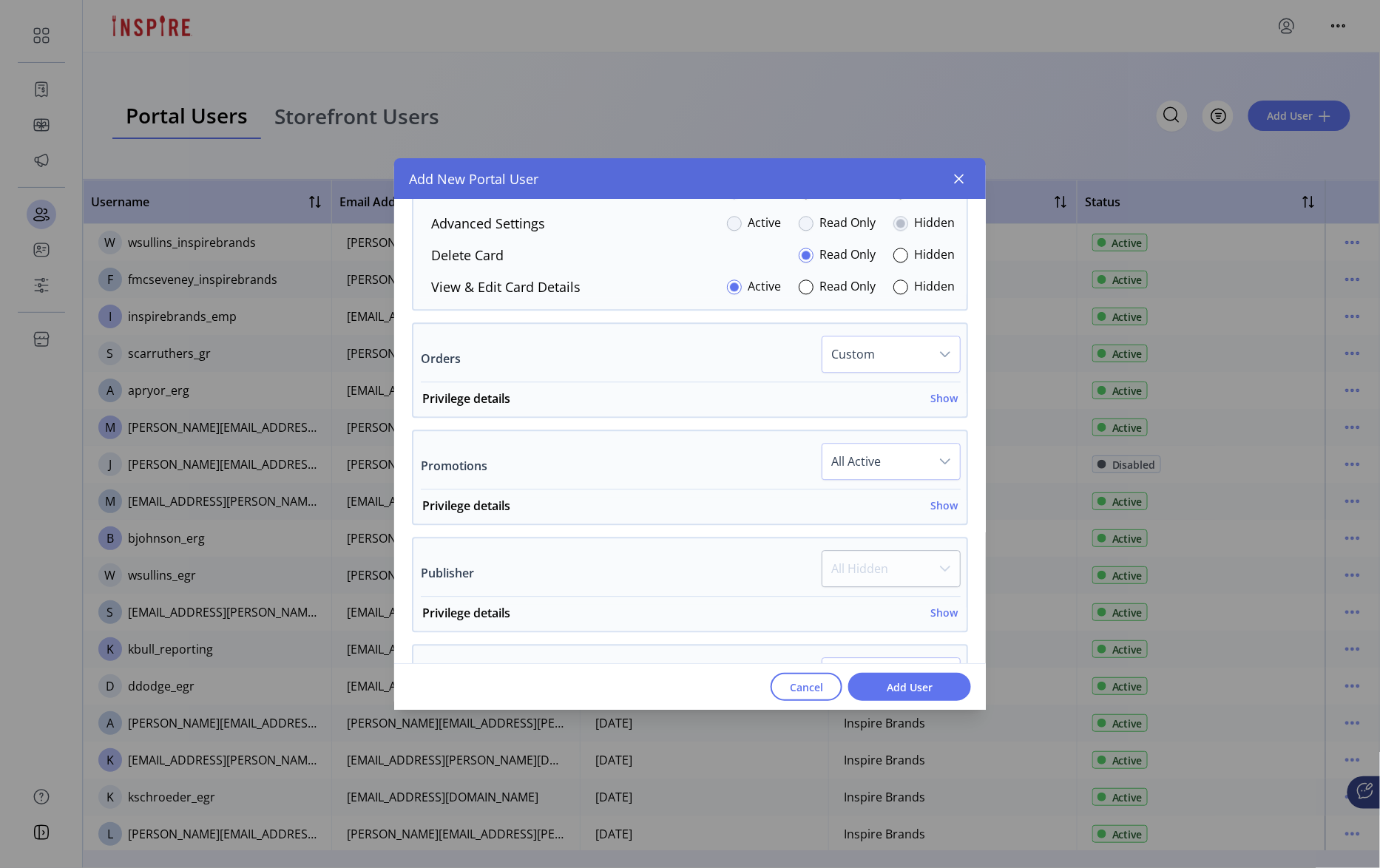
scroll to position [1394, 0]
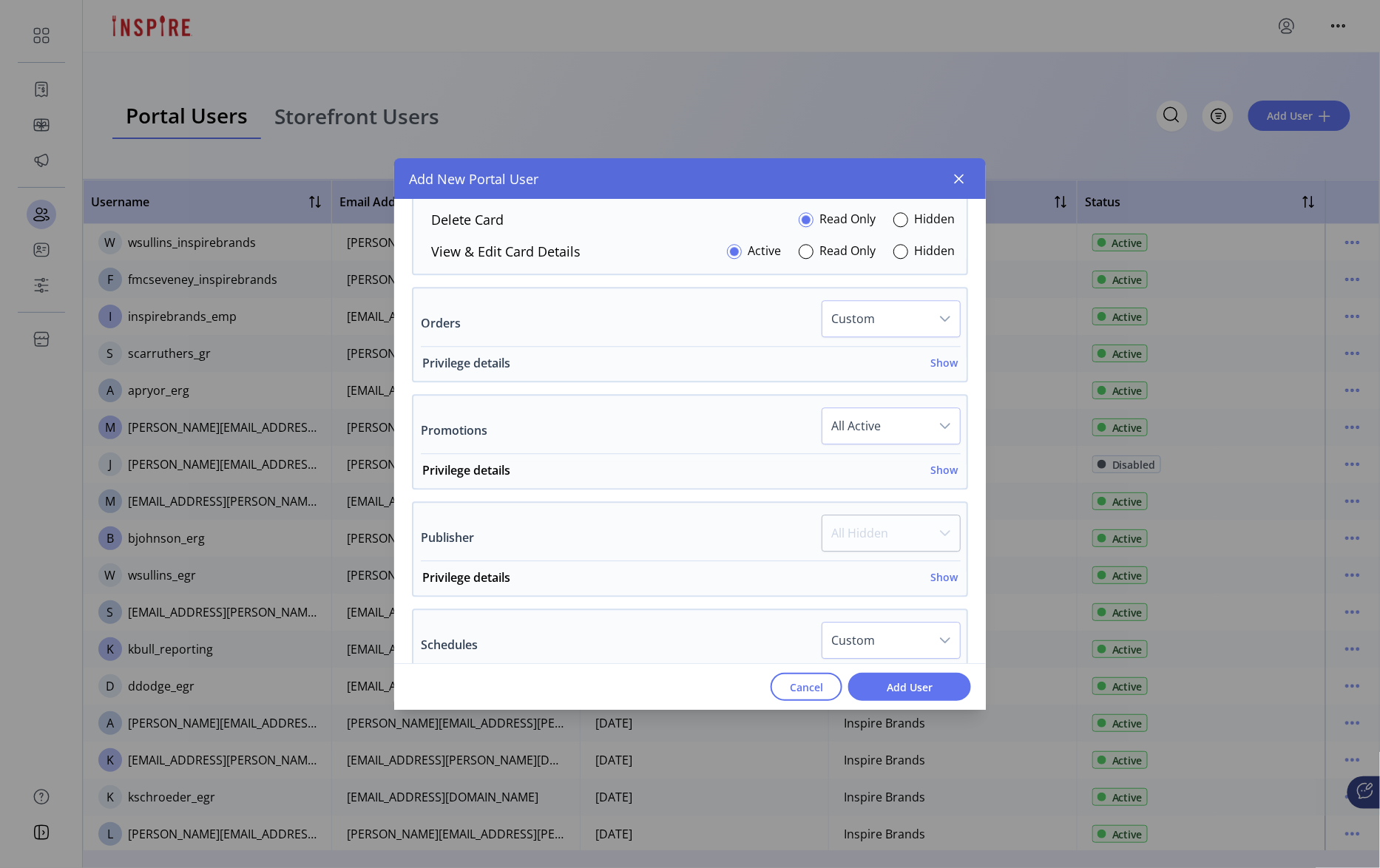
click at [942, 375] on div "Privilege details Show" at bounding box center [690, 368] width 536 height 26
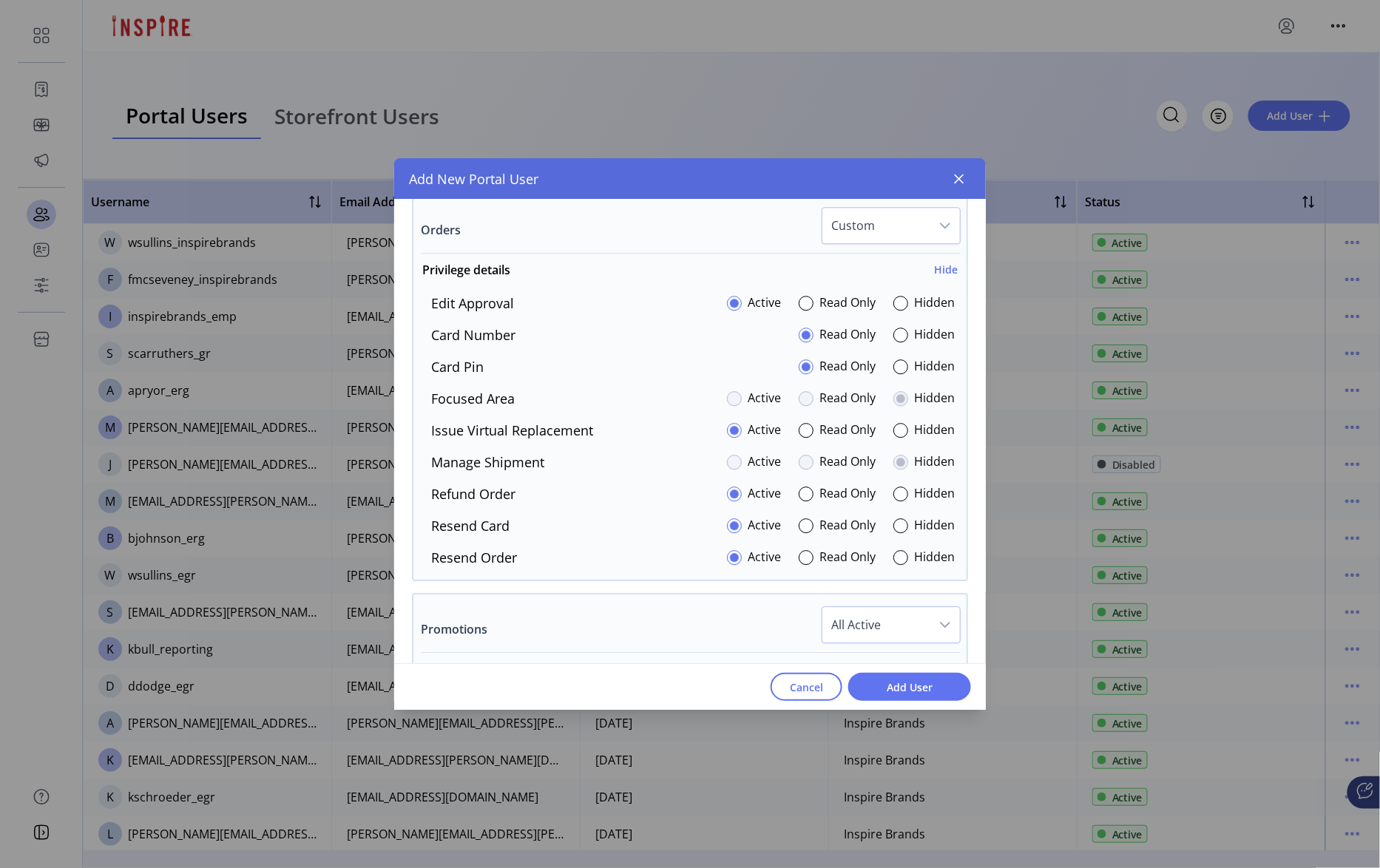
scroll to position [1488, 0]
click at [898, 309] on div at bounding box center [900, 302] width 15 height 15
click at [735, 309] on div at bounding box center [734, 302] width 15 height 15
click at [900, 372] on div at bounding box center [900, 365] width 15 height 15
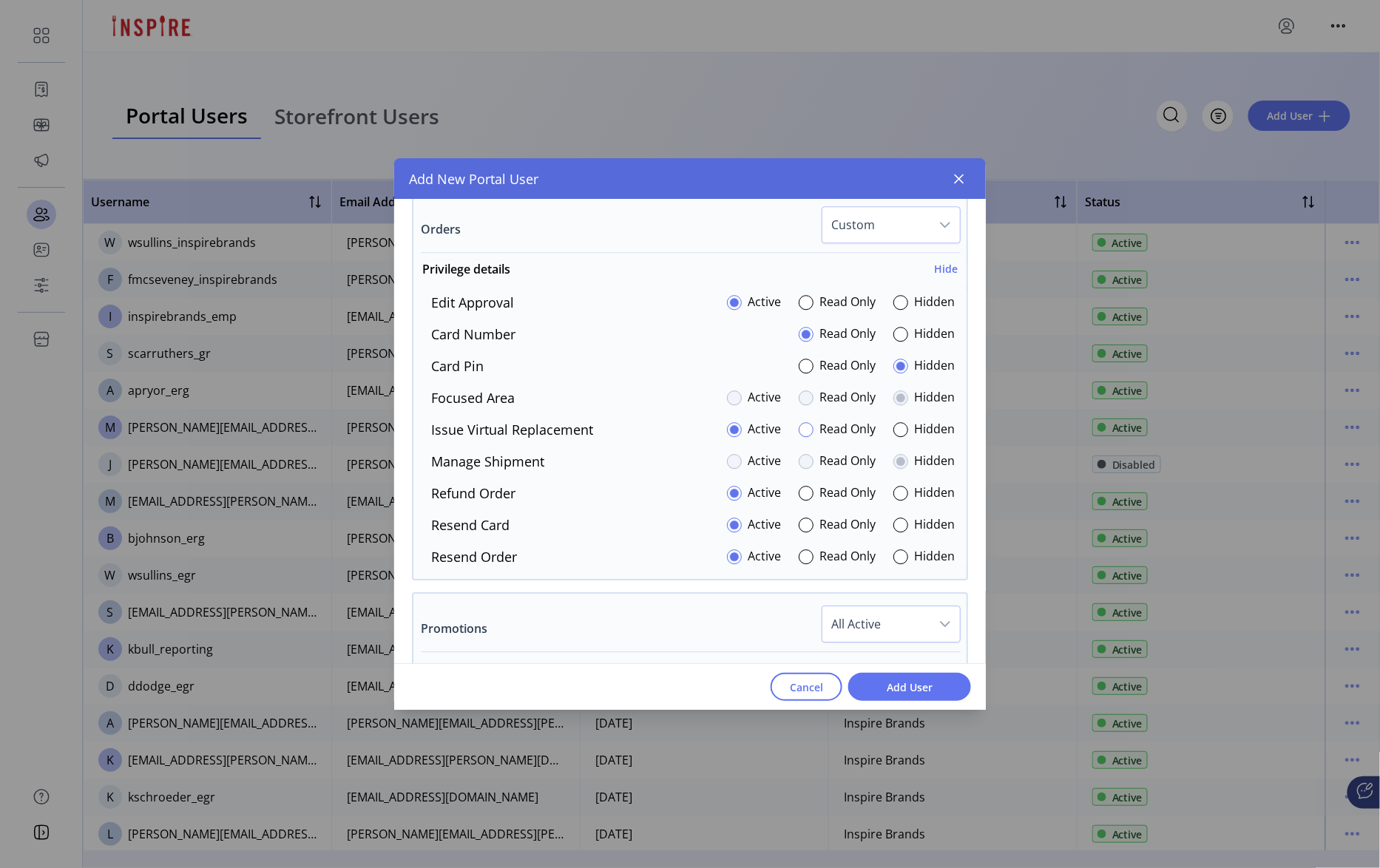
click at [805, 436] on div at bounding box center [805, 429] width 15 height 15
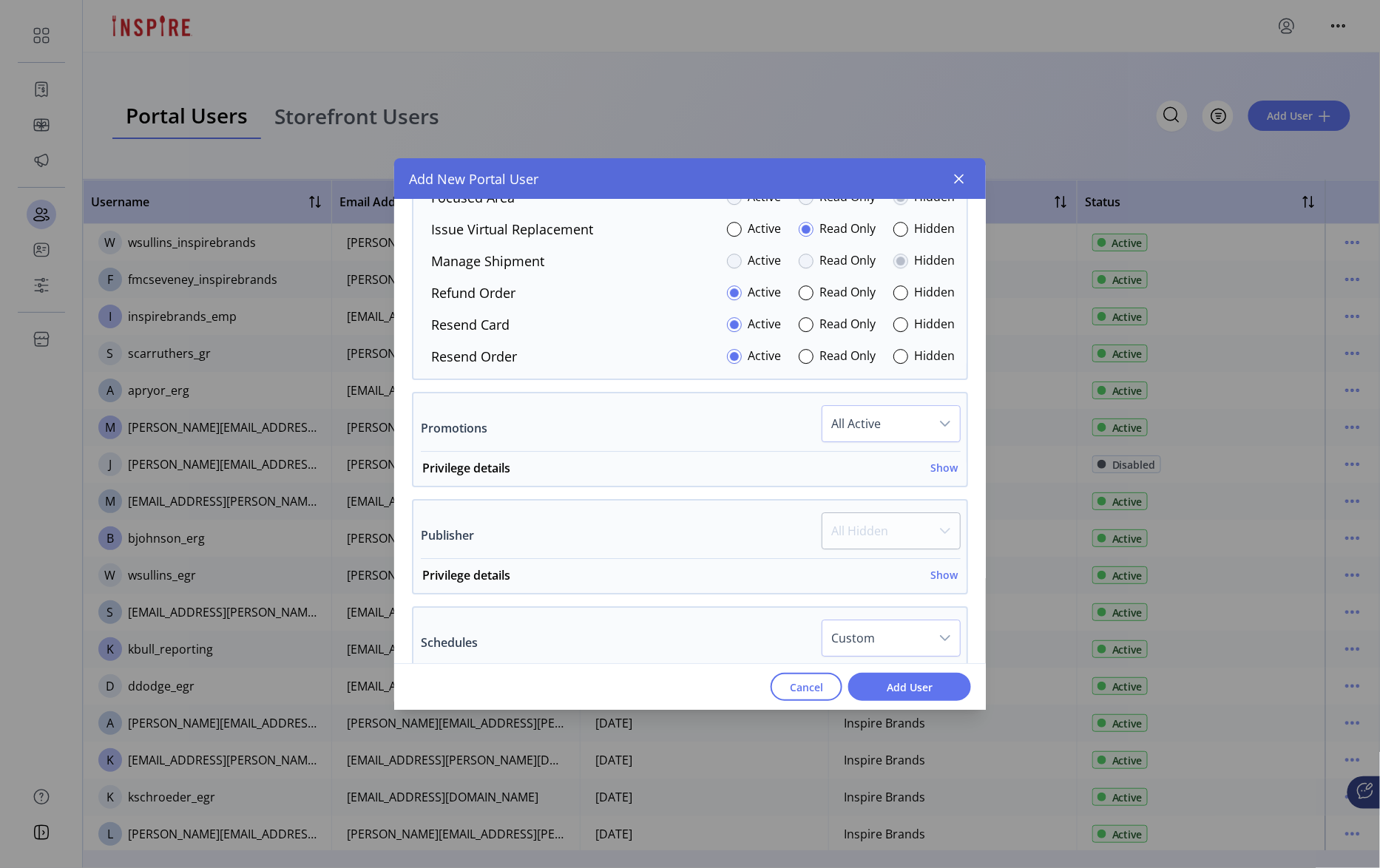
scroll to position [1760, 0]
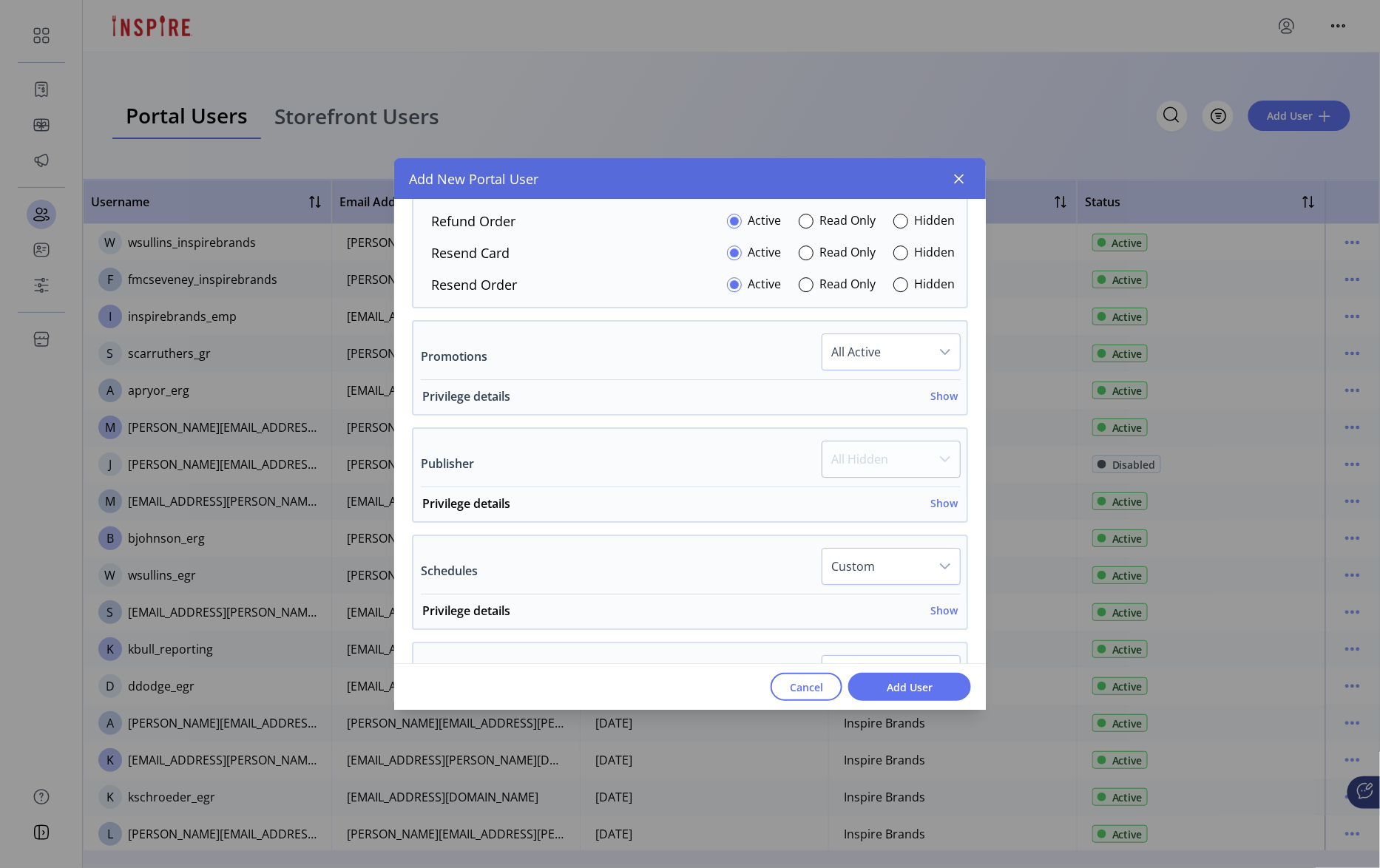
click at [938, 403] on h6 "Show" at bounding box center [944, 396] width 27 height 16
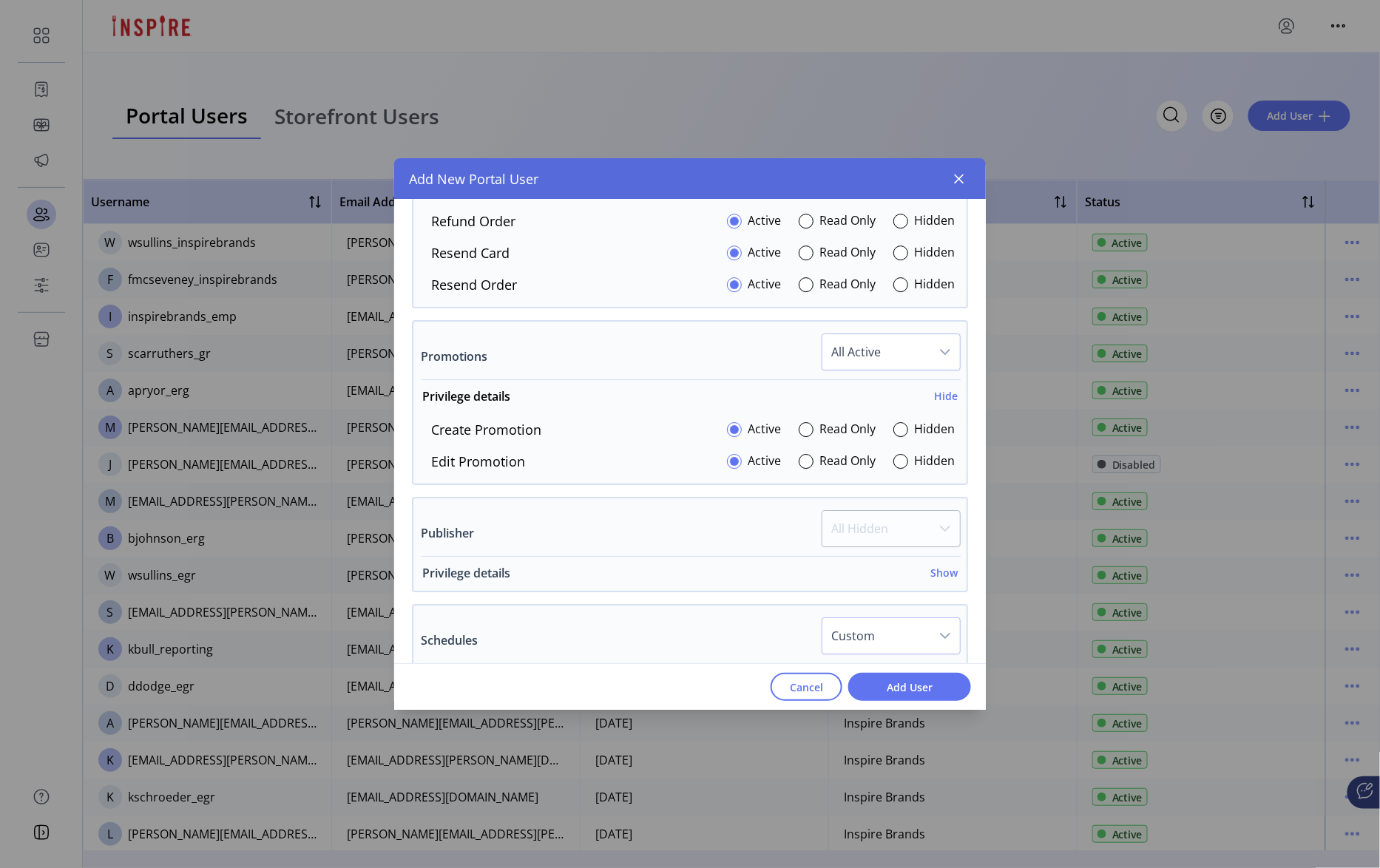
click at [941, 575] on h6 "Show" at bounding box center [944, 573] width 27 height 16
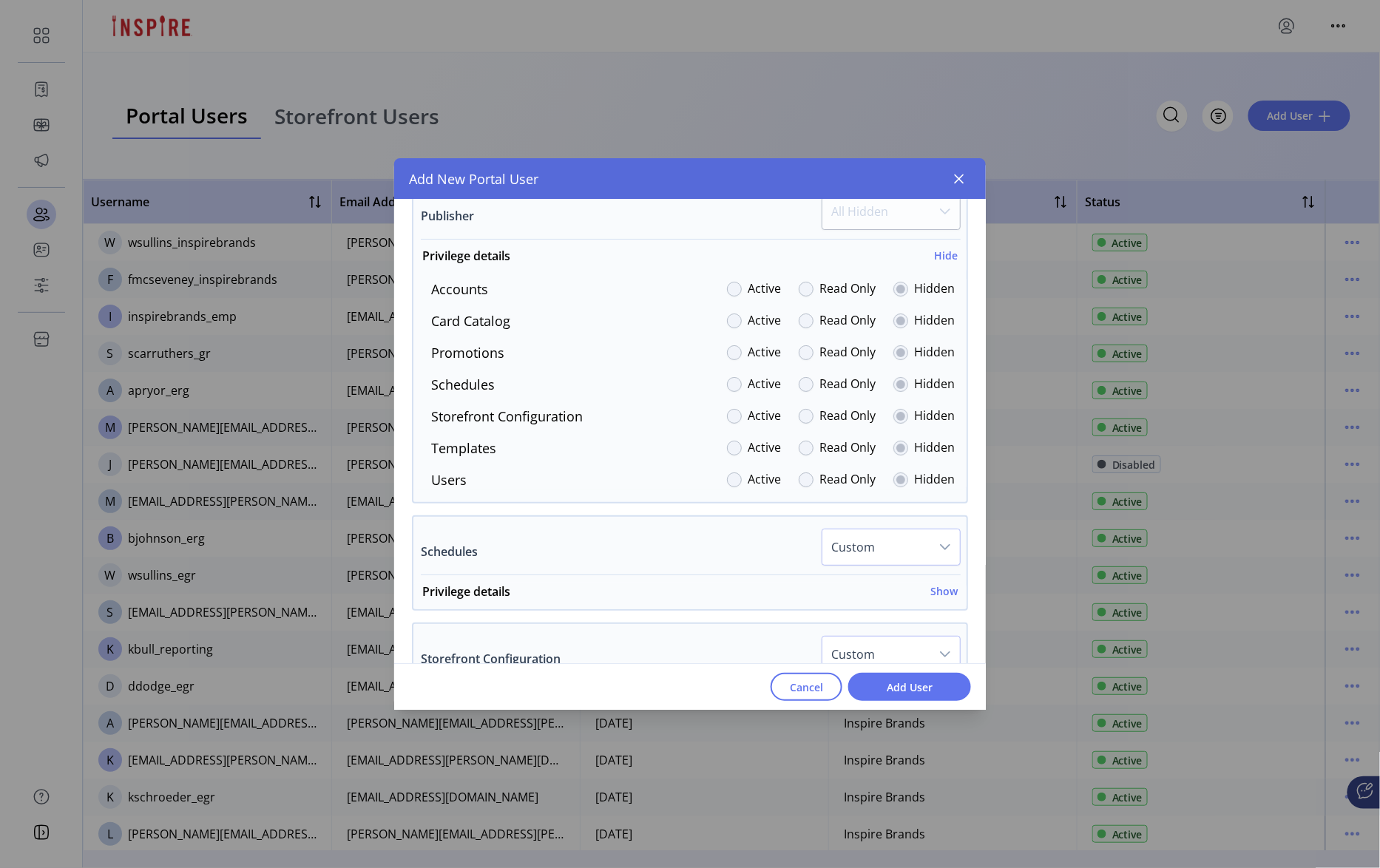
scroll to position [2112, 0]
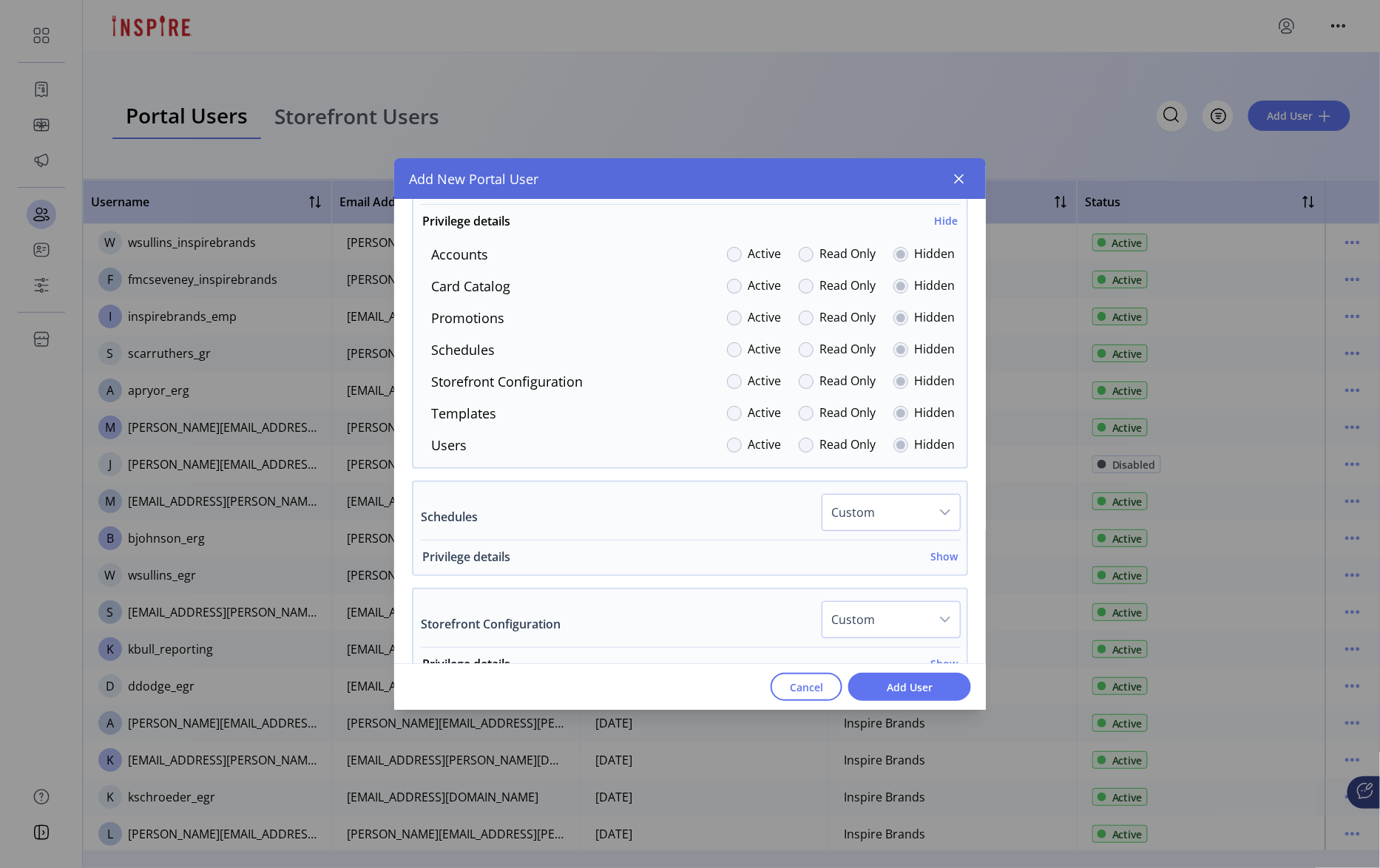
click at [938, 563] on h6 "Show" at bounding box center [944, 556] width 27 height 16
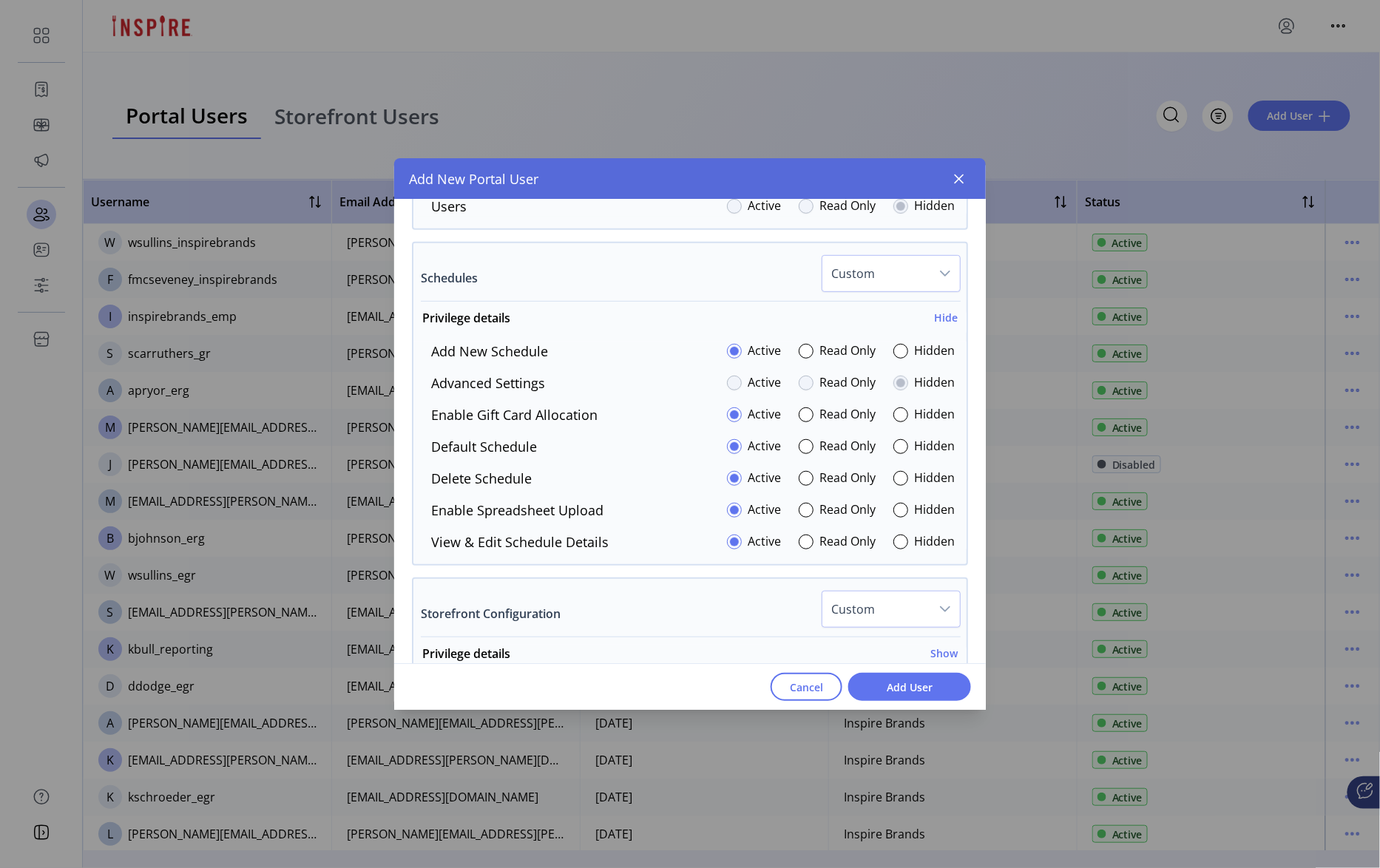
scroll to position [2351, 0]
click at [898, 421] on div at bounding box center [900, 413] width 15 height 15
click at [896, 512] on div at bounding box center [900, 509] width 15 height 15
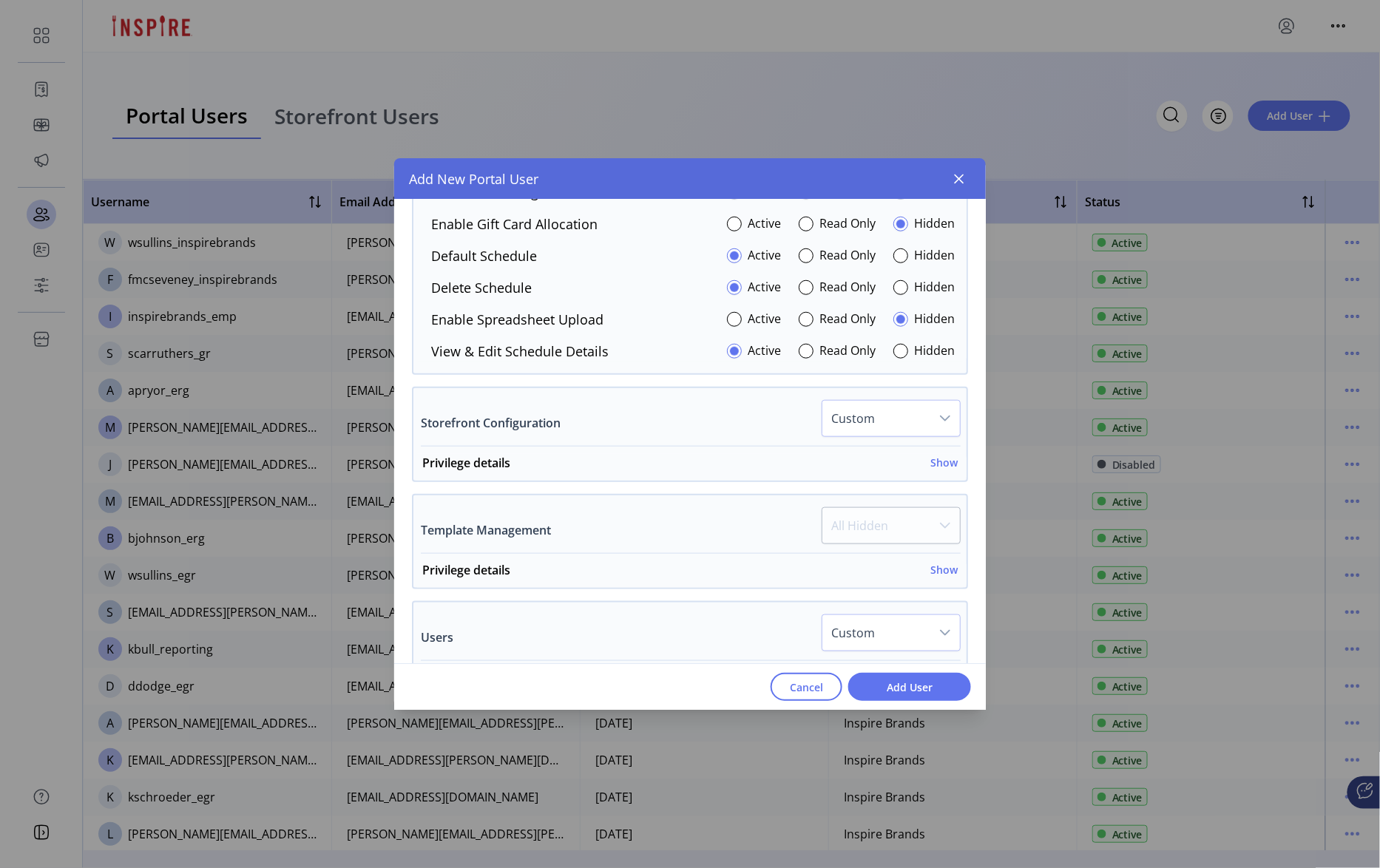
scroll to position [2517, 0]
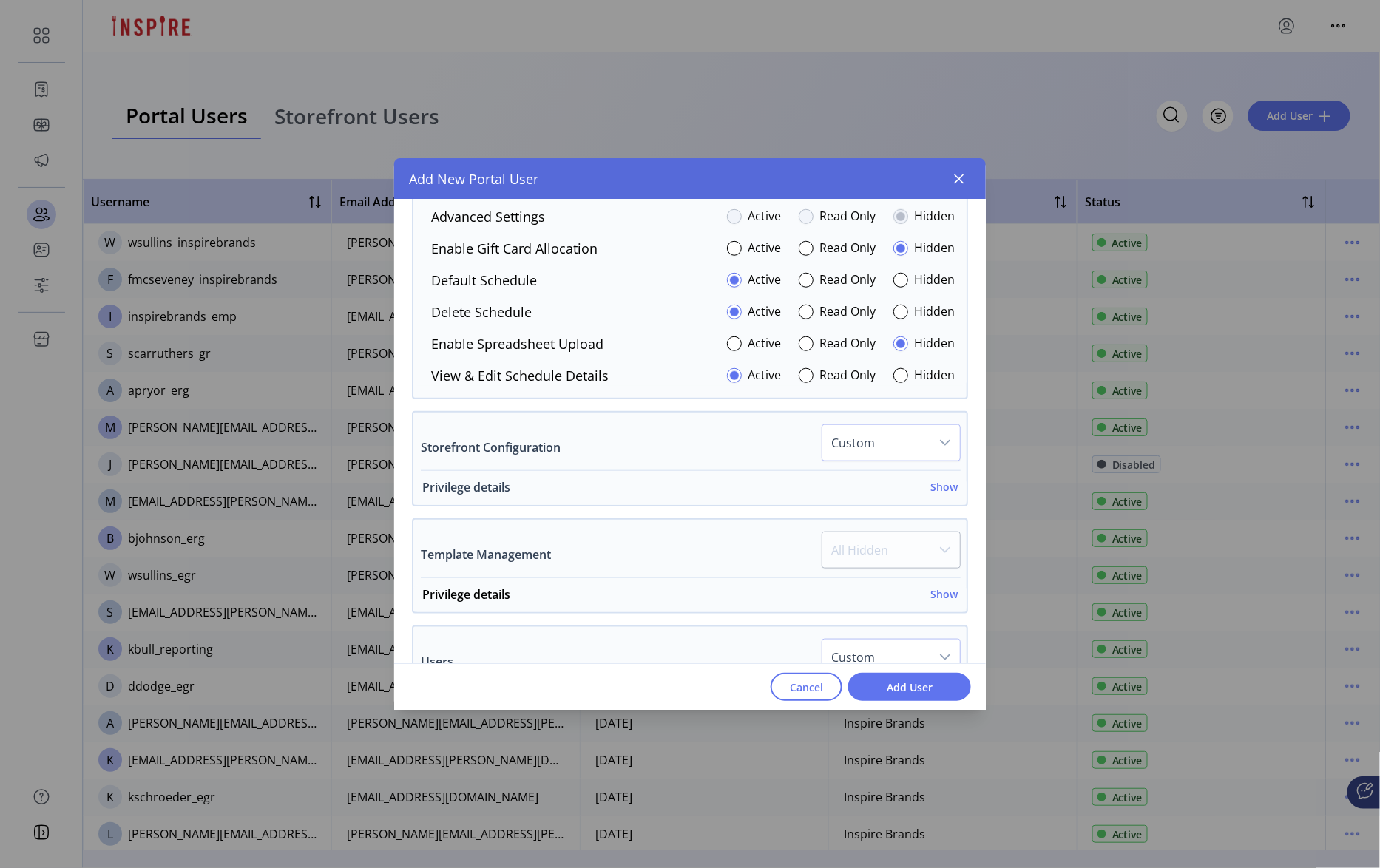
click at [932, 489] on h6 "Show" at bounding box center [944, 486] width 27 height 16
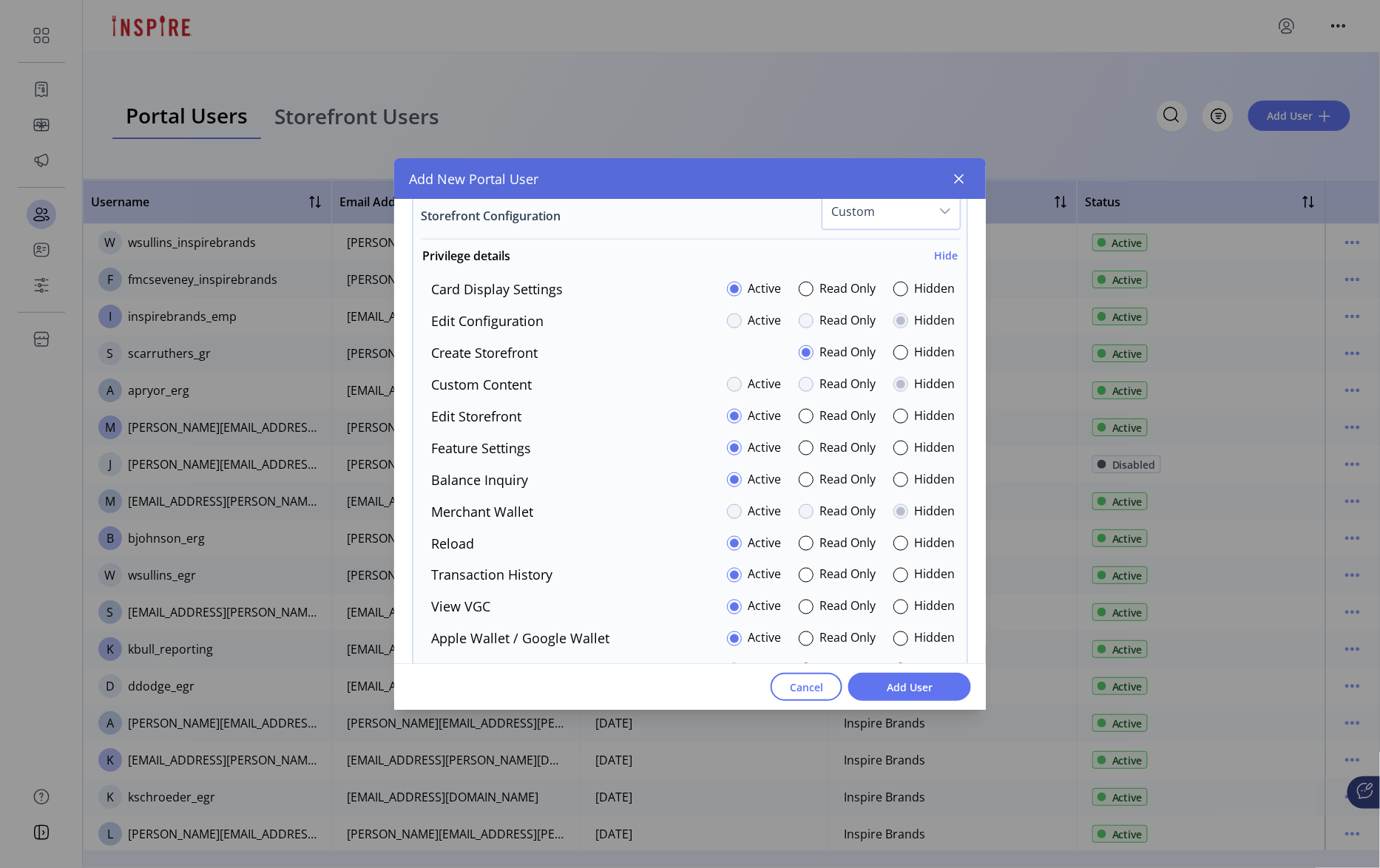
scroll to position [2735, 0]
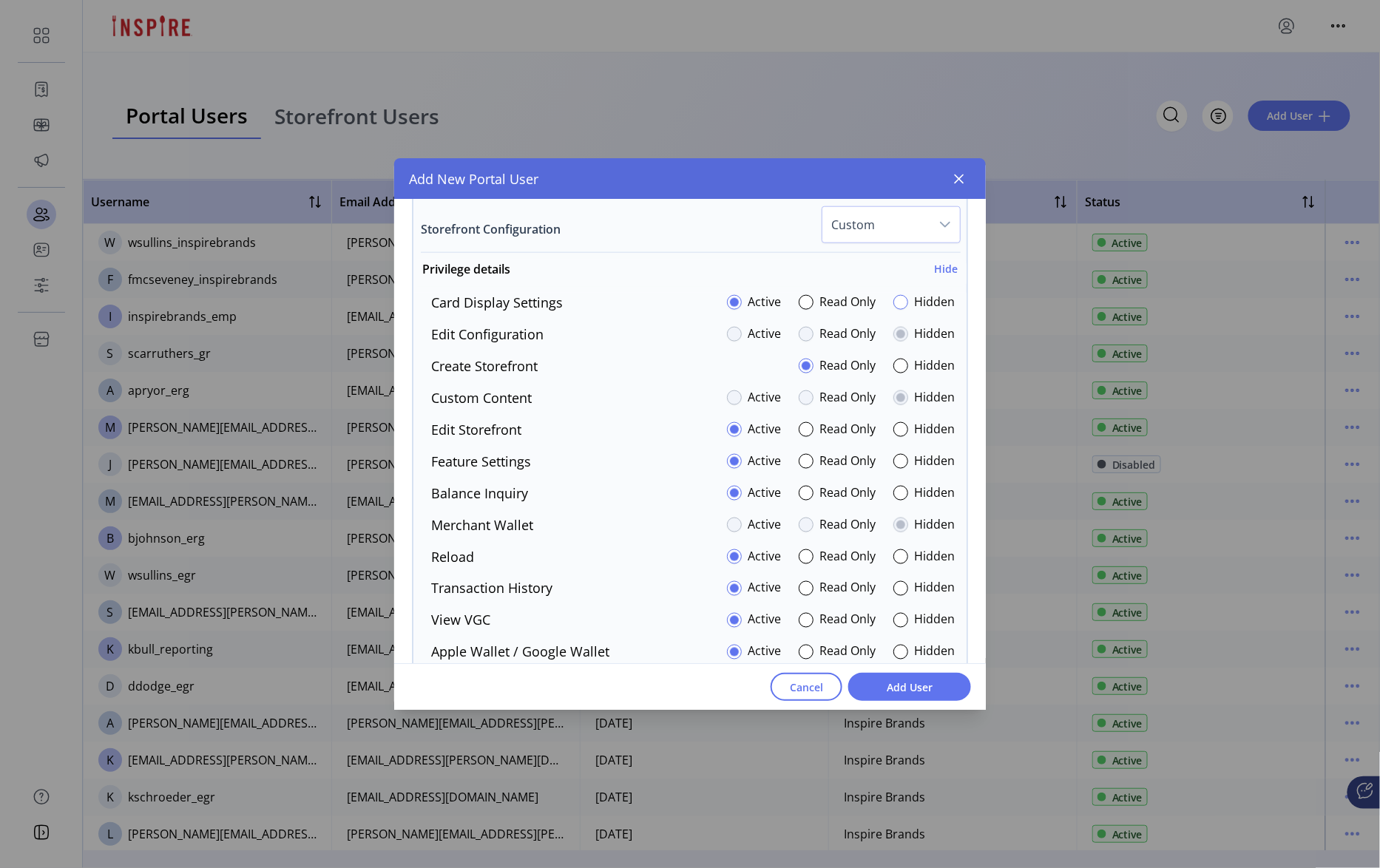
click at [895, 306] on div at bounding box center [900, 302] width 15 height 15
click at [896, 462] on div at bounding box center [900, 461] width 15 height 15
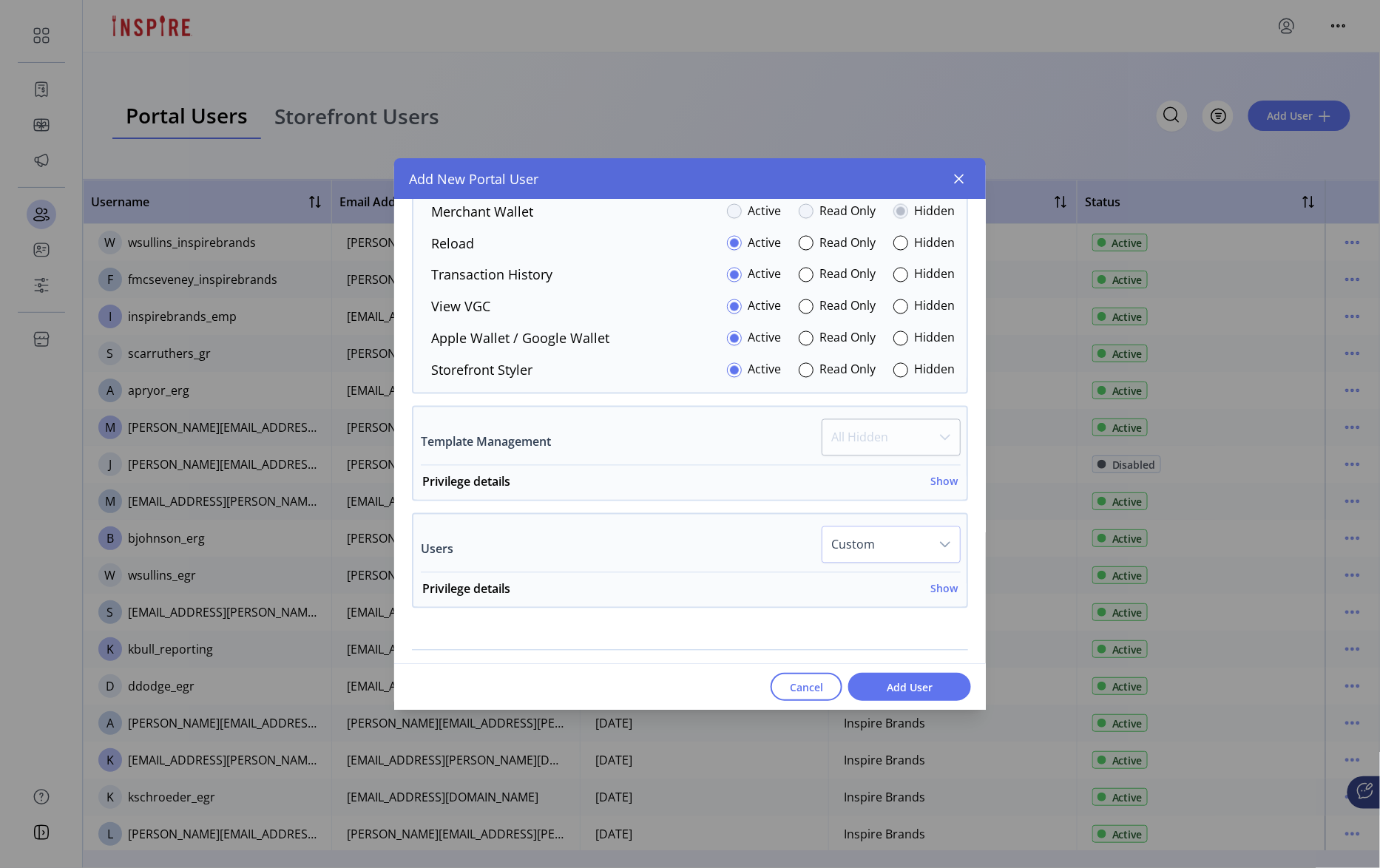
scroll to position [3040, 0]
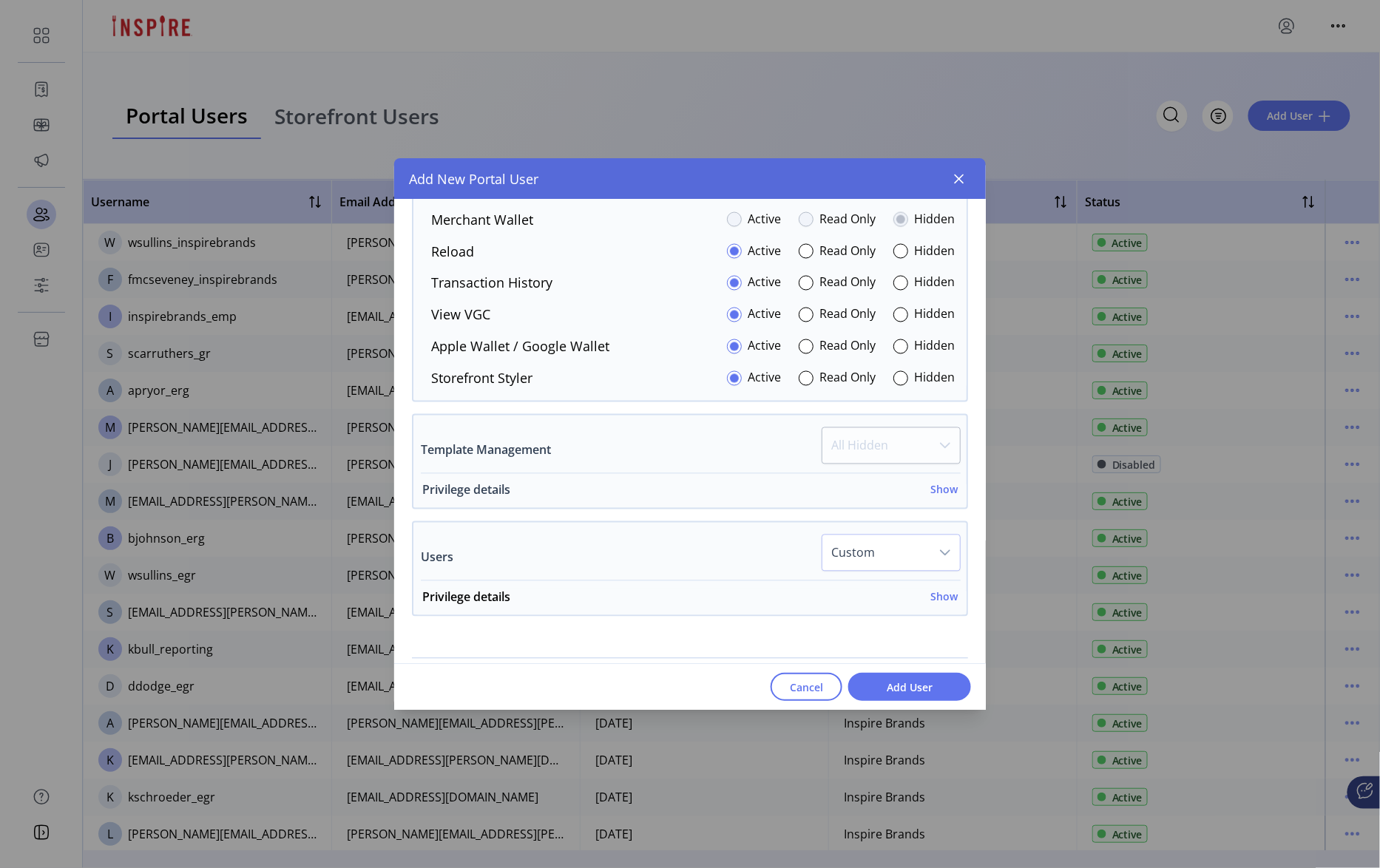
click at [942, 497] on h6 "Show" at bounding box center [944, 490] width 27 height 16
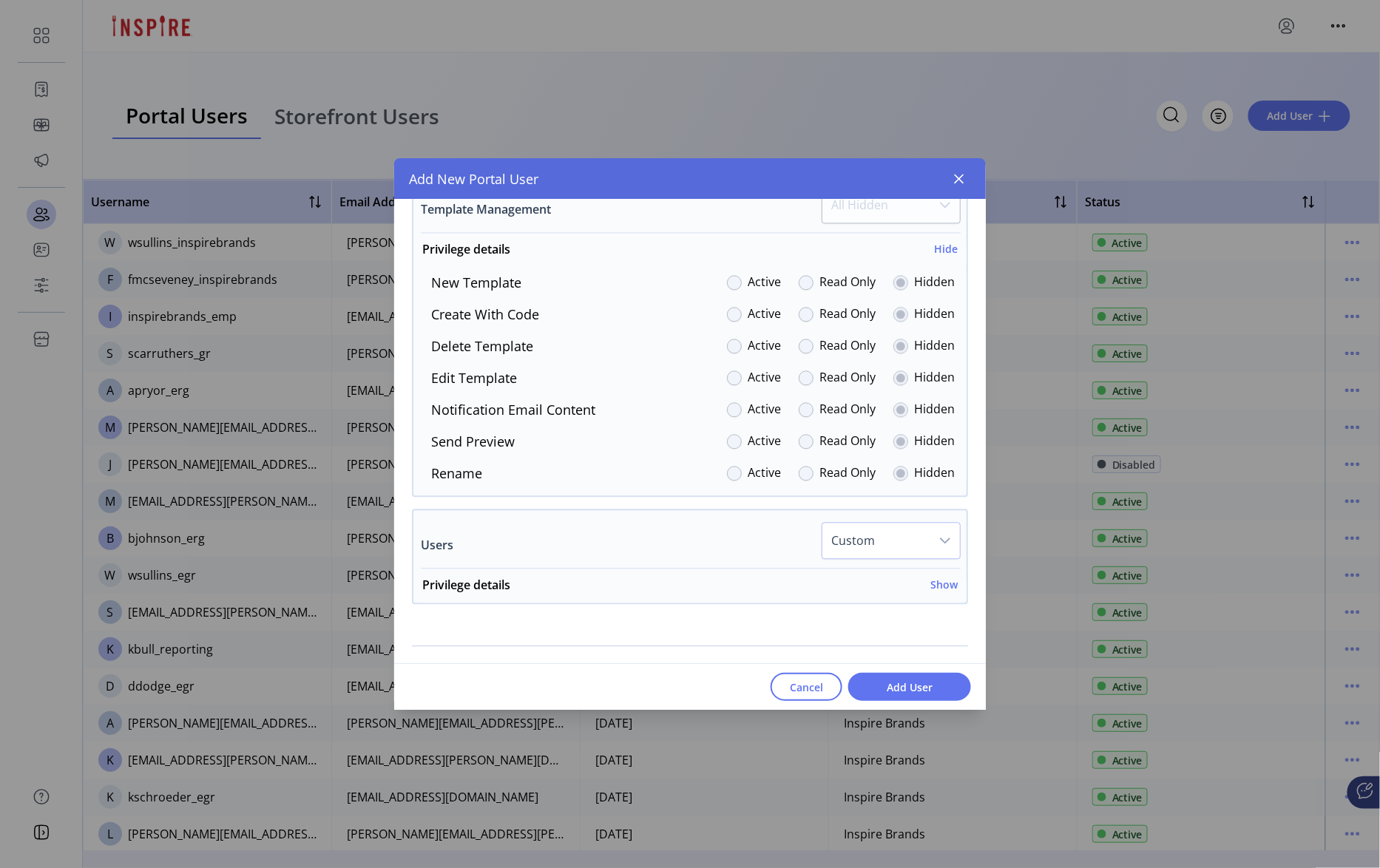
scroll to position [3296, 0]
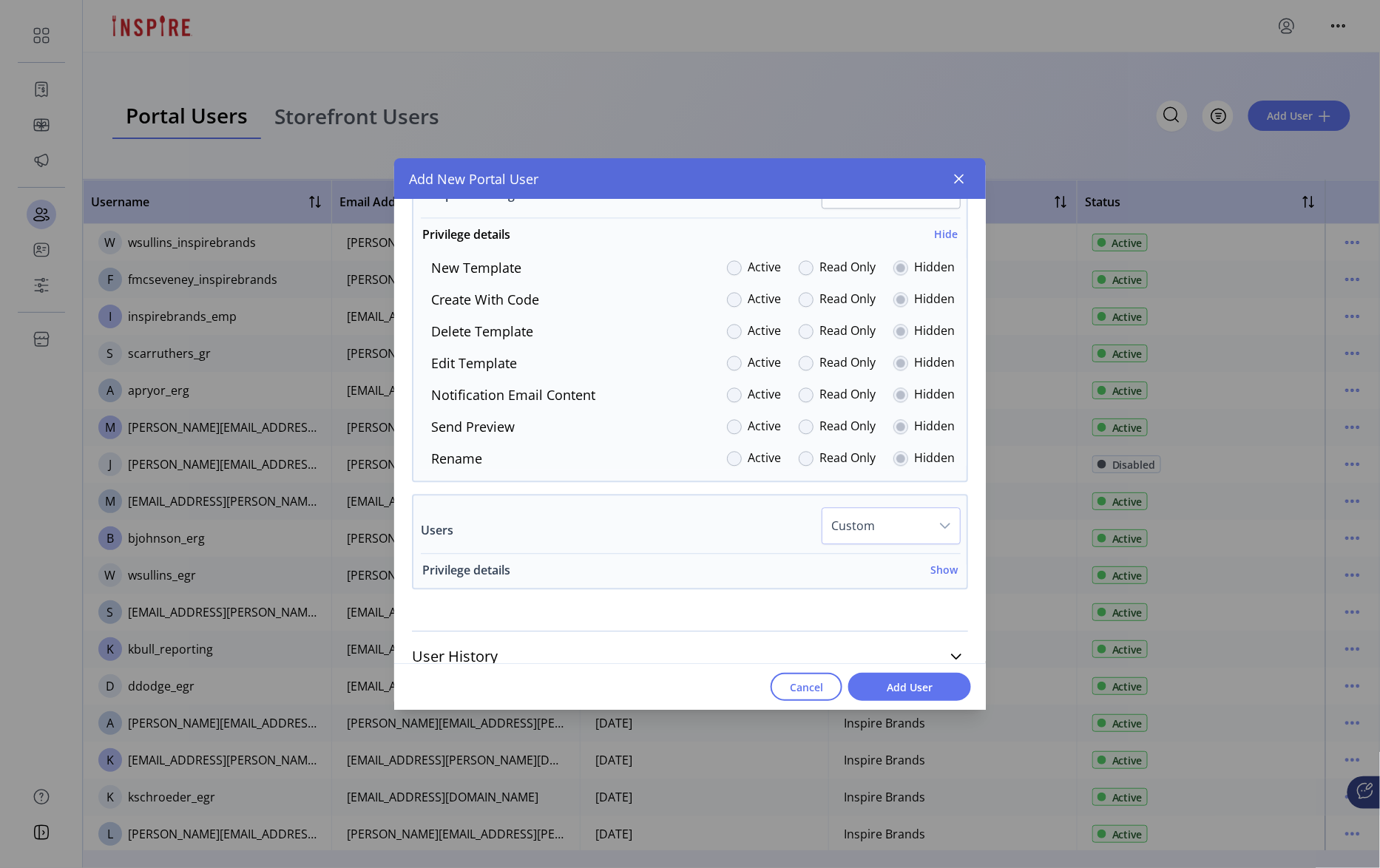
click at [932, 570] on h6 "Show" at bounding box center [944, 570] width 27 height 16
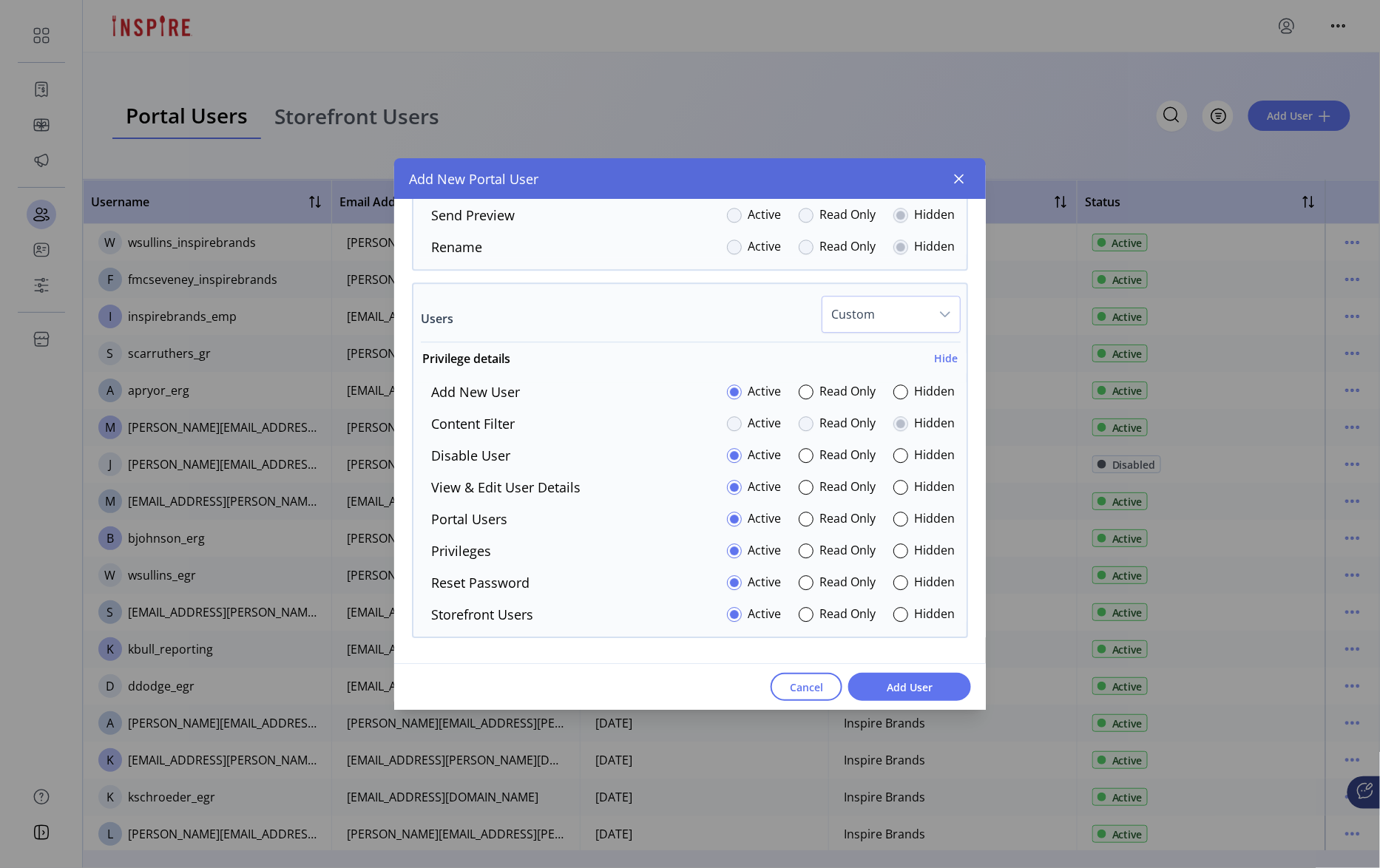
scroll to position [3531, 0]
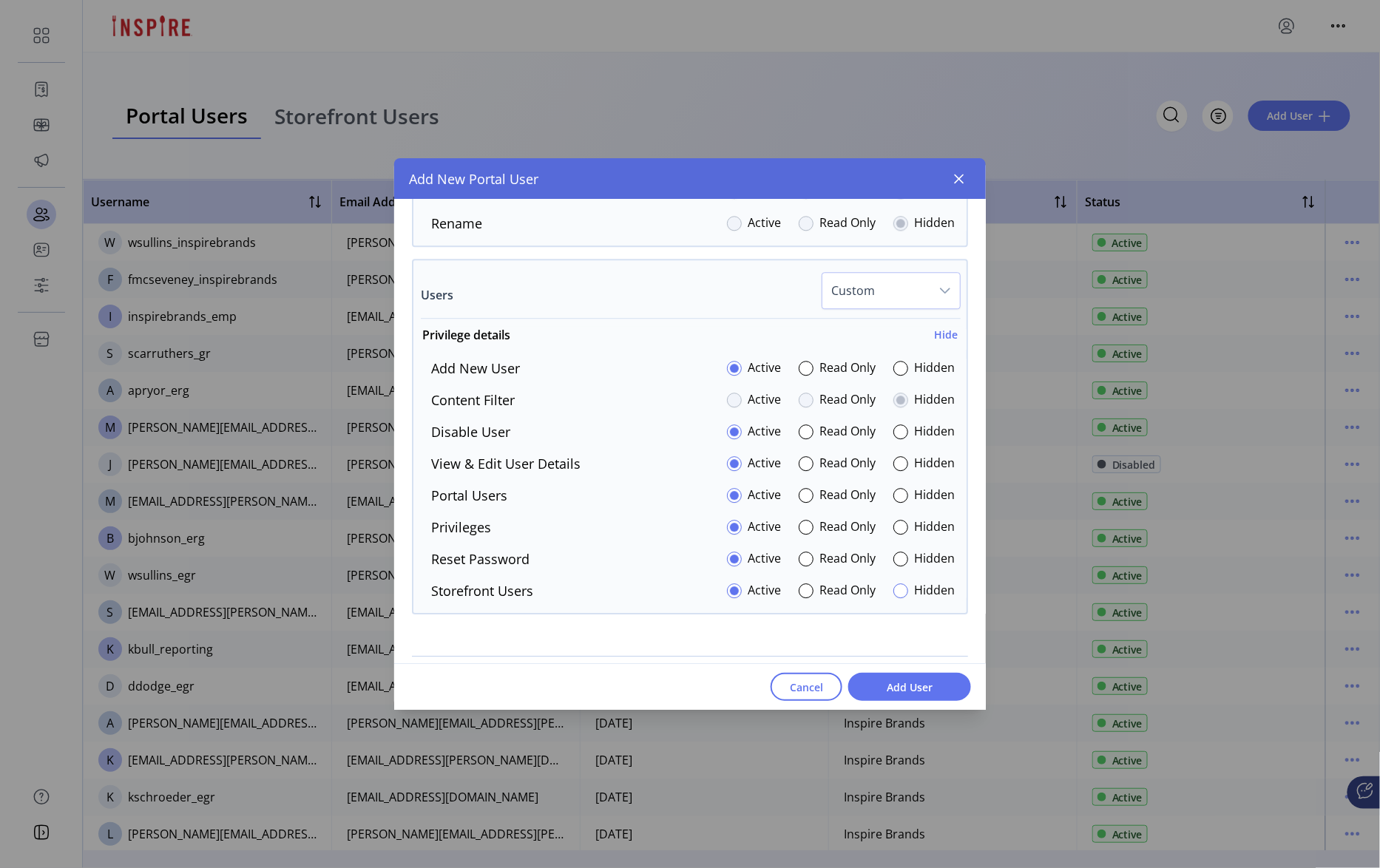
click at [900, 595] on div at bounding box center [900, 591] width 15 height 15
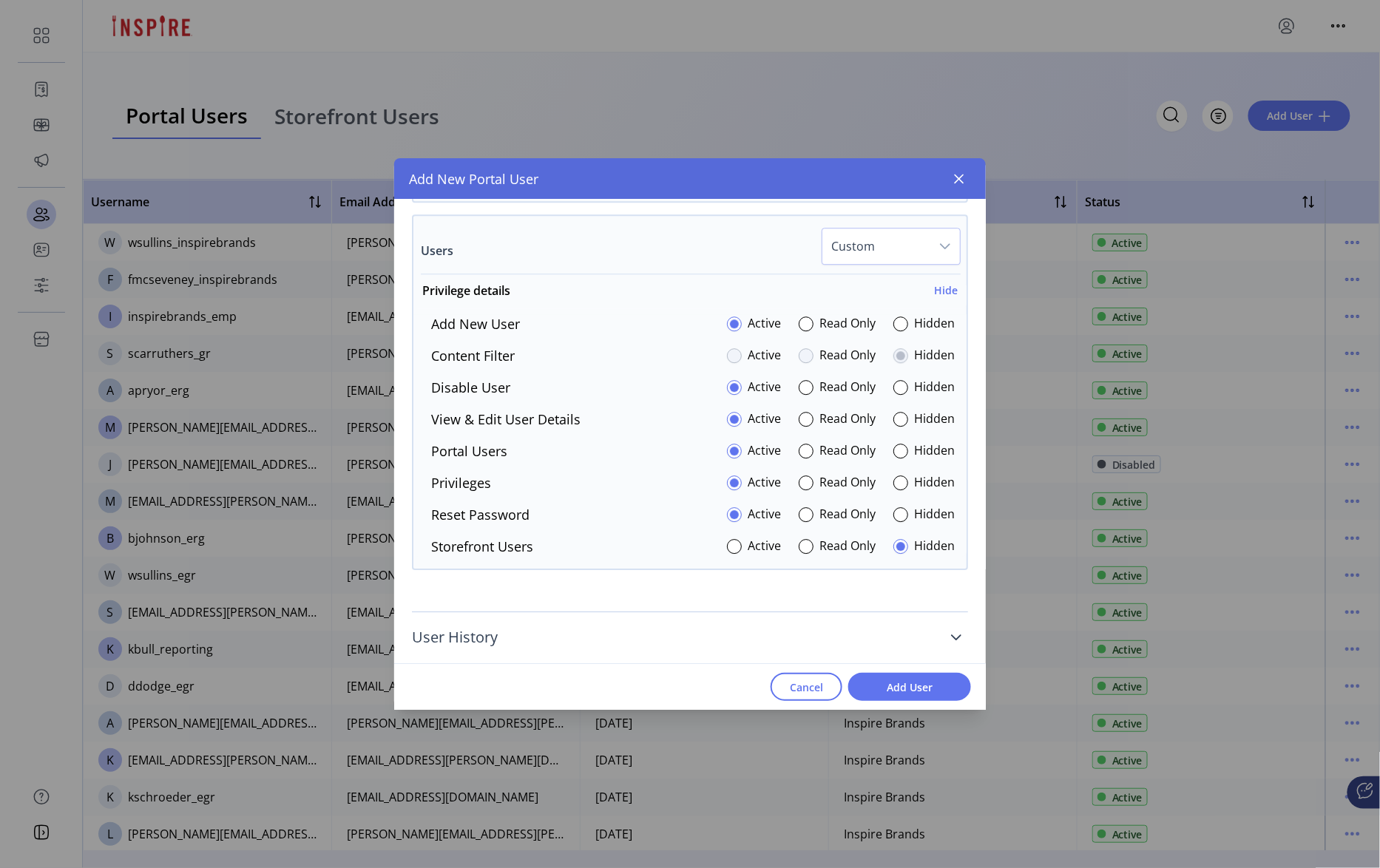
click at [953, 637] on icon at bounding box center [956, 636] width 12 height 12
click at [923, 681] on span "Add User" at bounding box center [910, 687] width 84 height 16
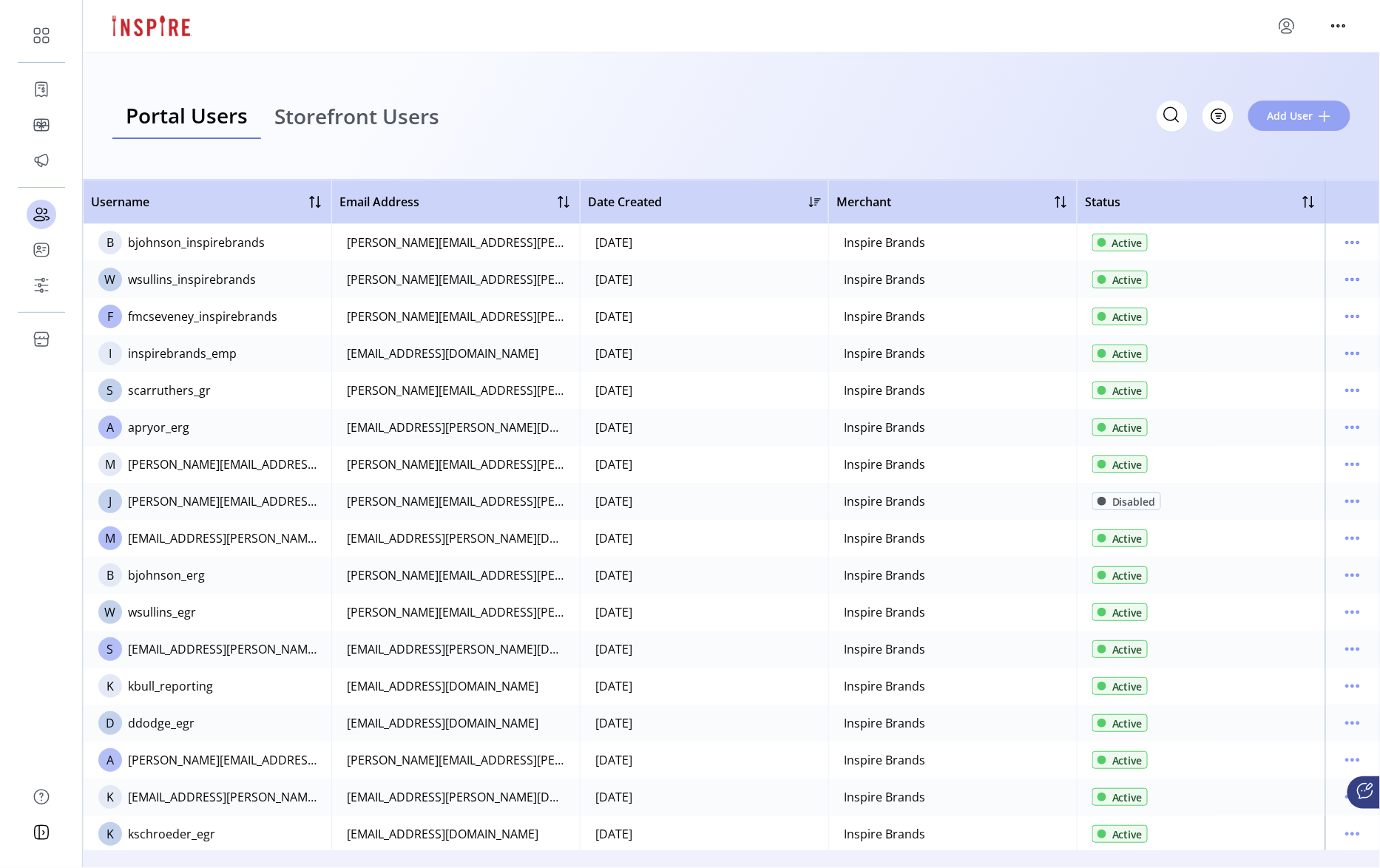
click at [1296, 111] on span "Add User" at bounding box center [1290, 116] width 46 height 16
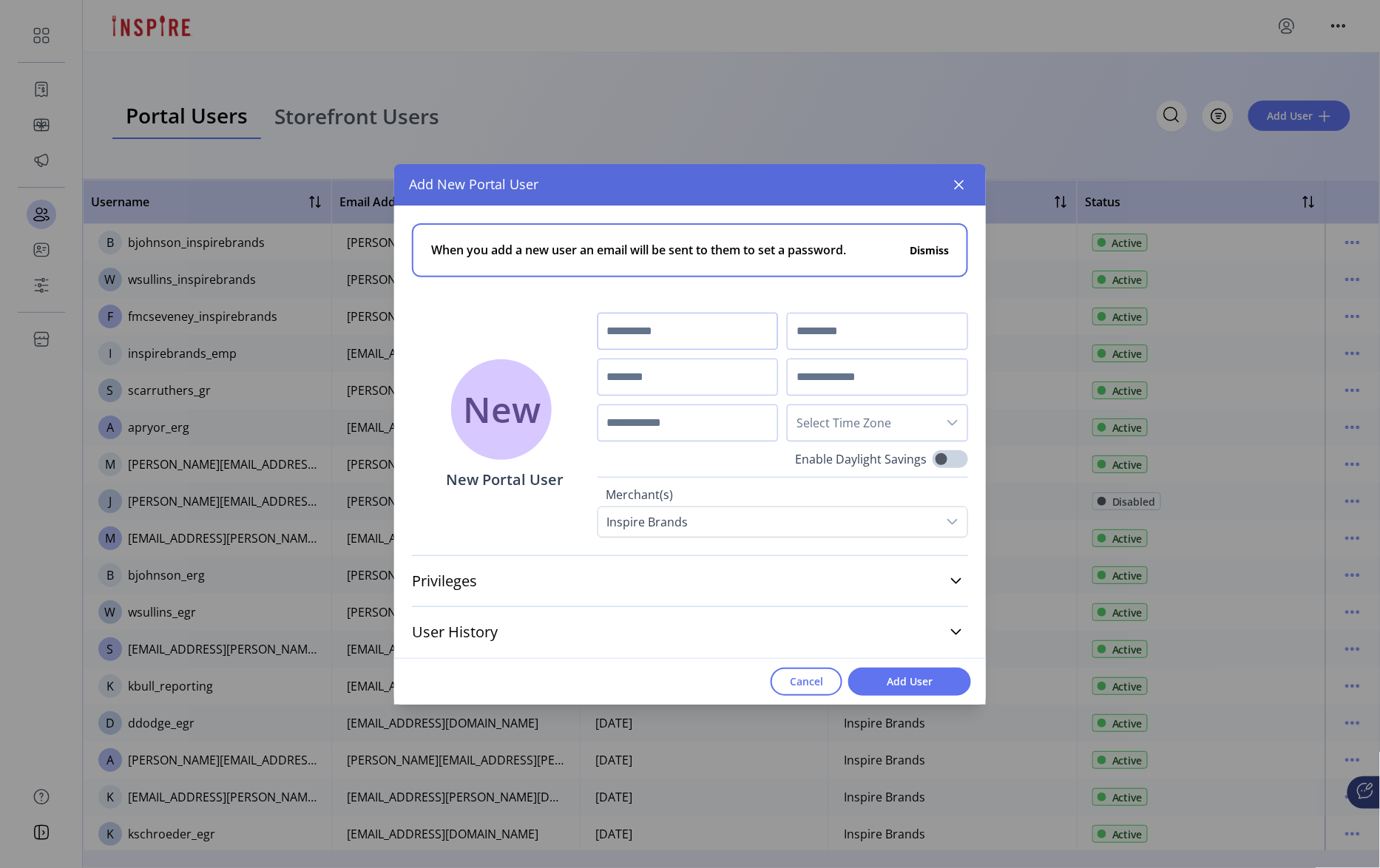
click at [687, 326] on input "text" at bounding box center [688, 331] width 181 height 37
type input "******"
type input "*****"
click at [663, 368] on input "text" at bounding box center [688, 377] width 181 height 37
click at [600, 383] on input "text" at bounding box center [688, 377] width 181 height 37
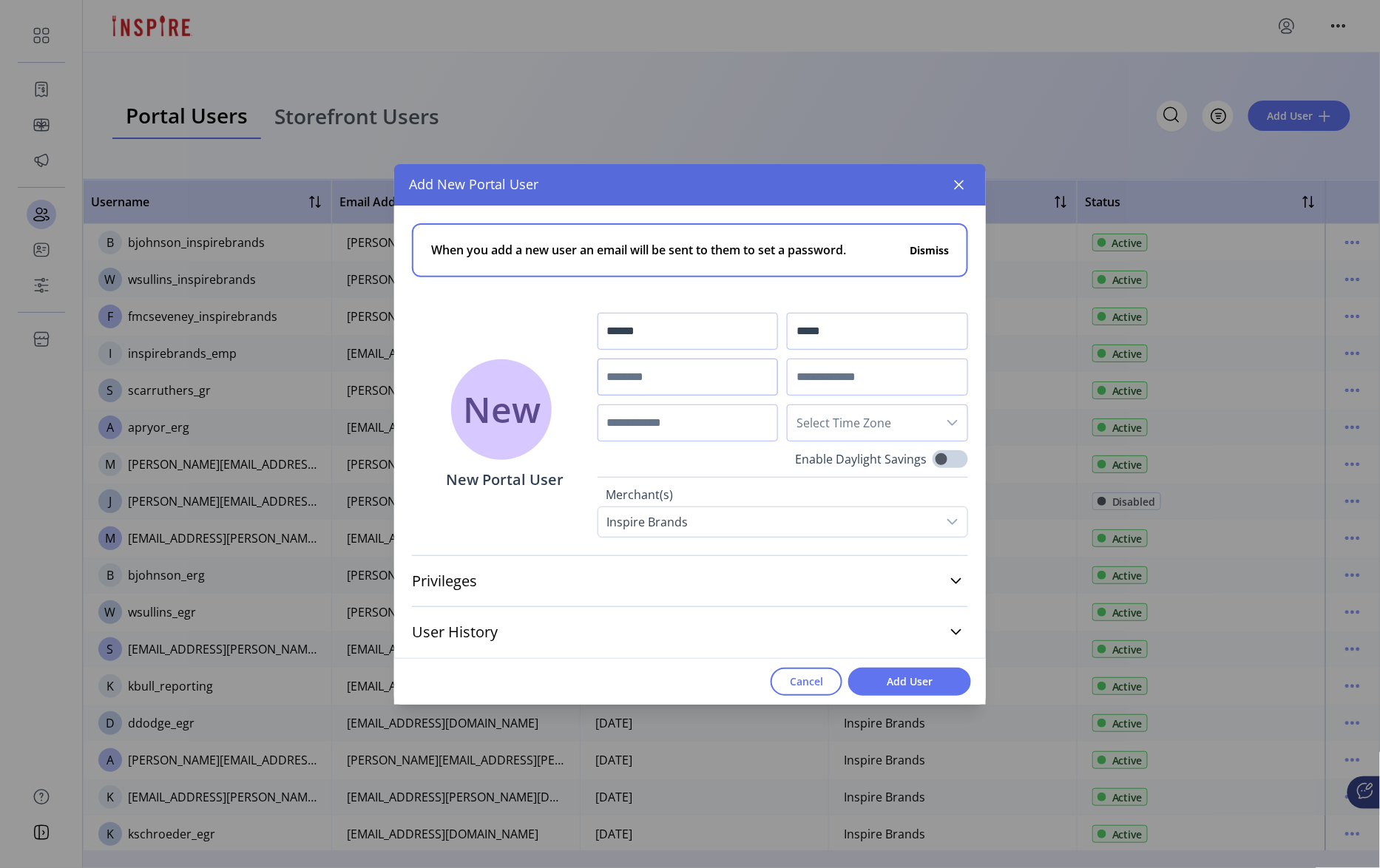
paste input "**********"
type input "**********"
click at [790, 389] on input "text" at bounding box center [877, 377] width 181 height 37
paste input "**********"
drag, startPoint x: 930, startPoint y: 376, endPoint x: 823, endPoint y: 398, distance: 109.2
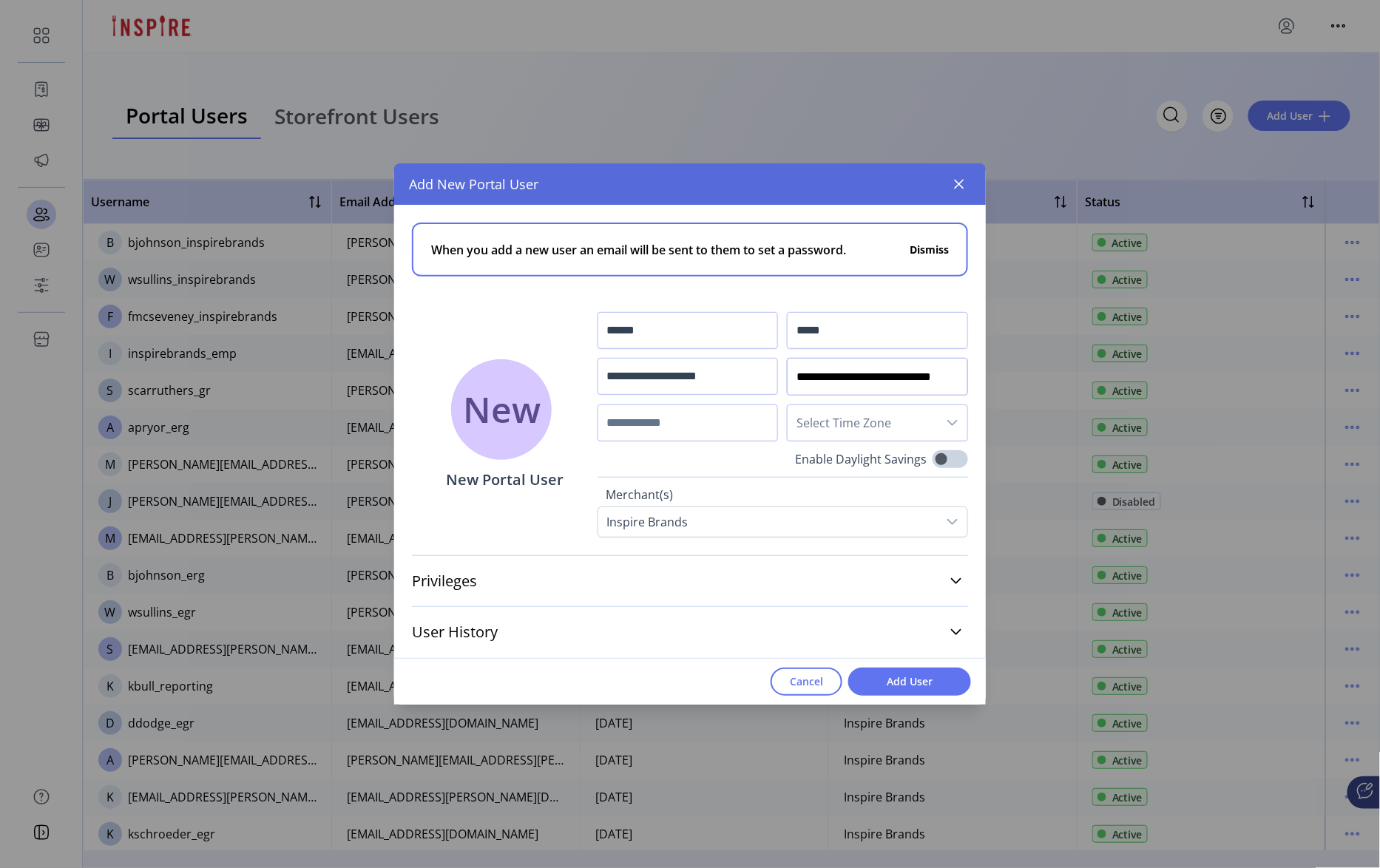
click at [690, 388] on div "**********" at bounding box center [783, 376] width 371 height 129
click at [950, 426] on icon "dropdown trigger" at bounding box center [952, 422] width 12 height 12
type input "**********"
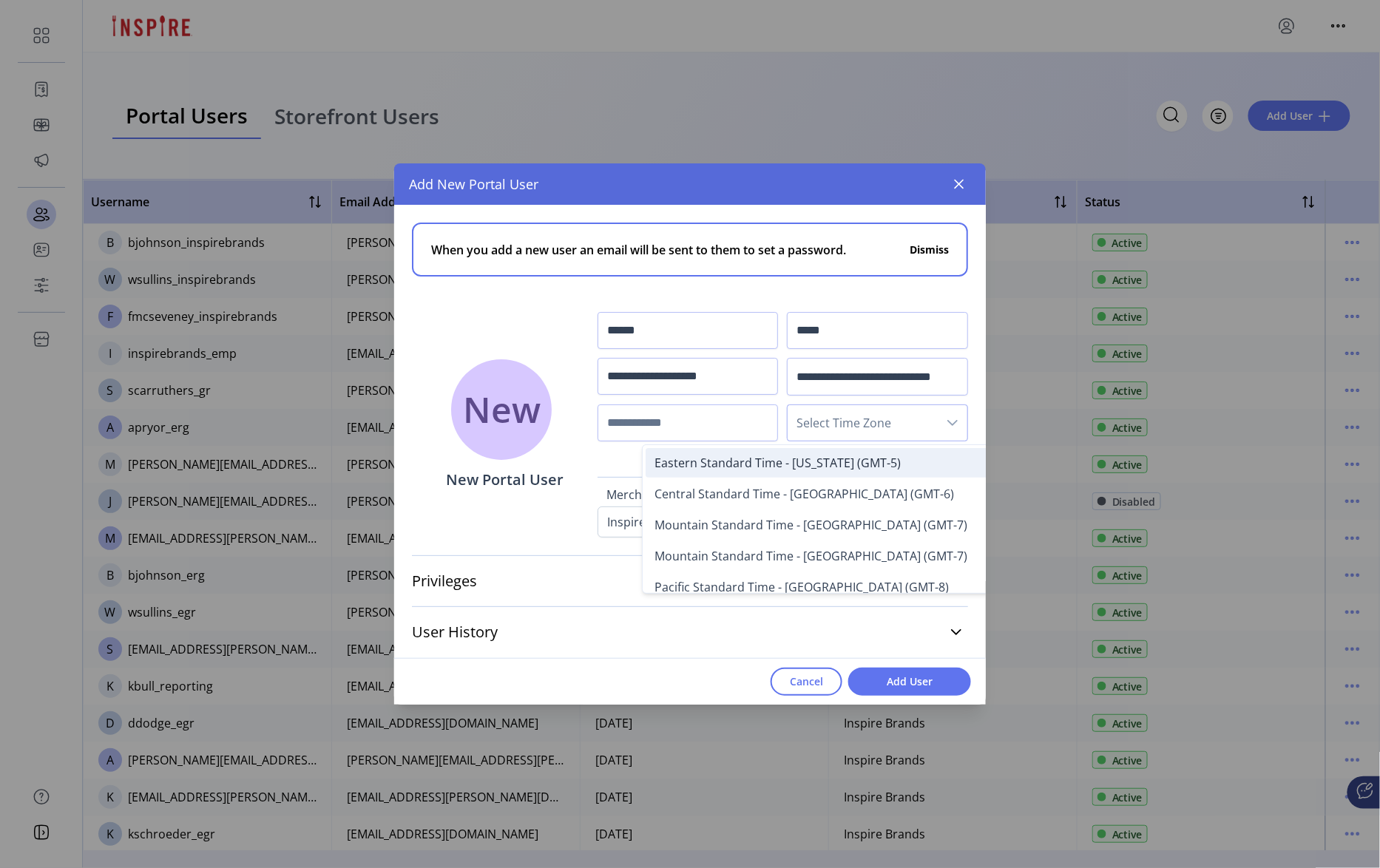
click at [907, 449] on li "Eastern Standard Time - [US_STATE] (GMT-5)" at bounding box center [843, 462] width 395 height 30
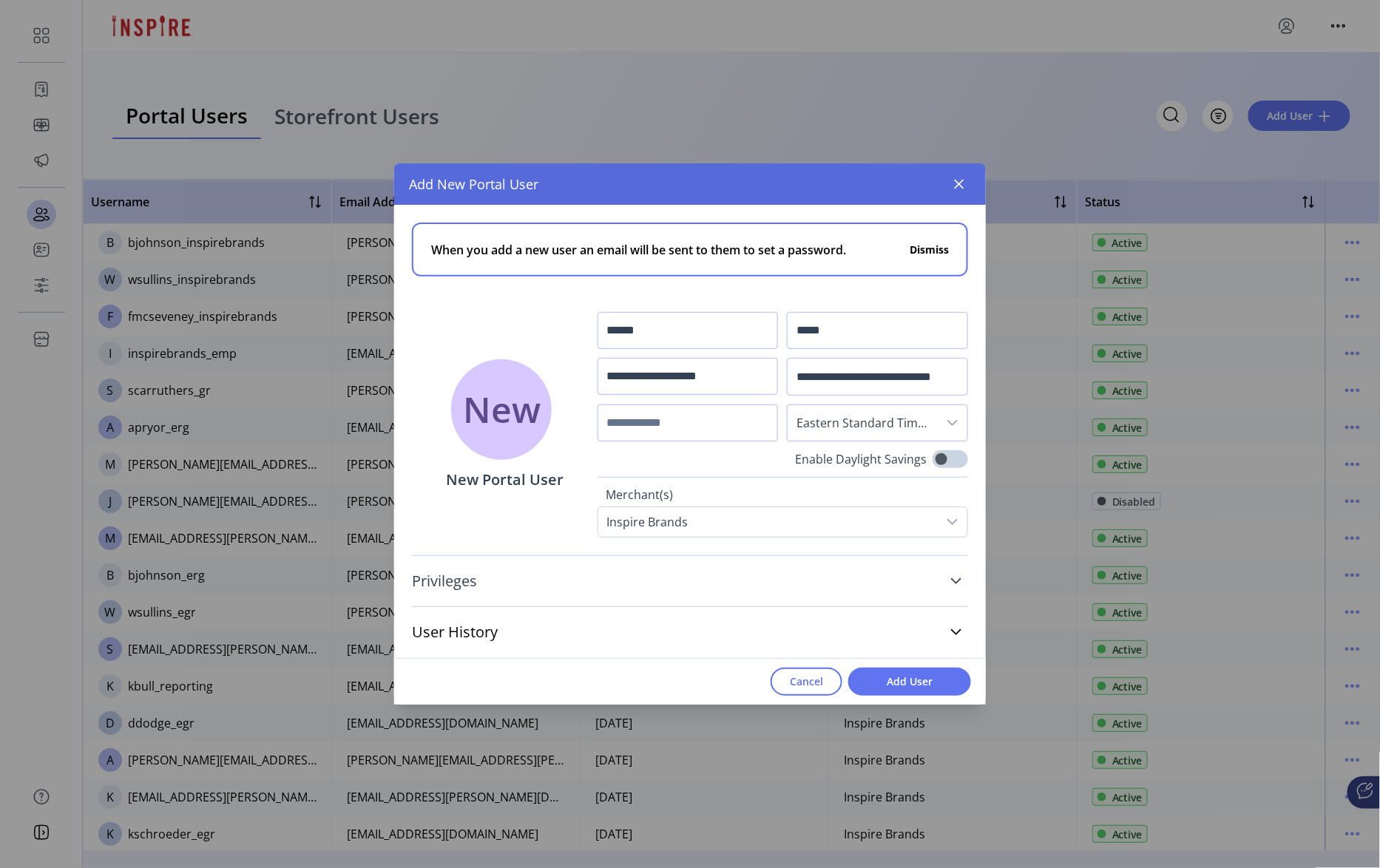
click at [945, 578] on link "Privileges" at bounding box center [690, 581] width 556 height 33
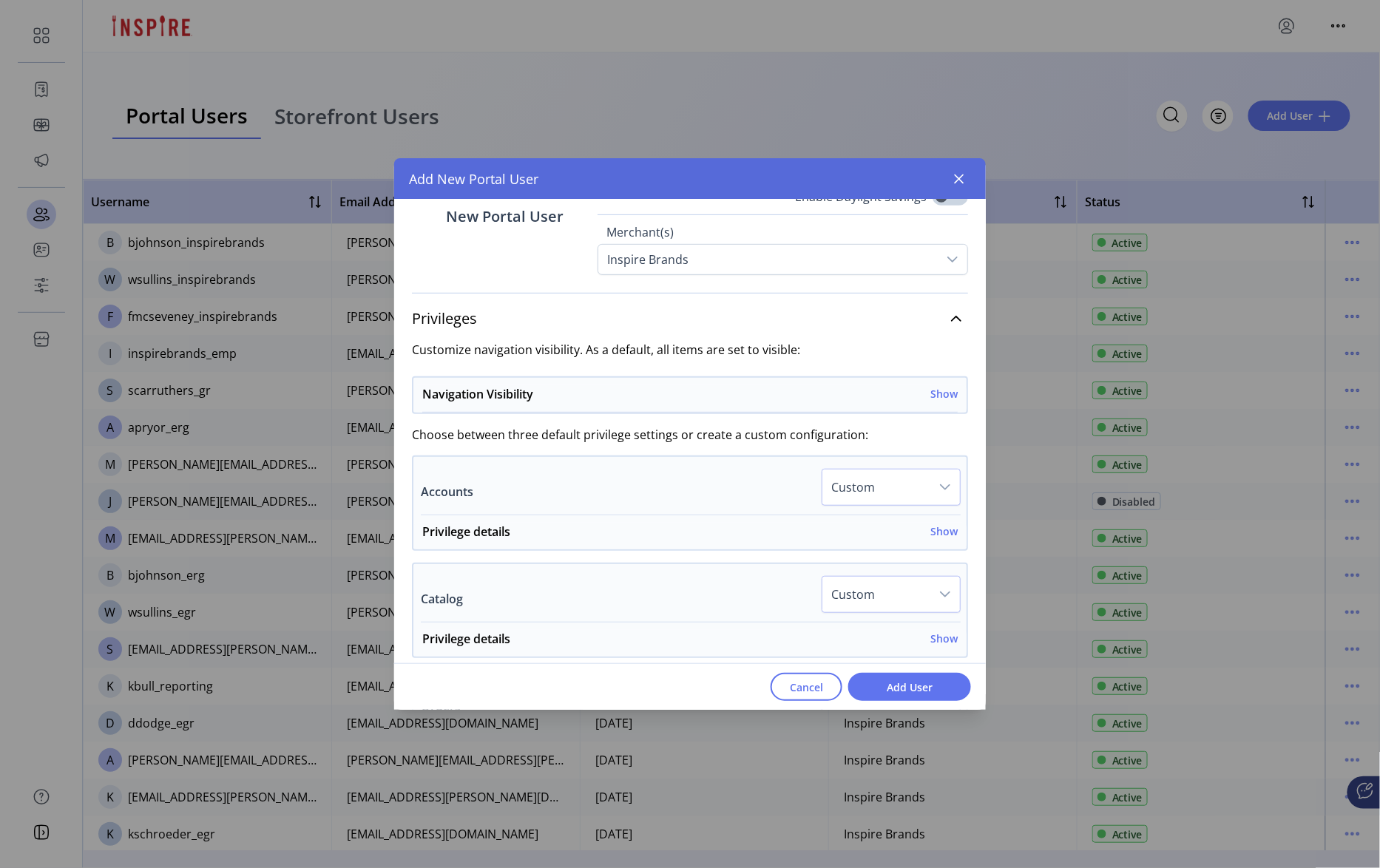
scroll to position [258, 0]
click at [941, 394] on h6 "Show" at bounding box center [944, 393] width 27 height 16
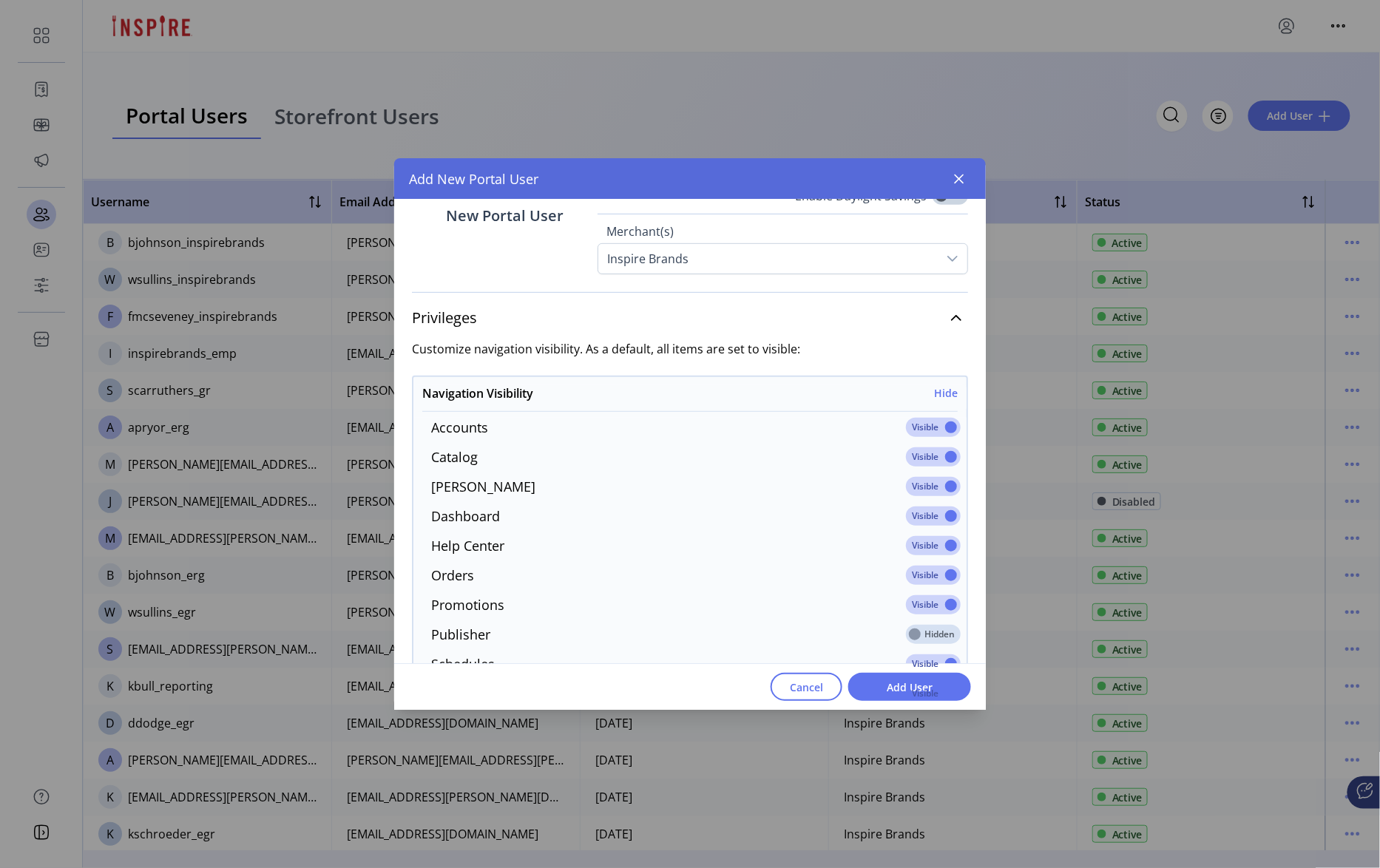
click at [938, 431] on span at bounding box center [933, 427] width 54 height 19
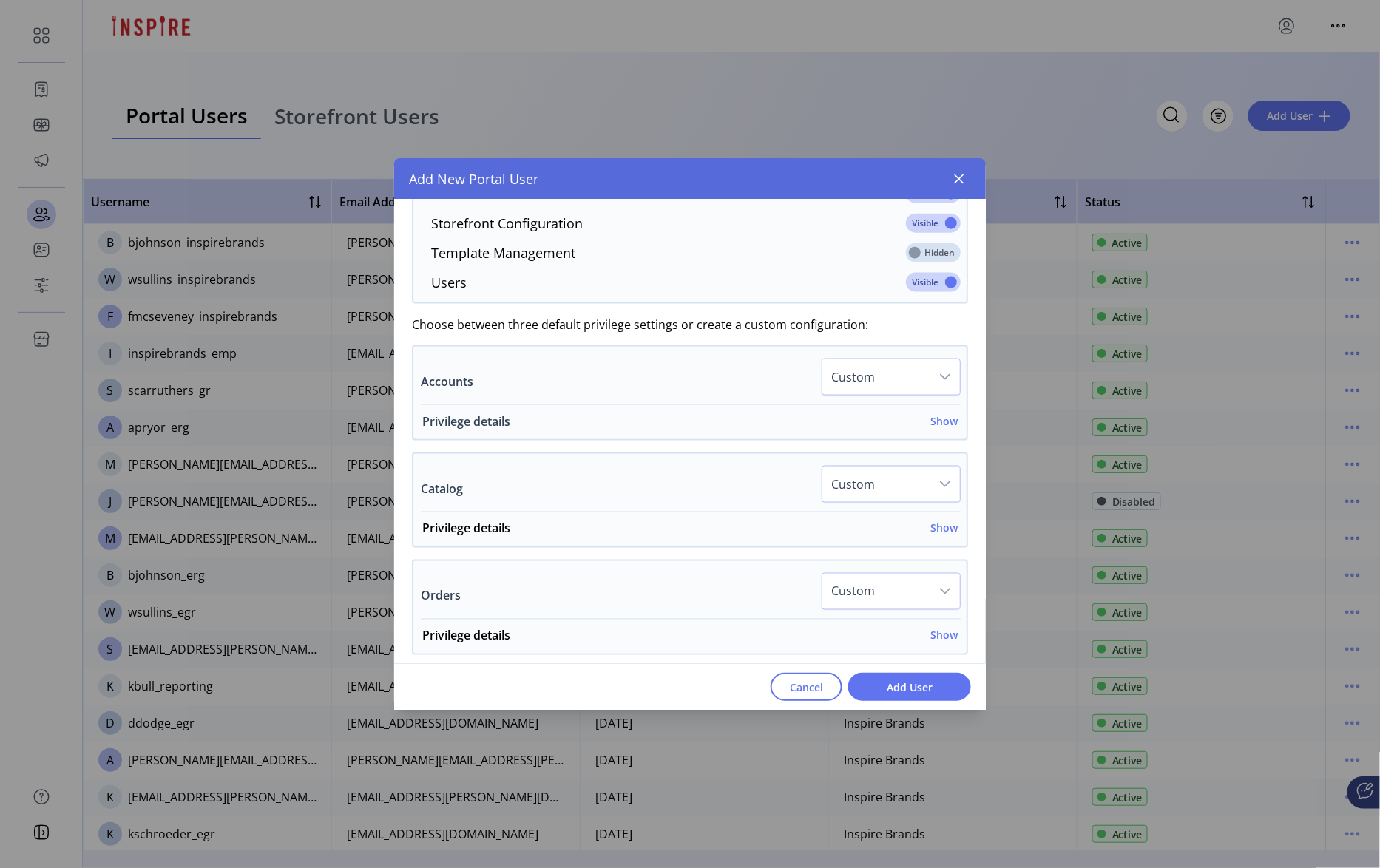
scroll to position [723, 0]
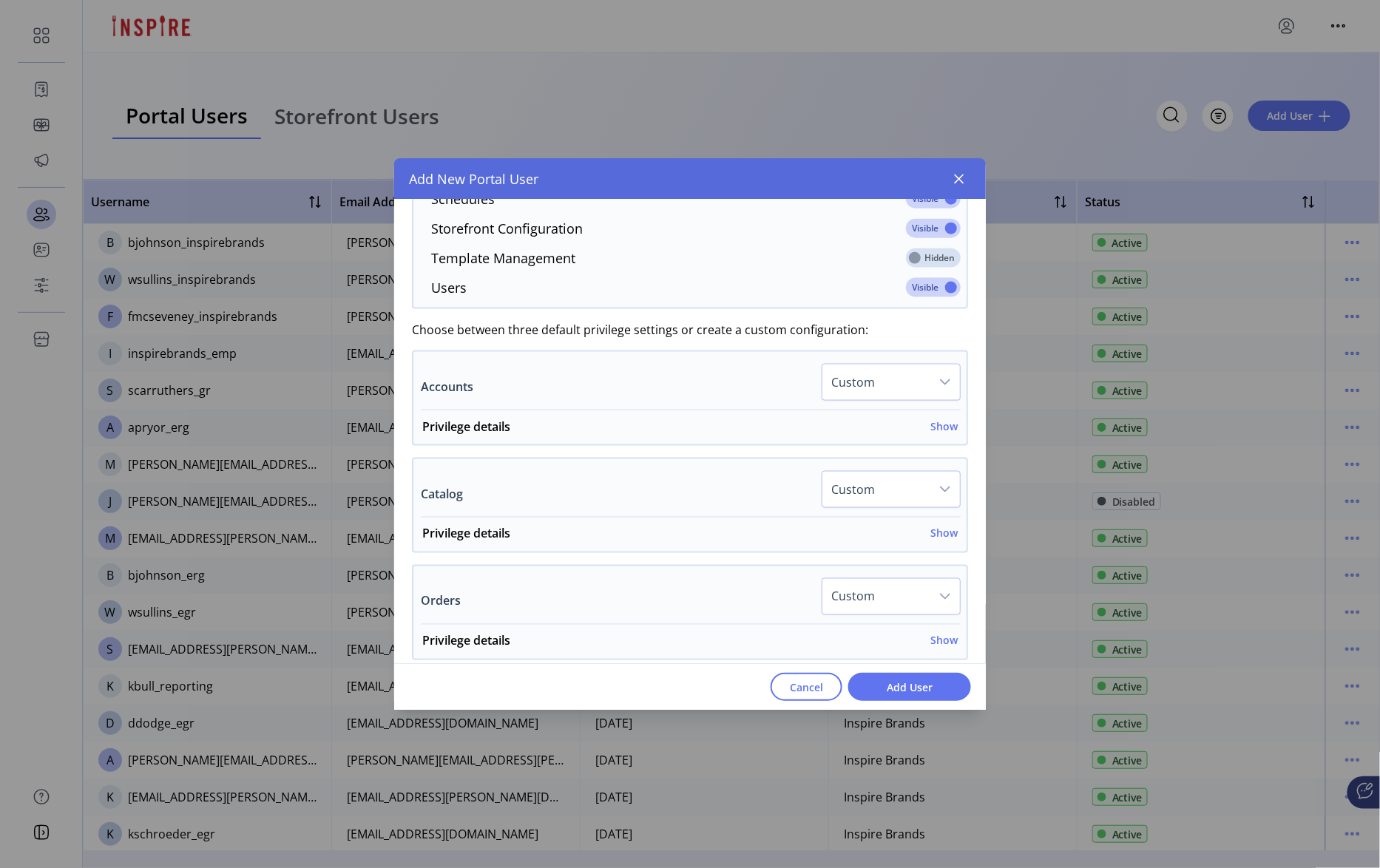
click at [945, 400] on div "dropdown trigger" at bounding box center [945, 382] width 30 height 36
click at [888, 488] on li "All Hidden" at bounding box center [892, 484] width 131 height 30
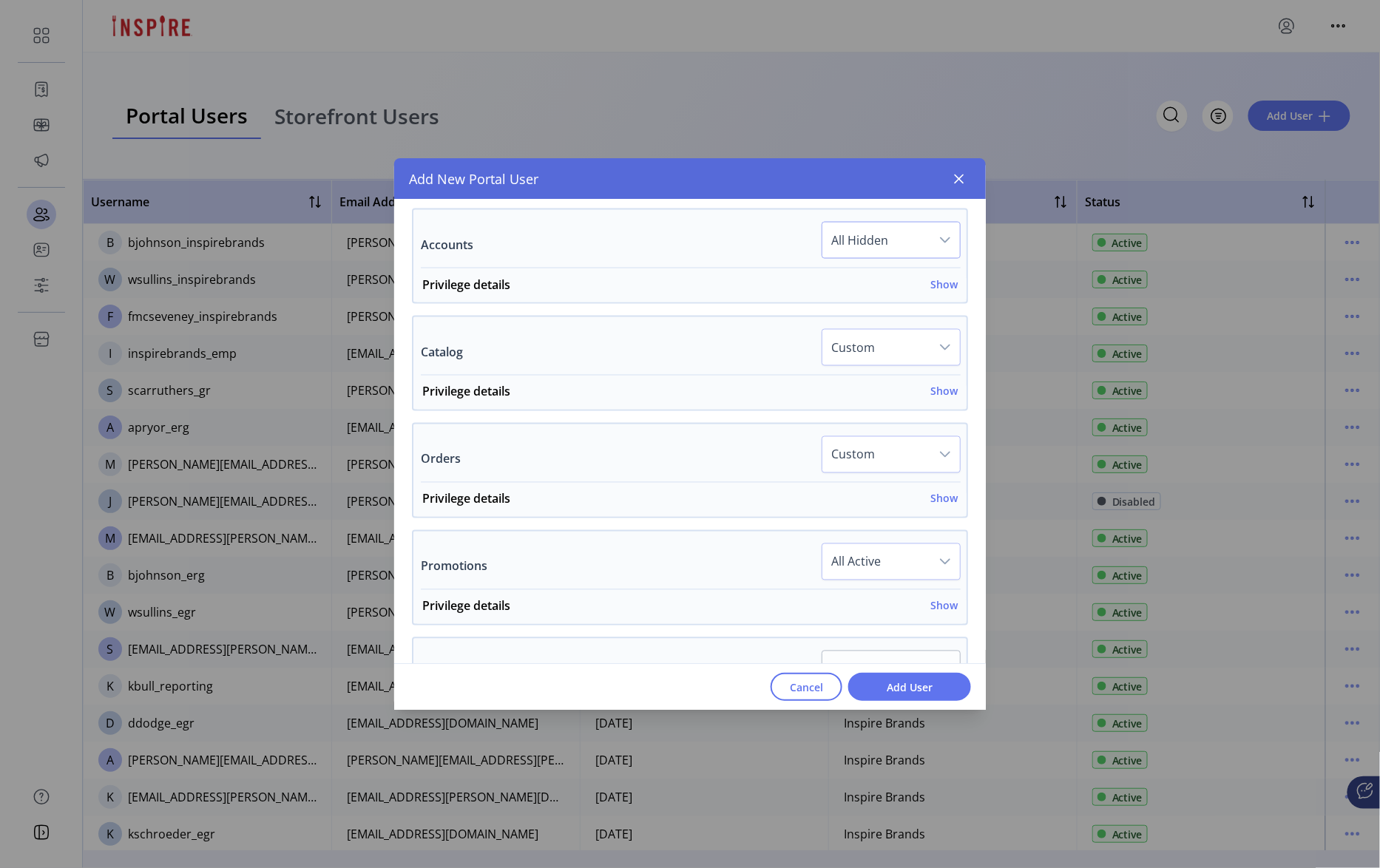
scroll to position [873, 0]
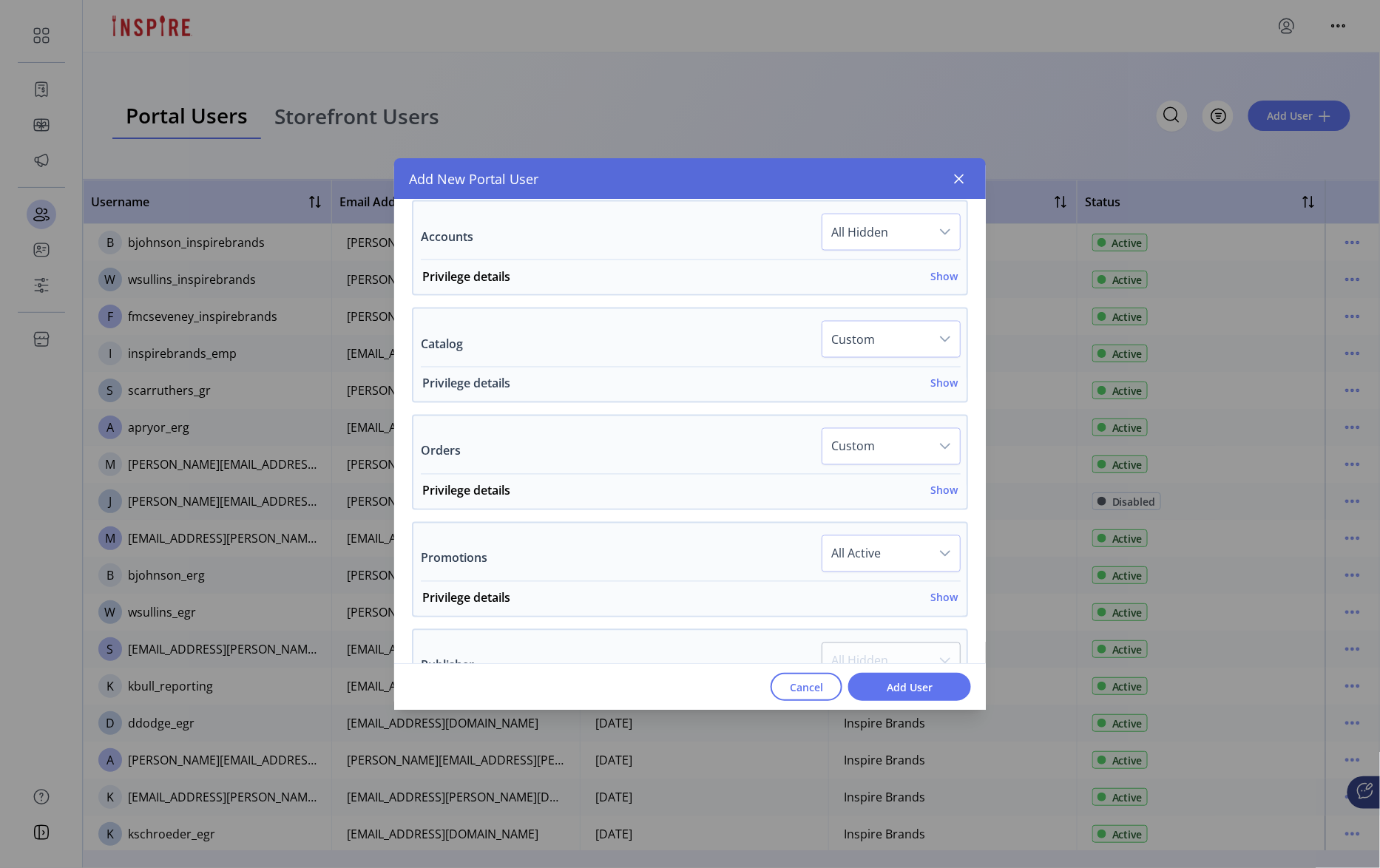
click at [935, 385] on h6 "Show" at bounding box center [944, 383] width 27 height 16
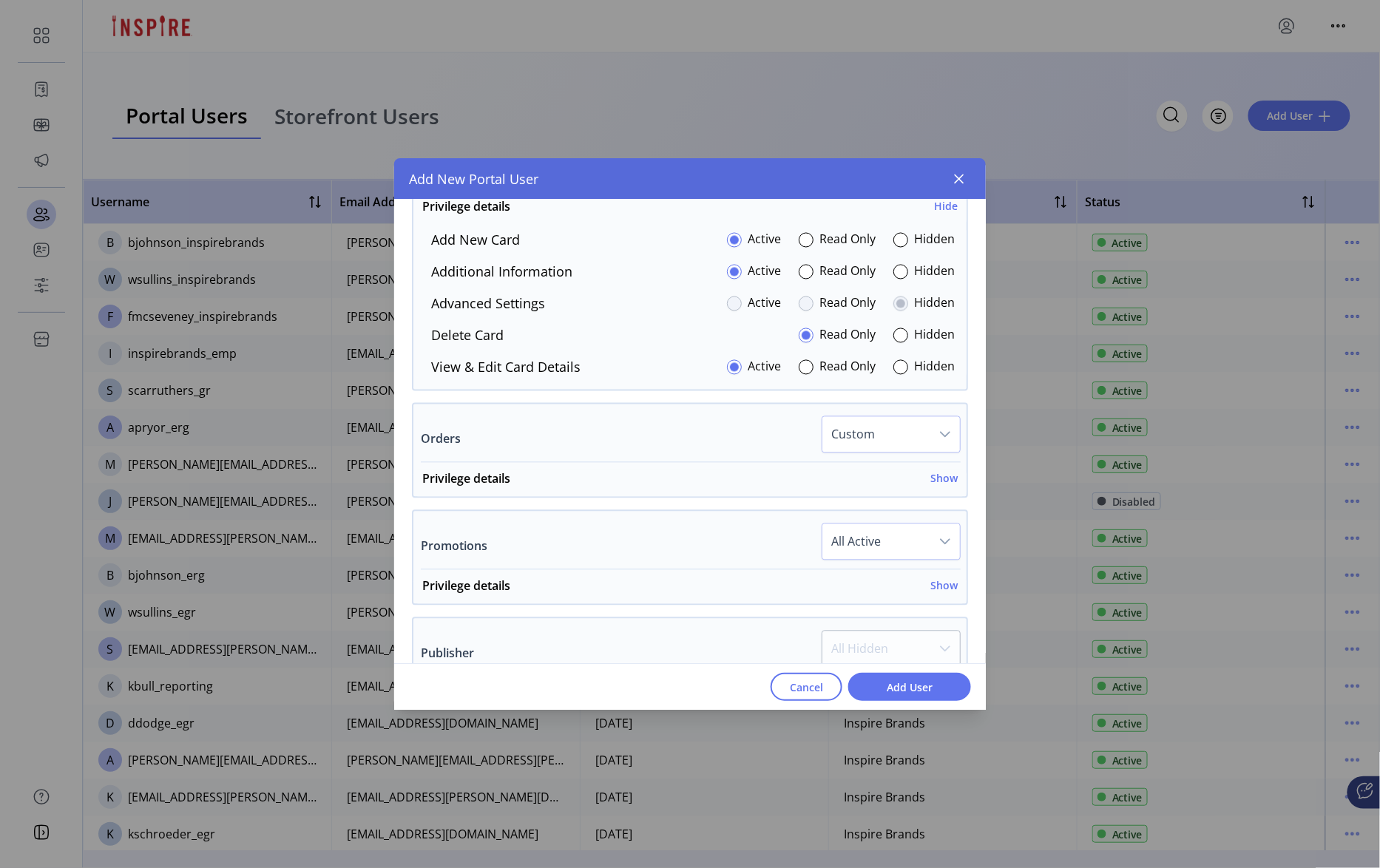
scroll to position [1074, 0]
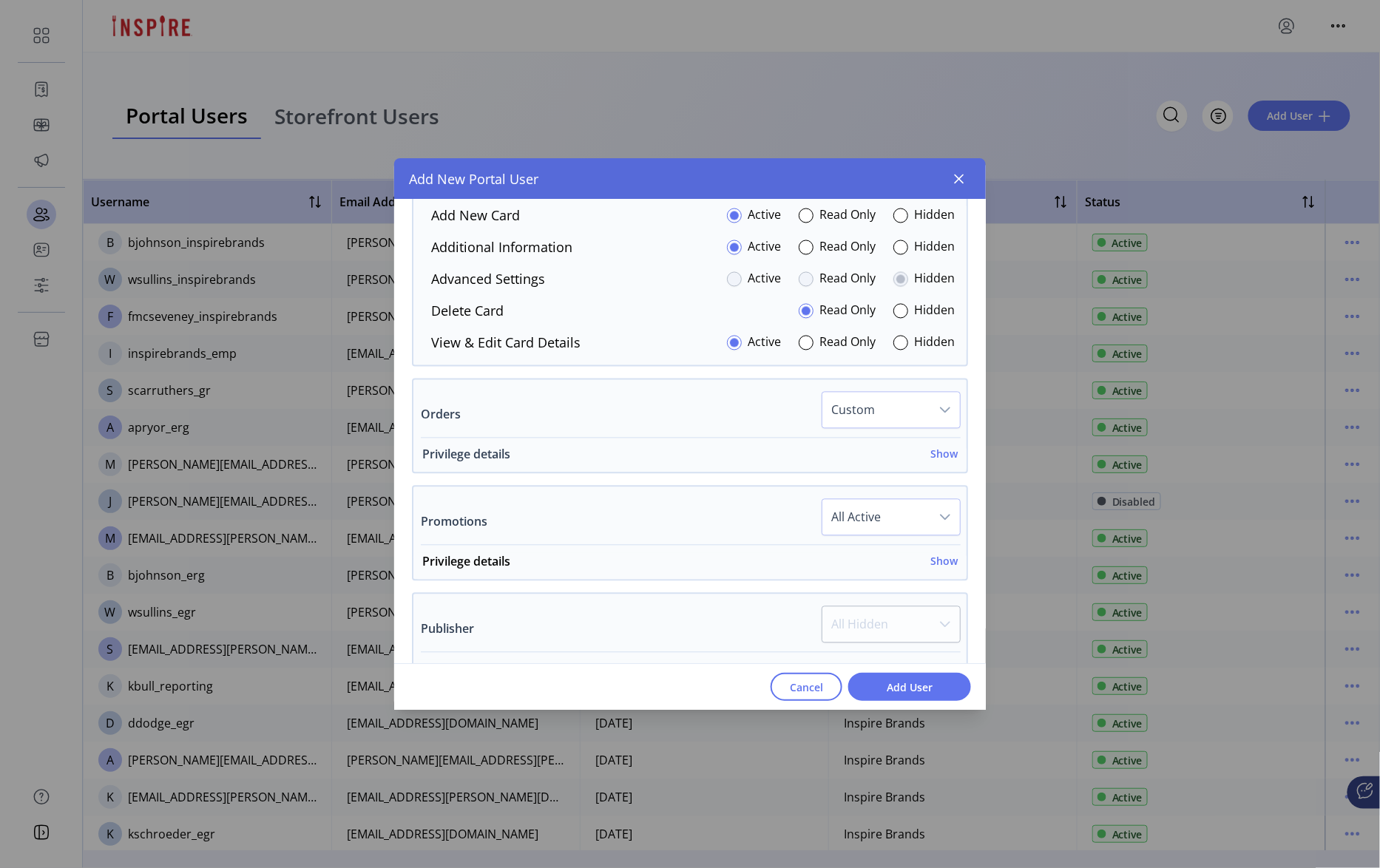
click at [938, 462] on h6 "Show" at bounding box center [944, 455] width 27 height 16
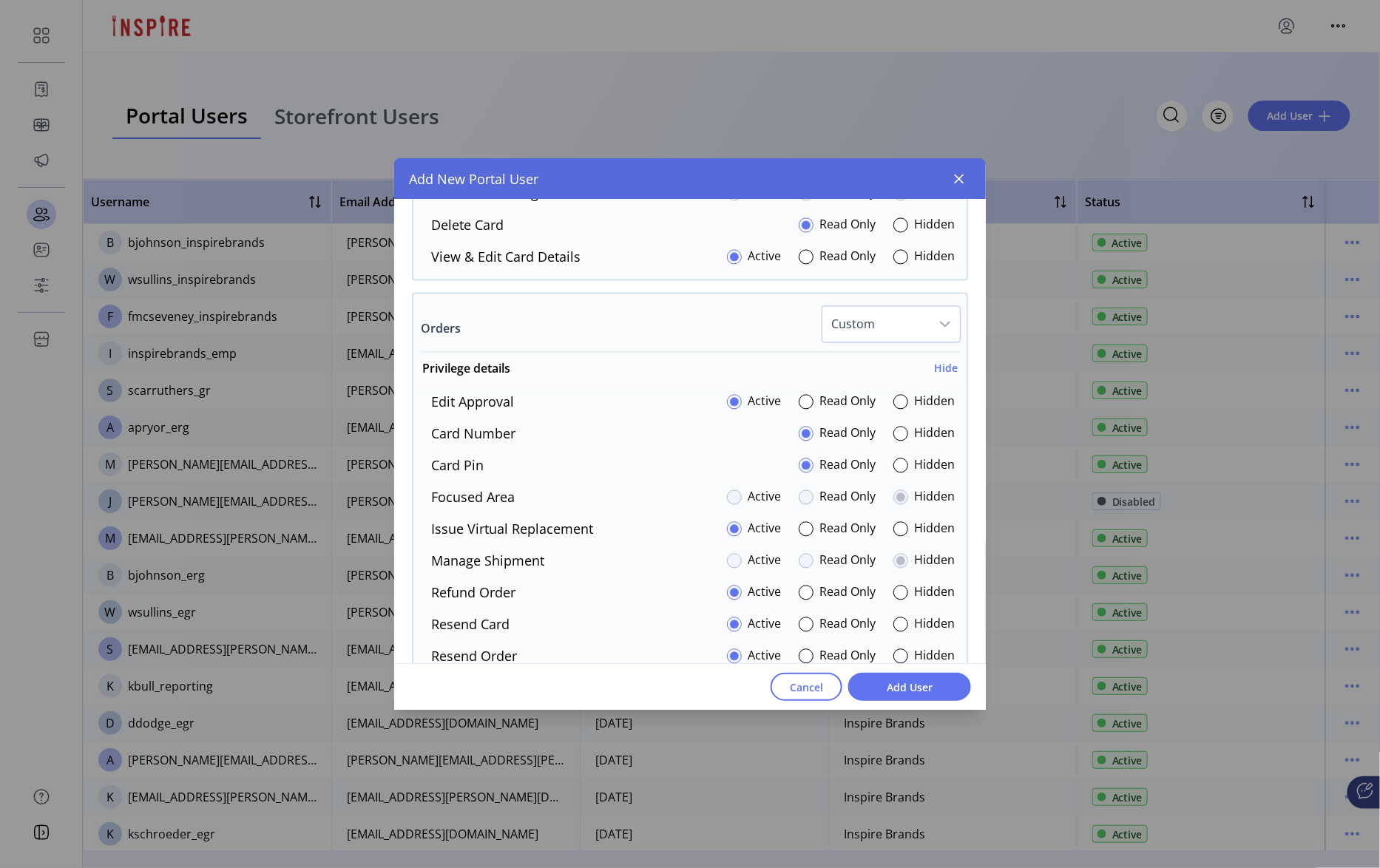
scroll to position [1250, 0]
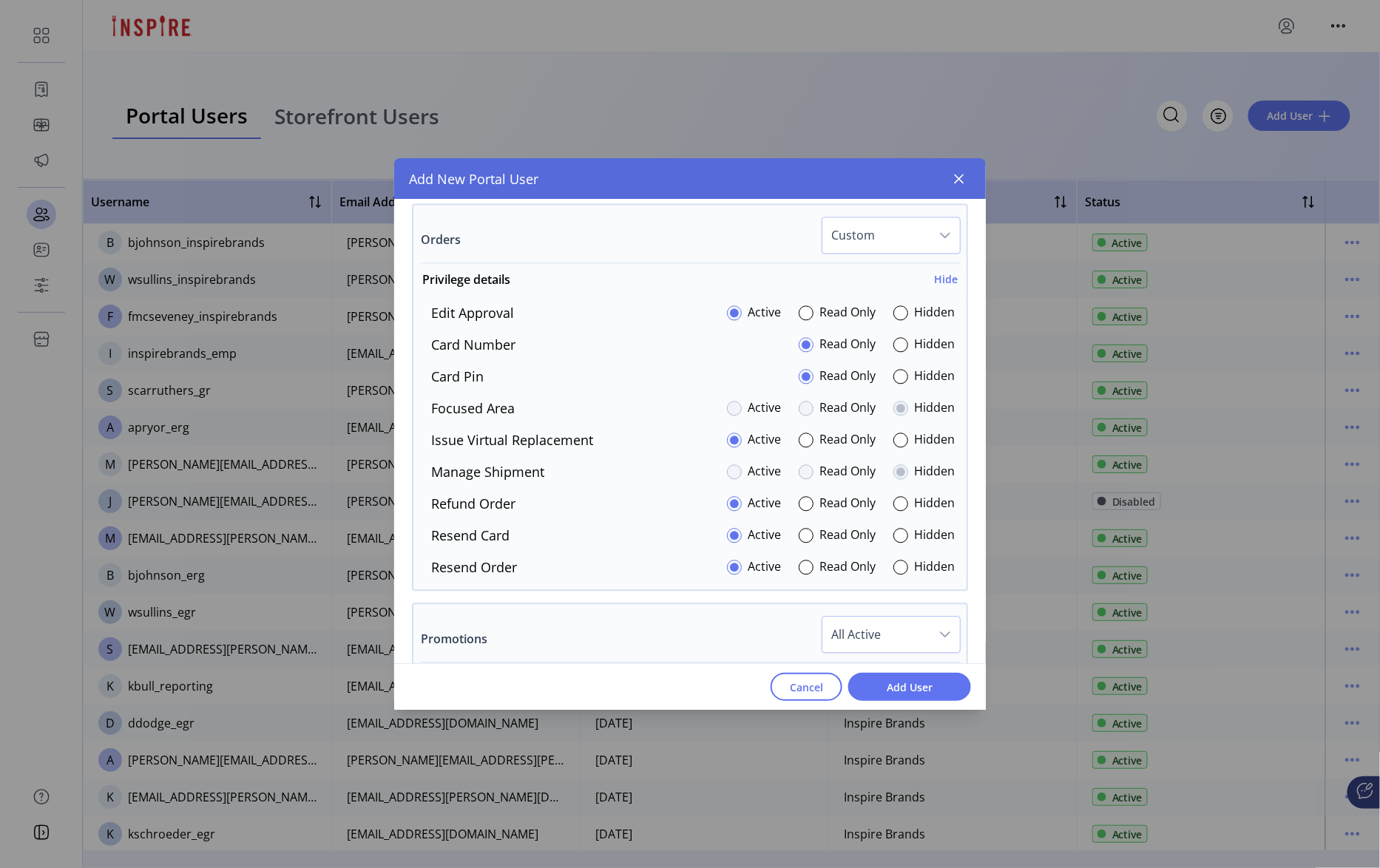
click at [901, 384] on div at bounding box center [900, 376] width 15 height 15
click at [799, 447] on div at bounding box center [805, 439] width 15 height 15
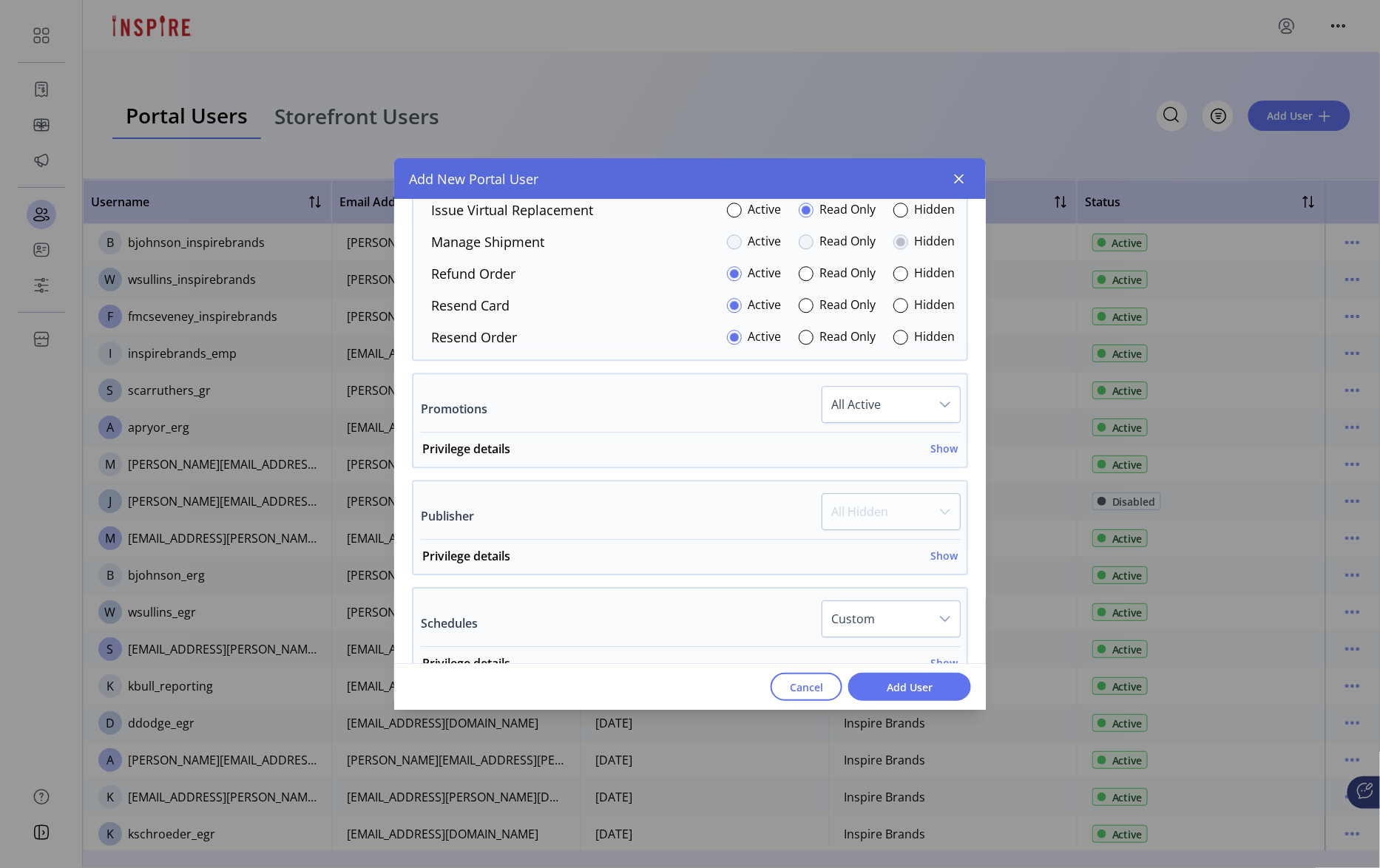
scroll to position [1474, 0]
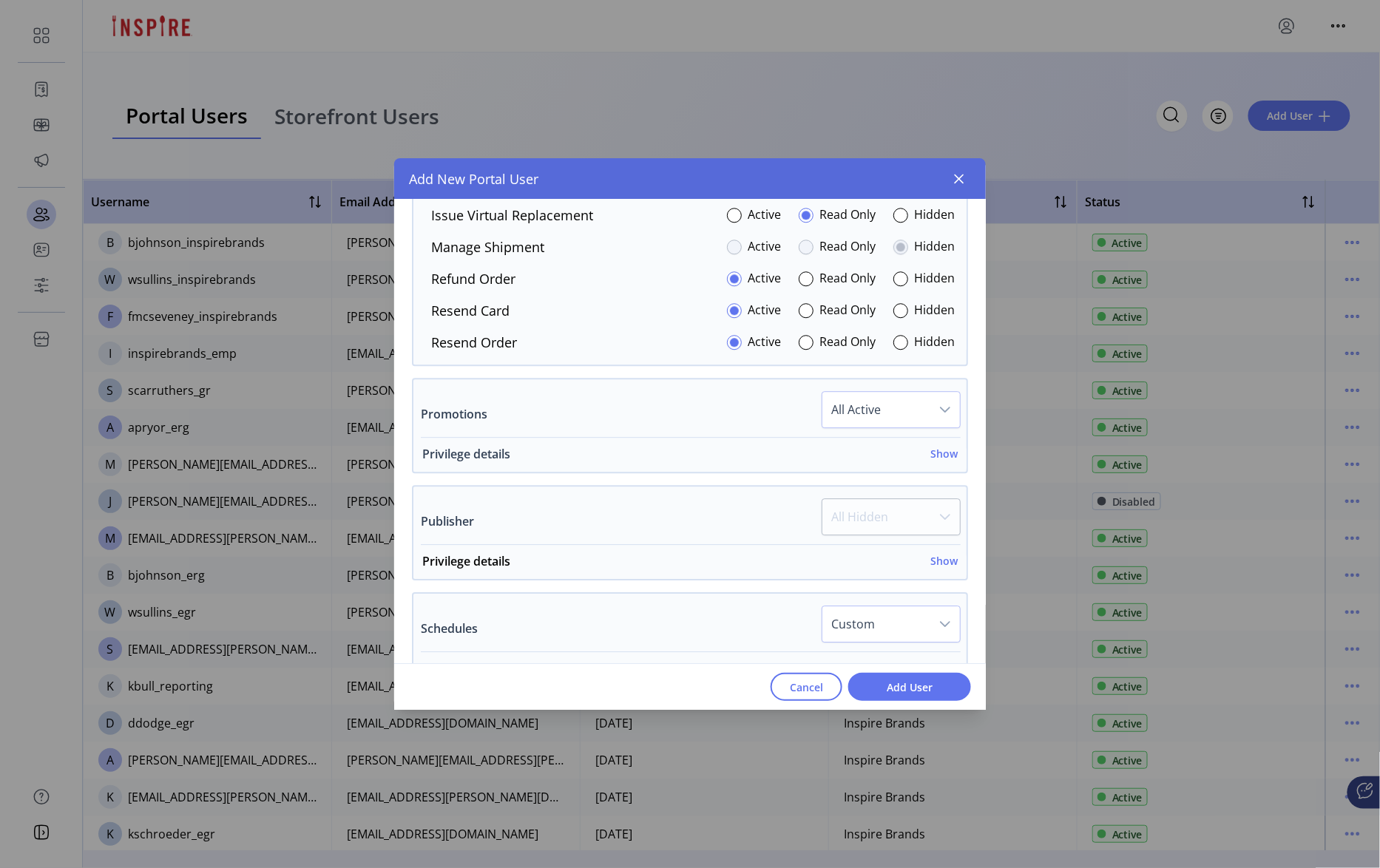
click at [942, 462] on h6 "Show" at bounding box center [944, 454] width 27 height 16
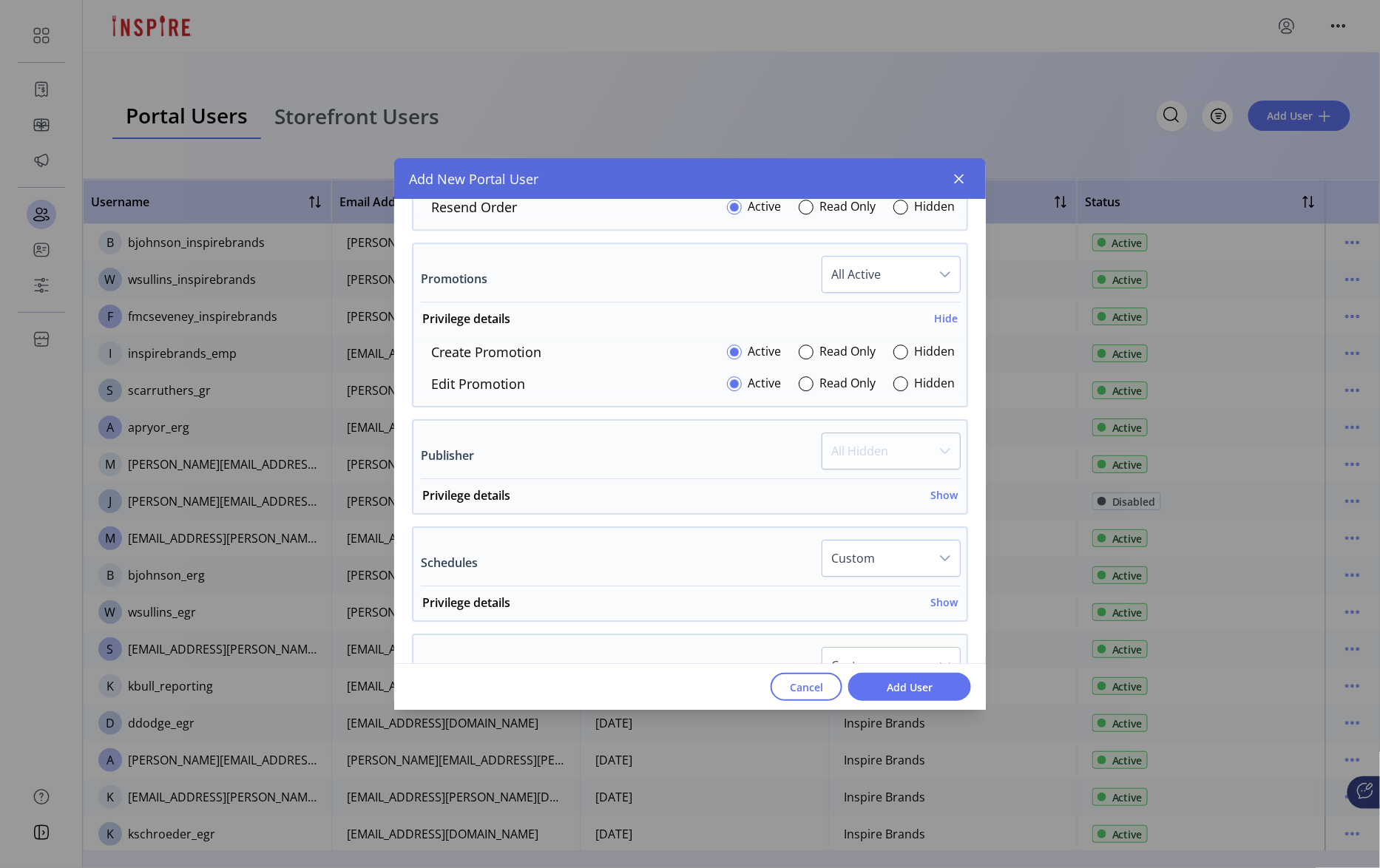
scroll to position [1676, 0]
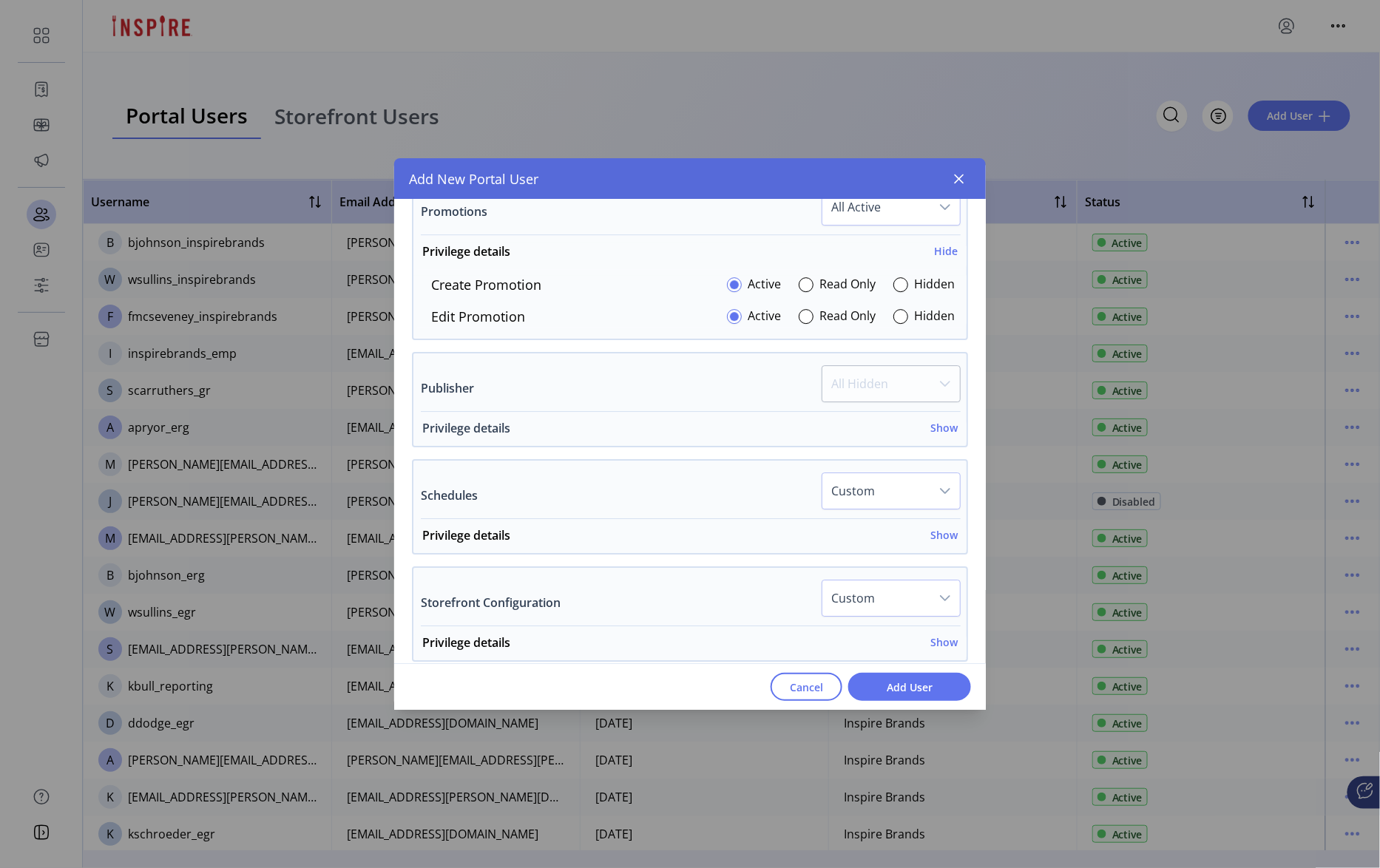
click at [941, 435] on h6 "Show" at bounding box center [944, 427] width 27 height 16
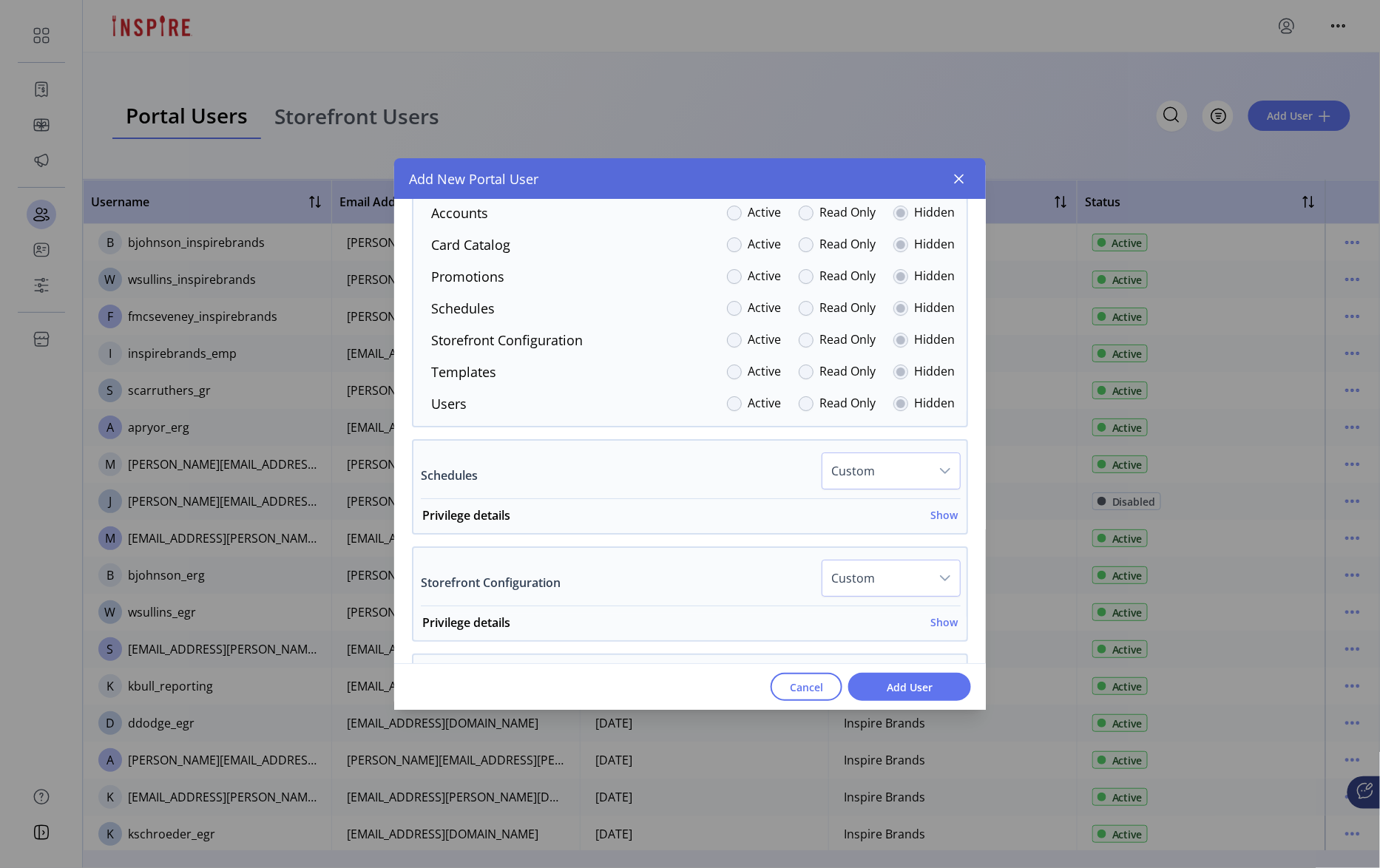
scroll to position [2056, 0]
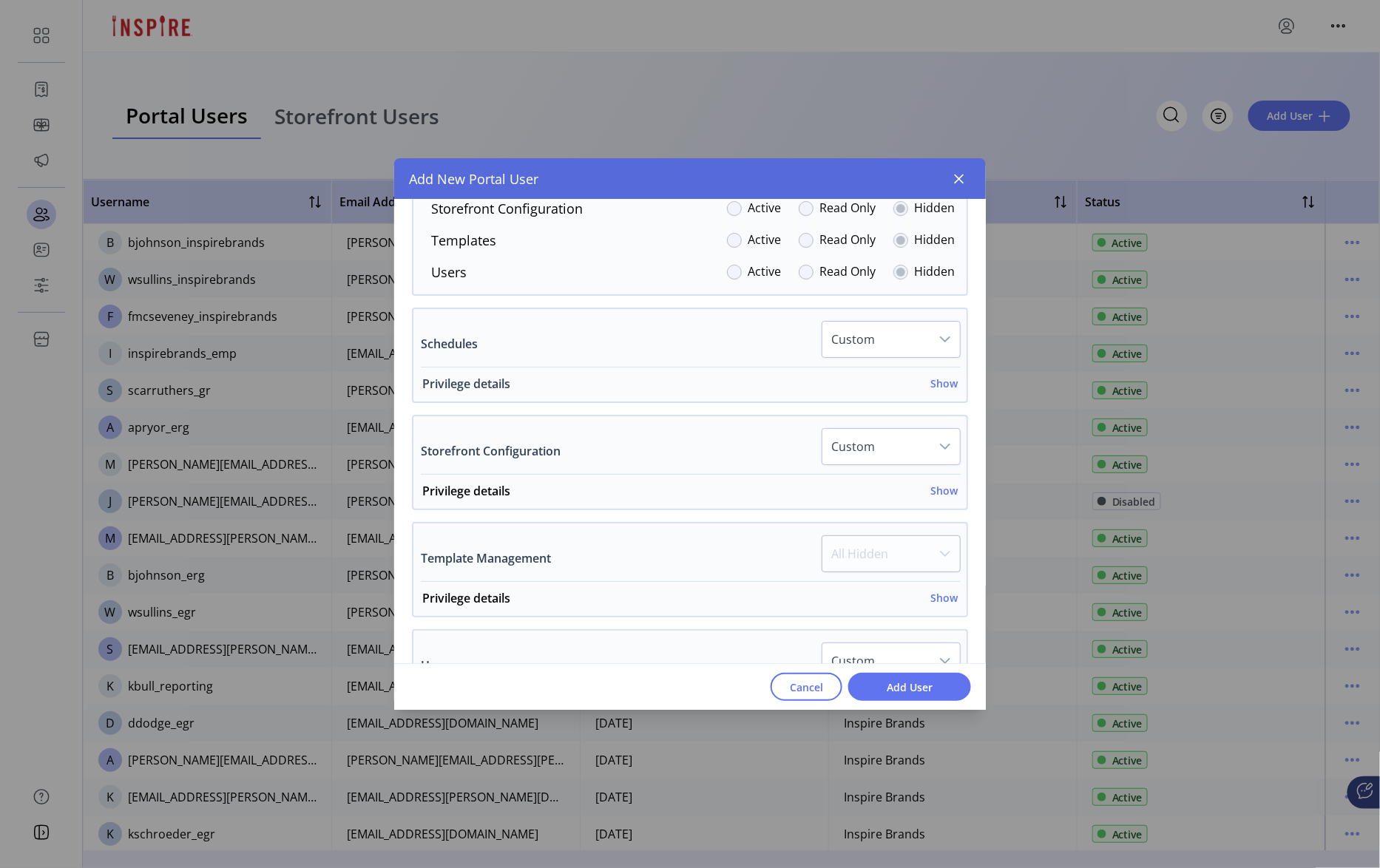
click at [945, 391] on h6 "Show" at bounding box center [944, 383] width 27 height 16
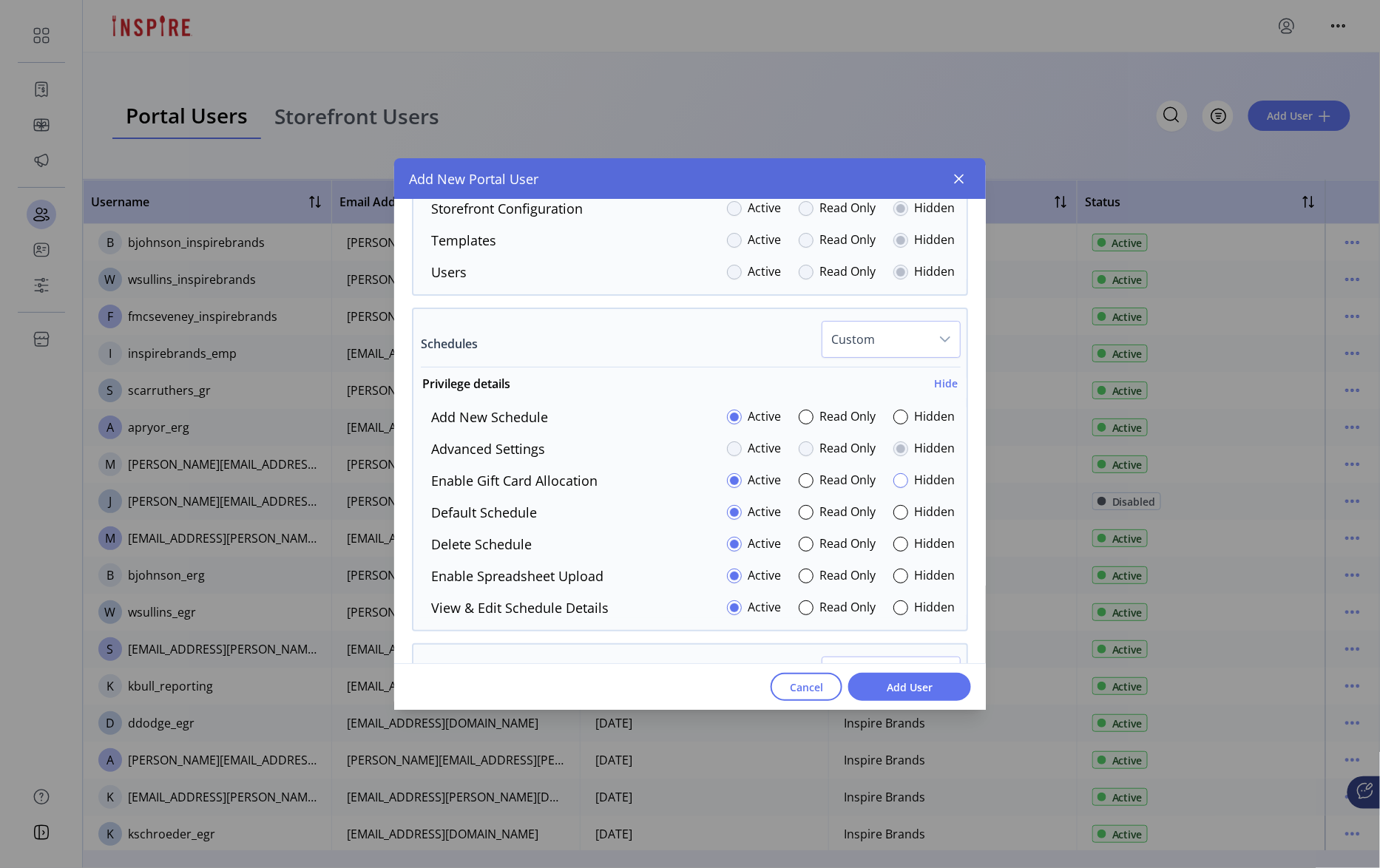
click at [893, 488] on div at bounding box center [900, 480] width 15 height 15
click at [897, 584] on div at bounding box center [900, 575] width 15 height 15
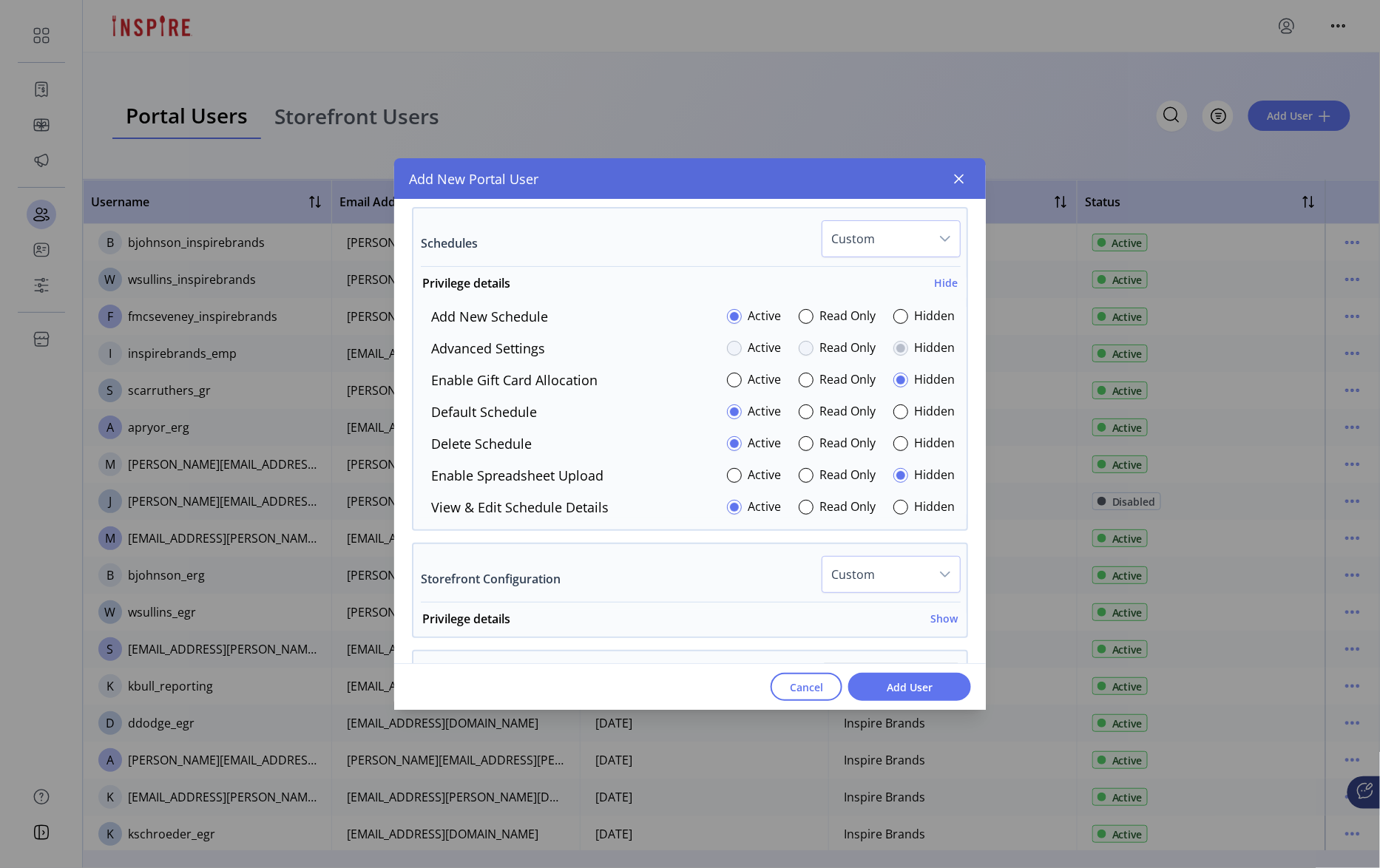
scroll to position [2277, 0]
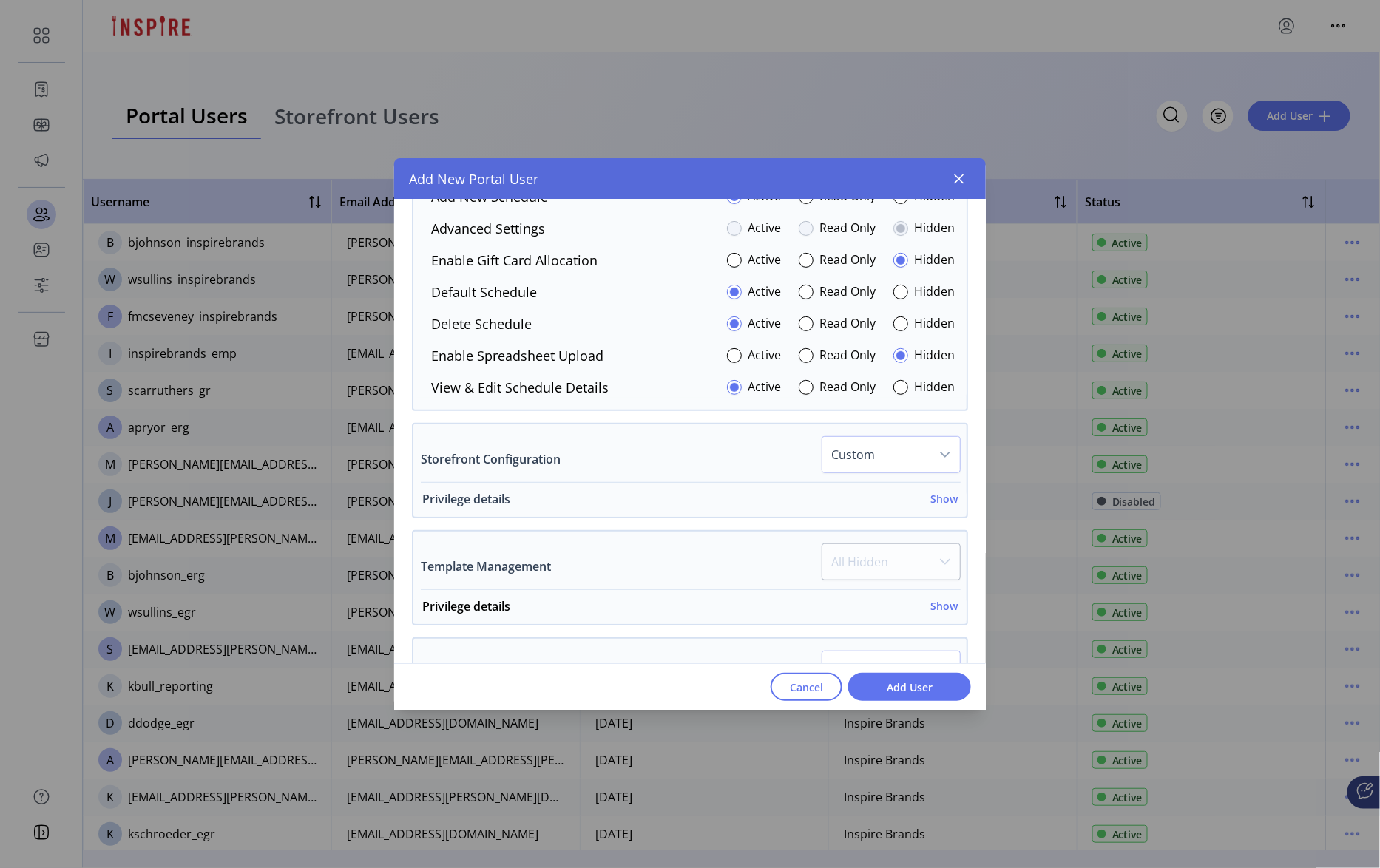
click at [931, 504] on h6 "Show" at bounding box center [944, 499] width 27 height 16
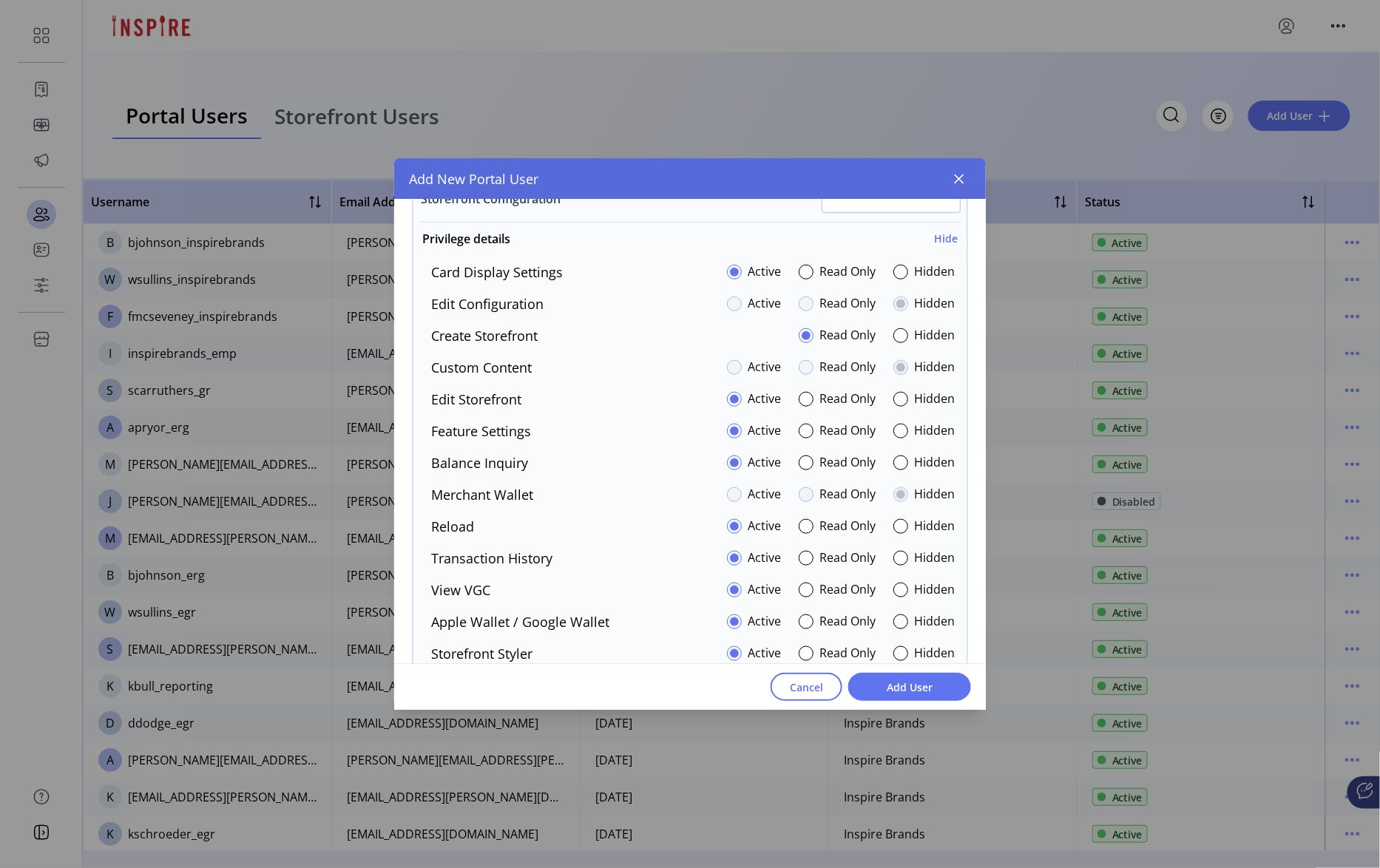
scroll to position [2529, 0]
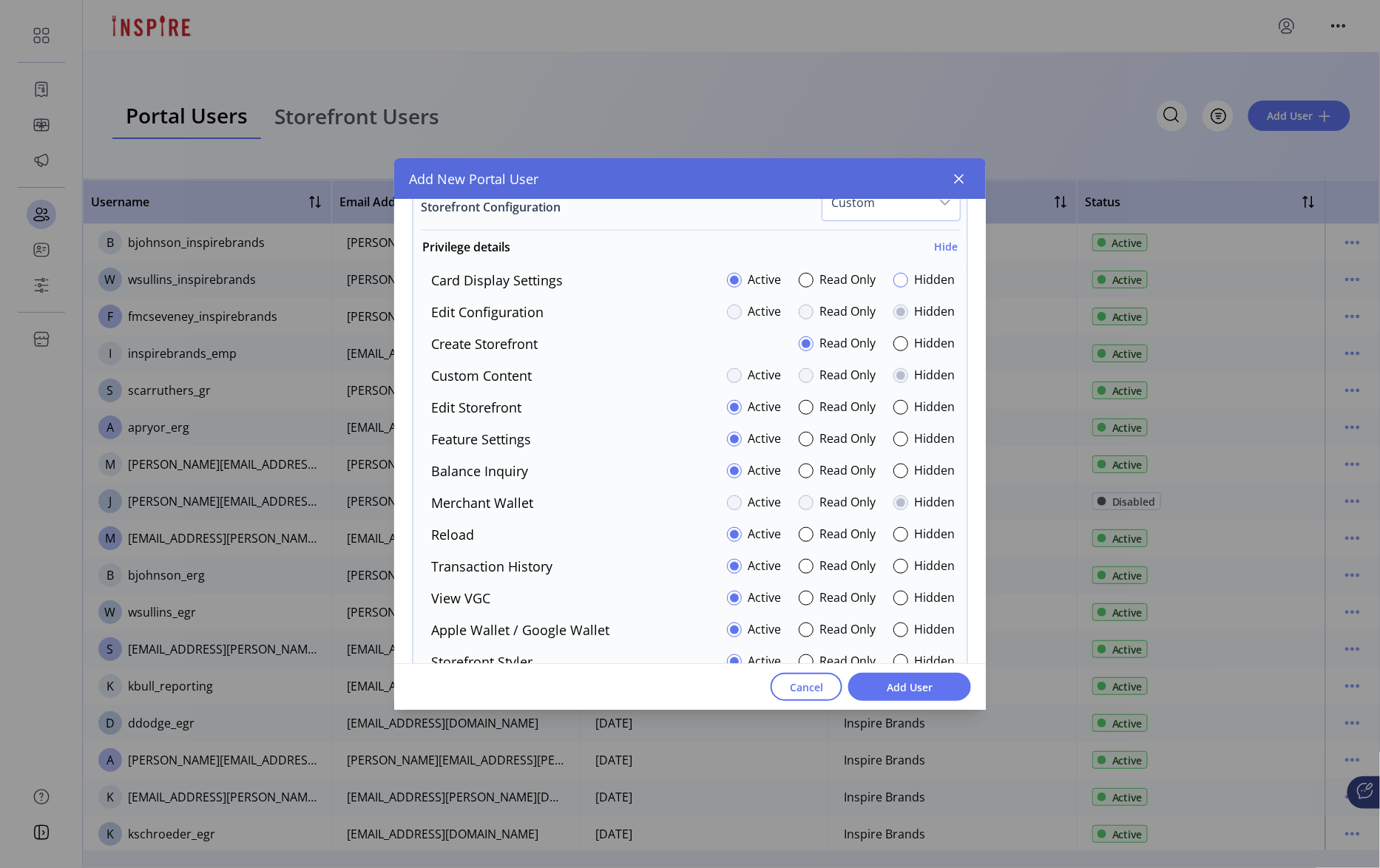
click at [900, 281] on div at bounding box center [900, 280] width 15 height 15
click at [895, 445] on div at bounding box center [900, 439] width 15 height 15
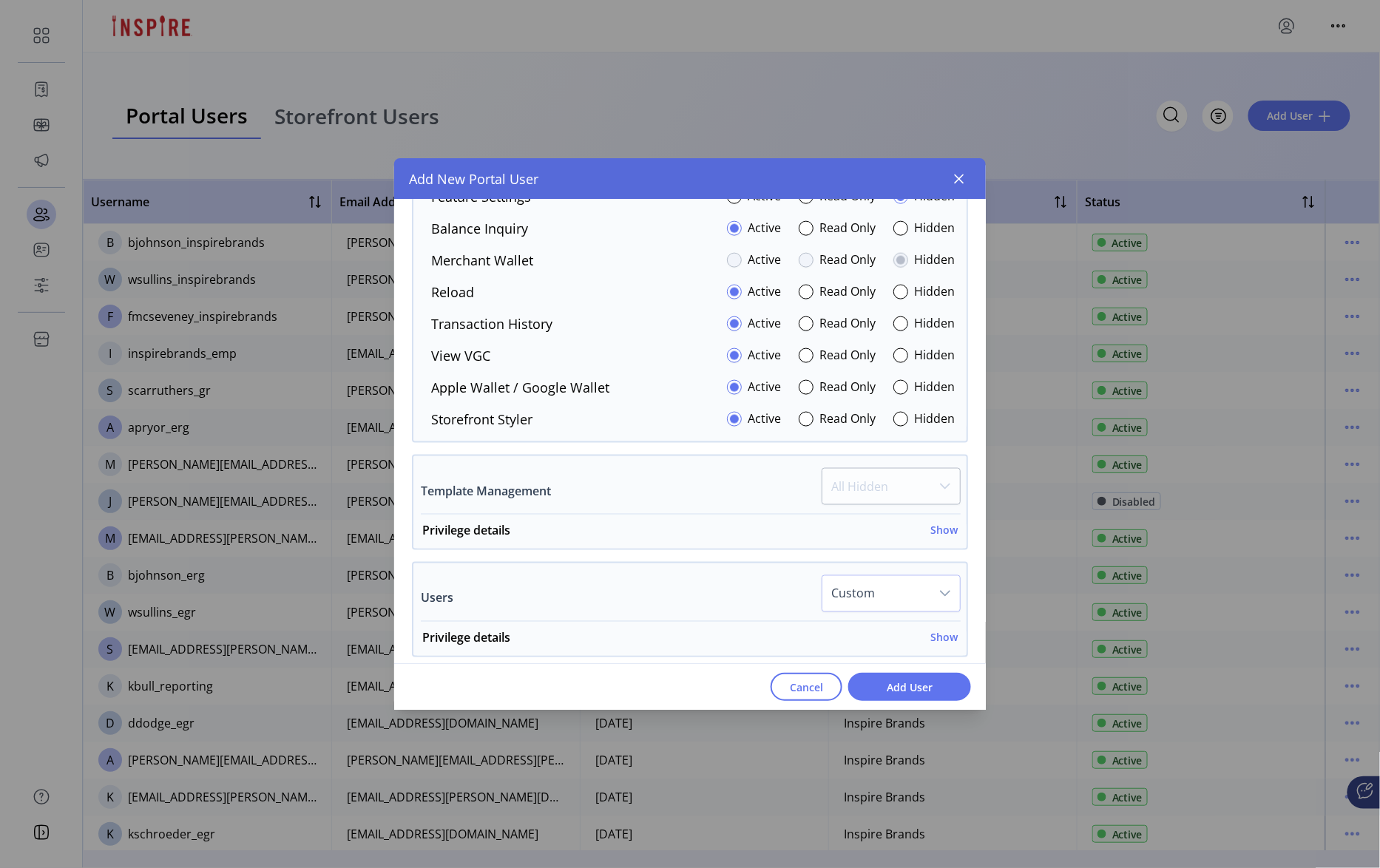
scroll to position [2777, 0]
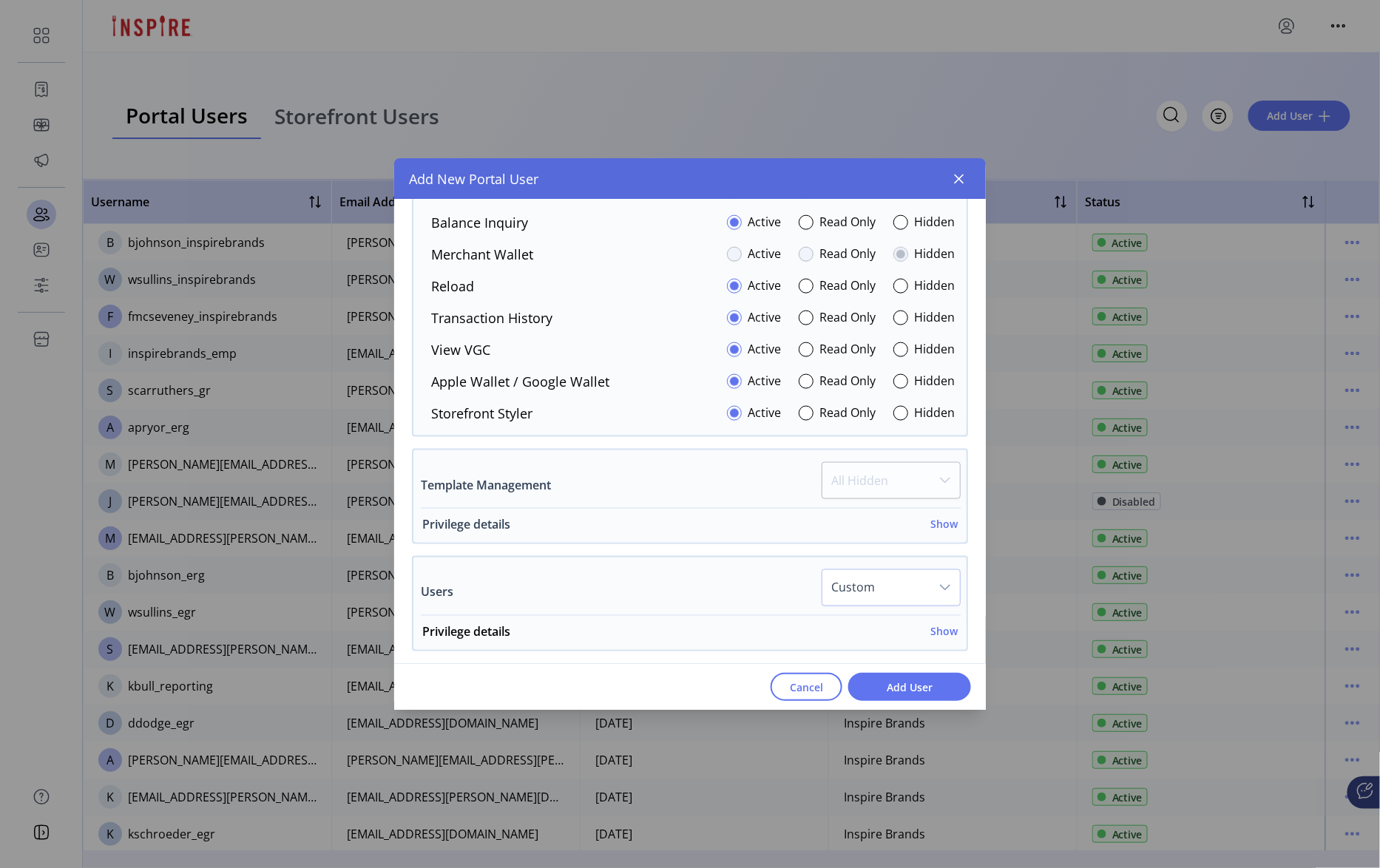
click at [941, 532] on h6 "Show" at bounding box center [944, 525] width 27 height 16
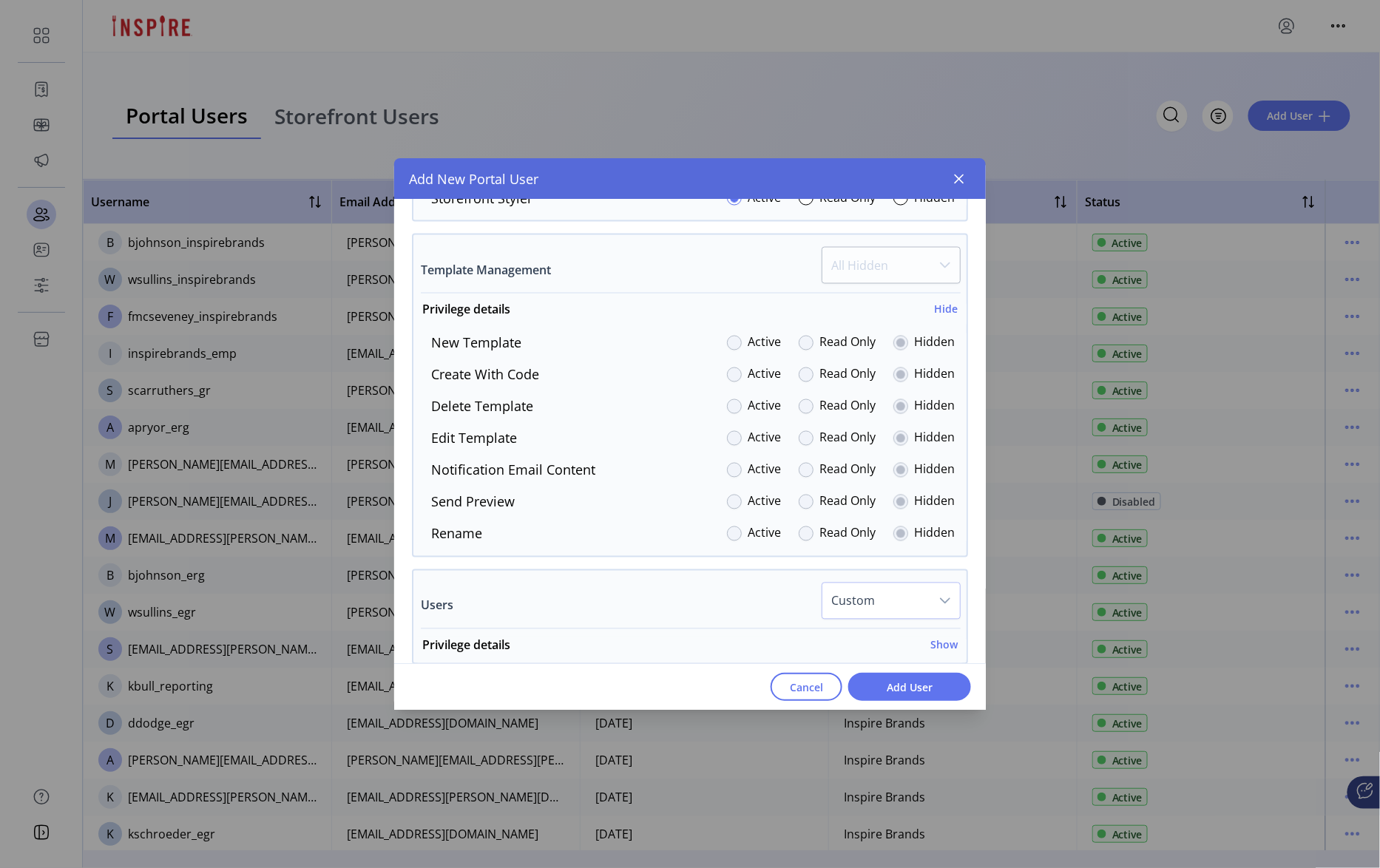
scroll to position [3062, 0]
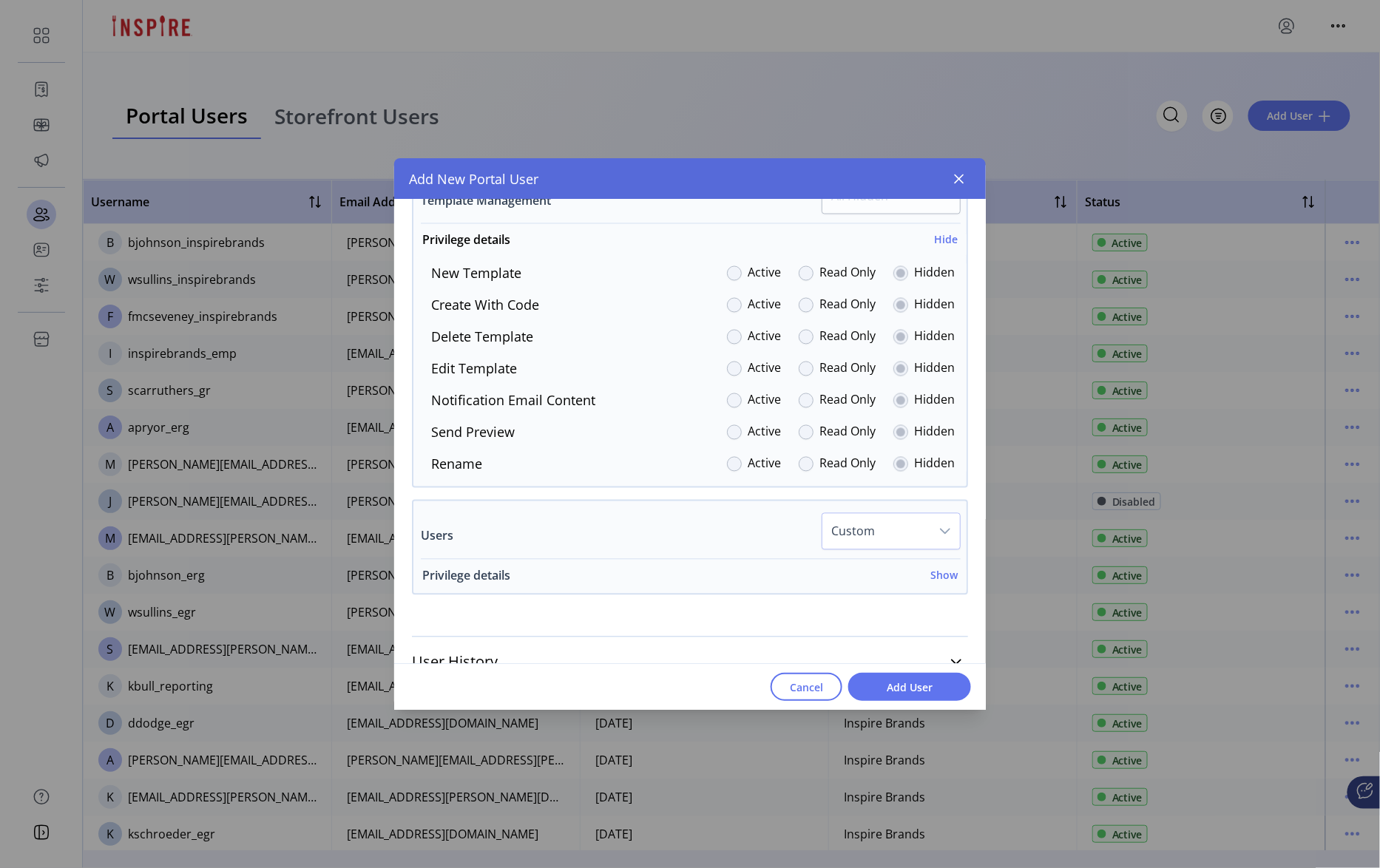
click at [949, 581] on h6 "Show" at bounding box center [944, 576] width 27 height 16
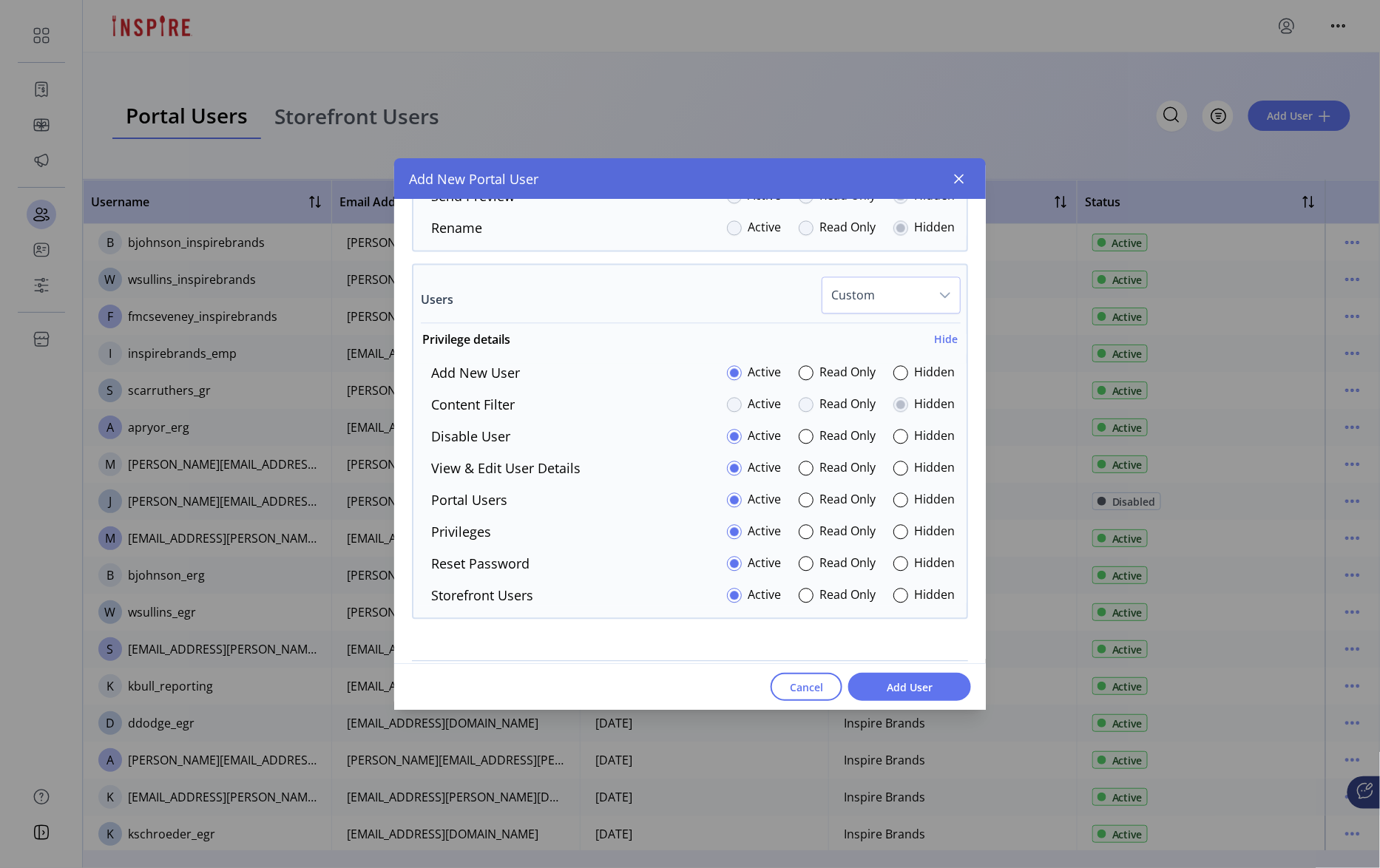
scroll to position [3320, 0]
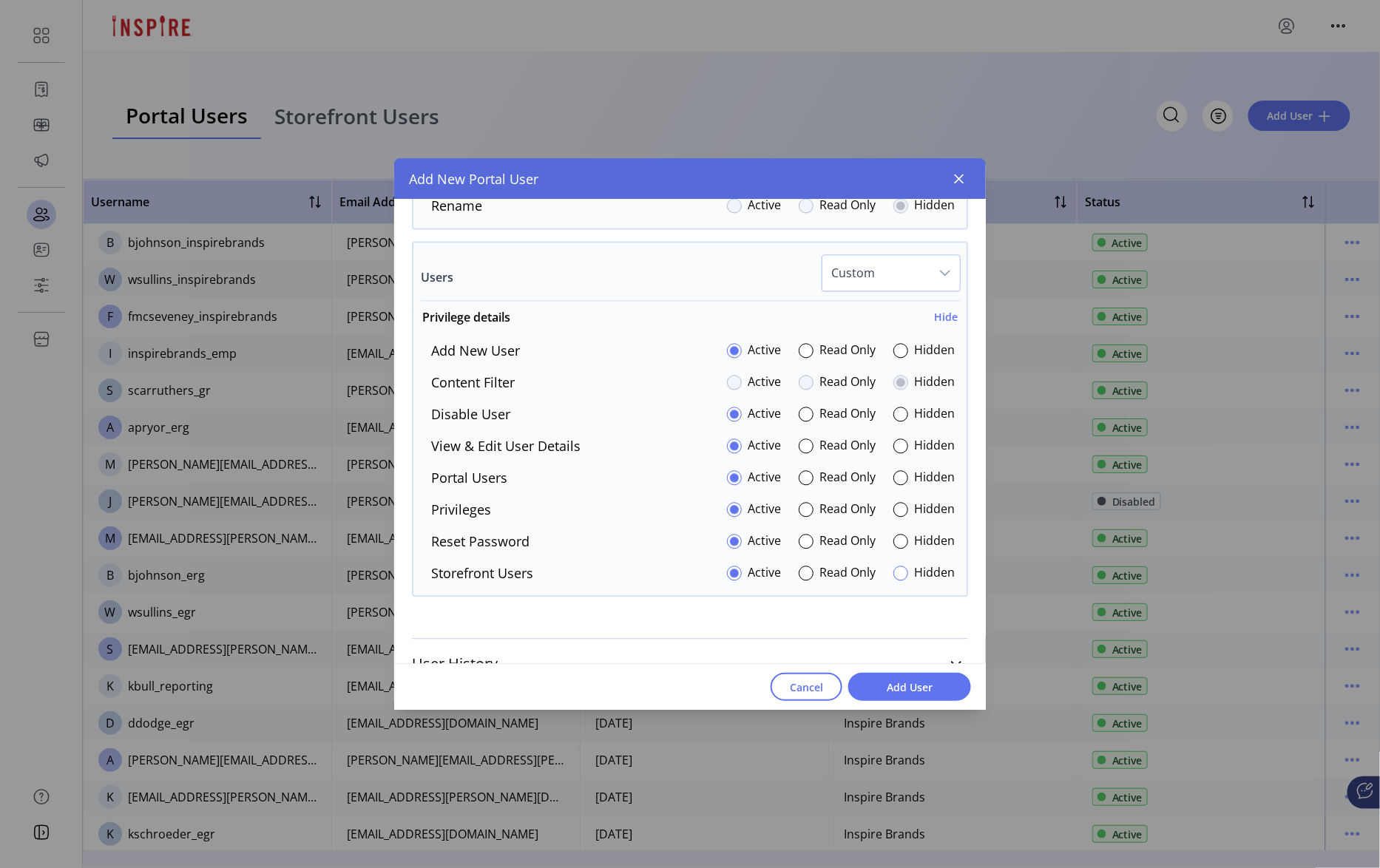
click at [895, 580] on div at bounding box center [900, 573] width 15 height 15
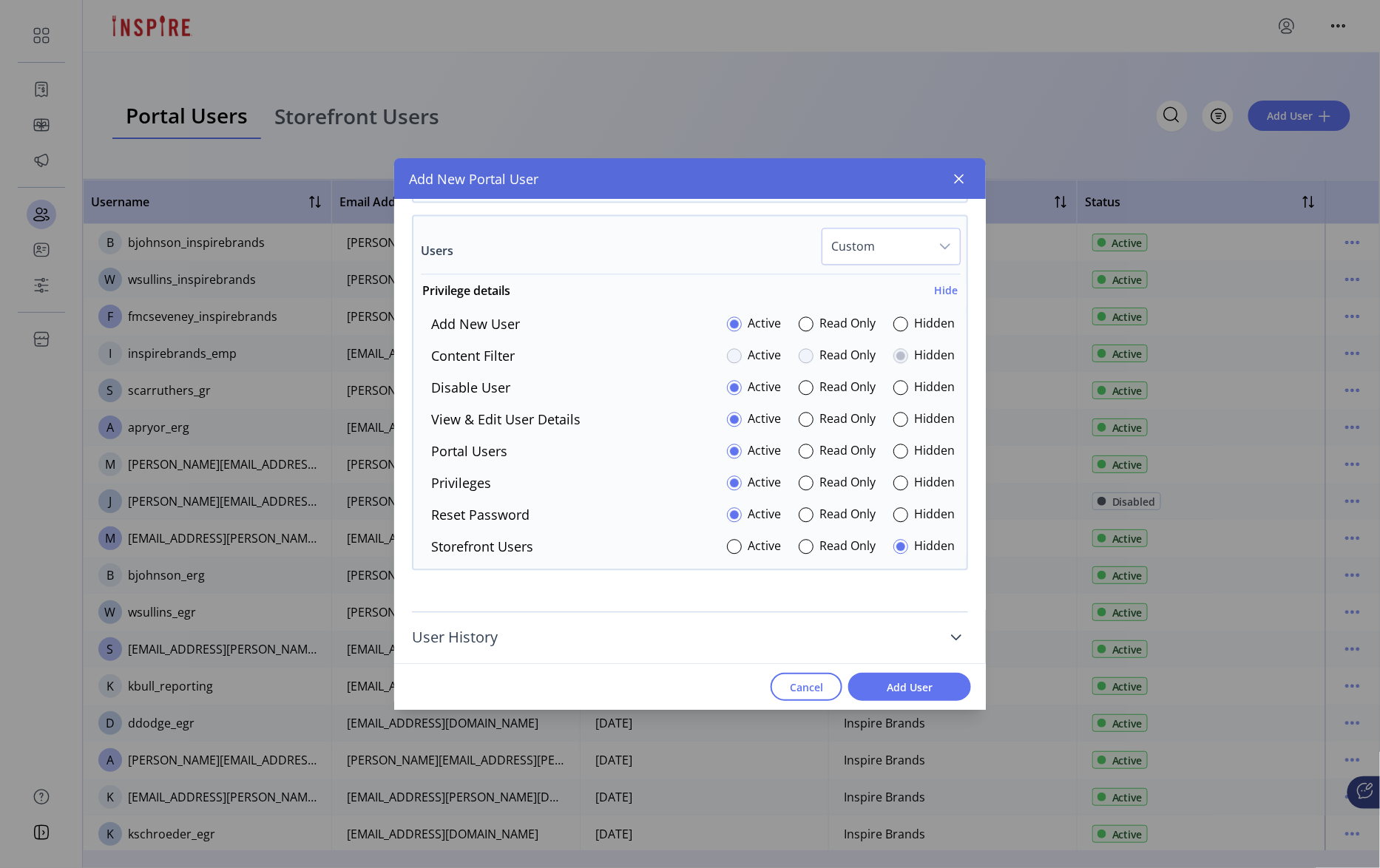
click at [948, 646] on link "User History" at bounding box center [690, 637] width 556 height 33
click at [924, 689] on span "Add User" at bounding box center [910, 687] width 84 height 16
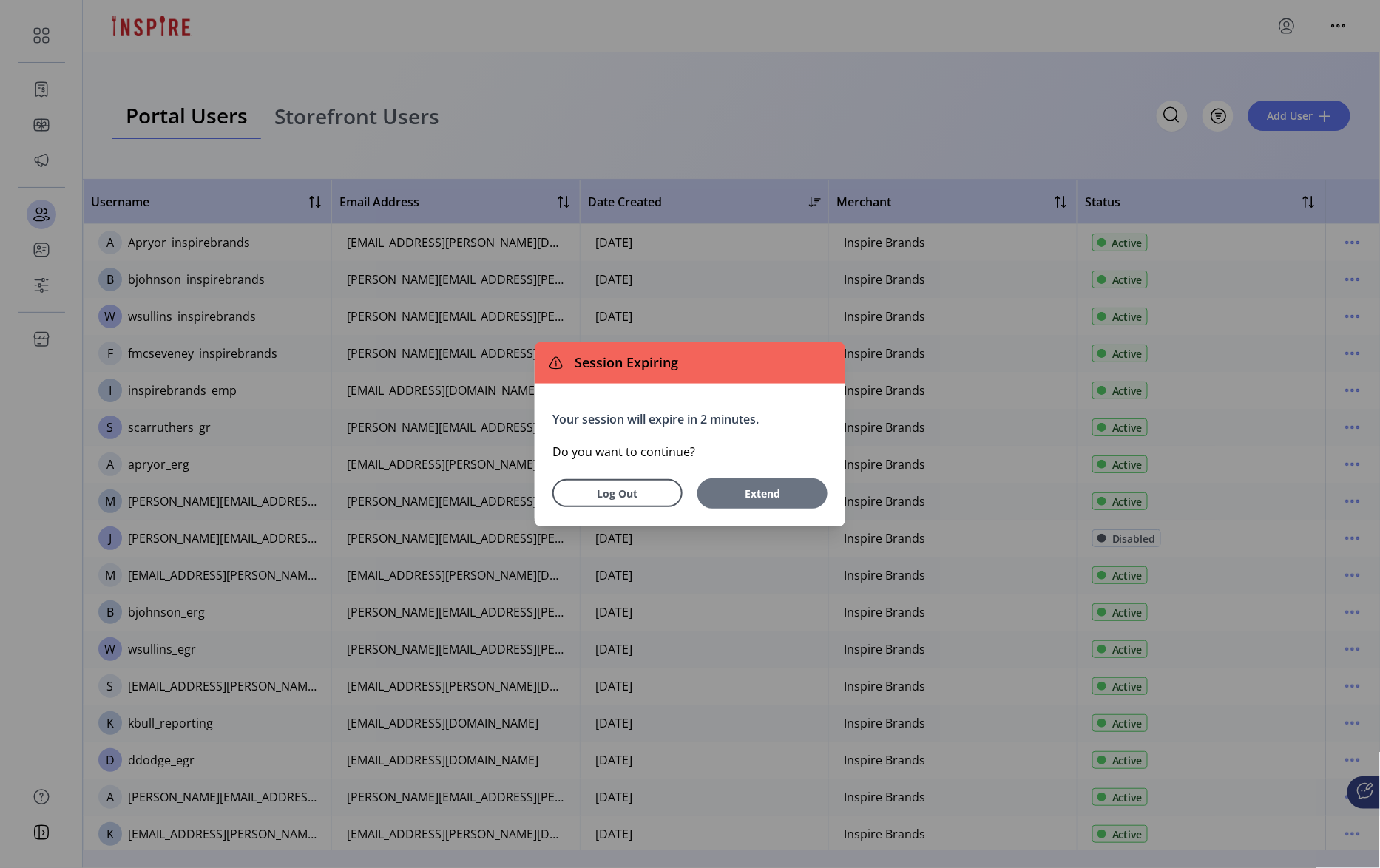
click at [728, 479] on button "Extend" at bounding box center [762, 493] width 130 height 30
